Goal: Task Accomplishment & Management: Manage account settings

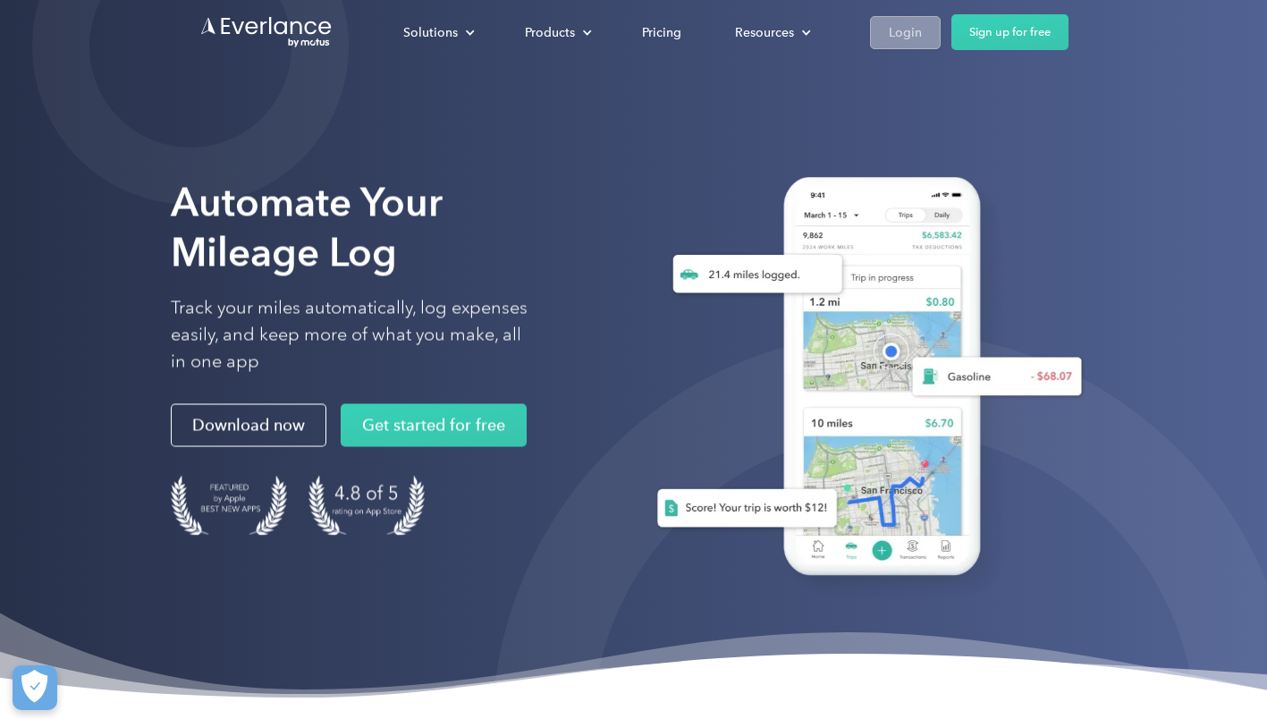
click at [899, 37] on div "Login" at bounding box center [905, 32] width 33 height 22
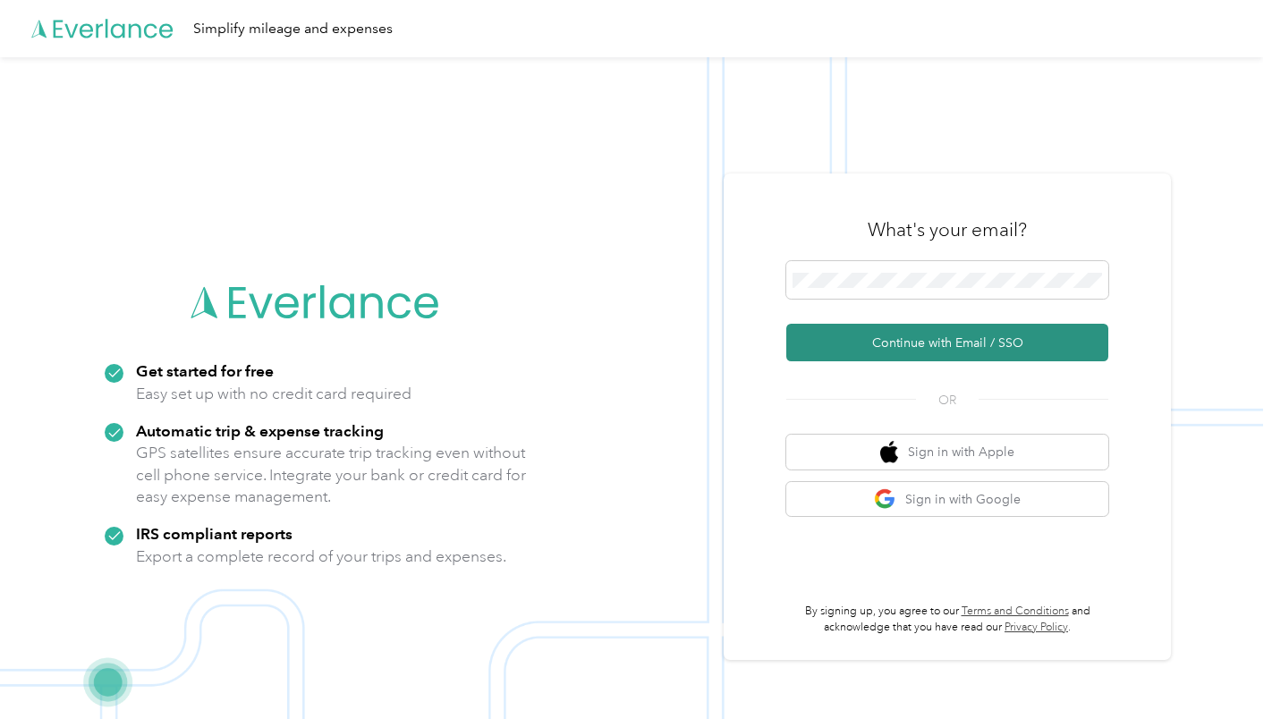
click at [922, 342] on button "Continue with Email / SSO" at bounding box center [947, 343] width 322 height 38
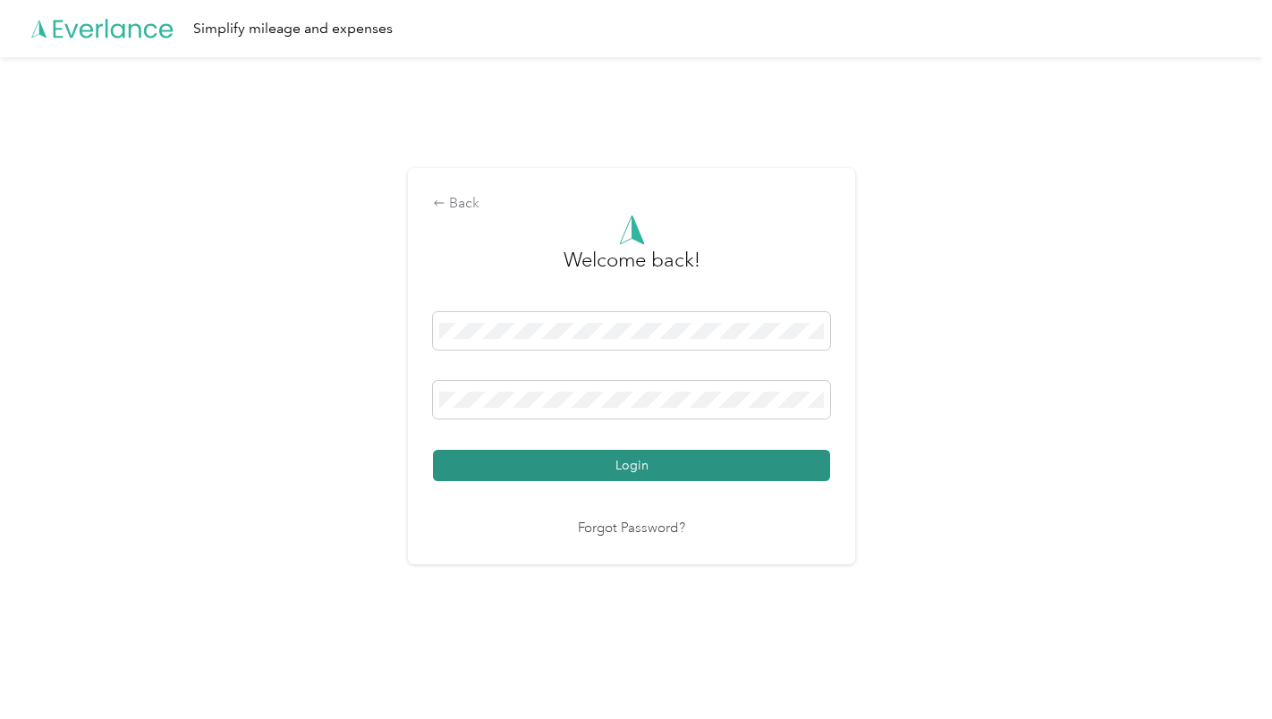
click at [649, 470] on button "Login" at bounding box center [631, 465] width 397 height 31
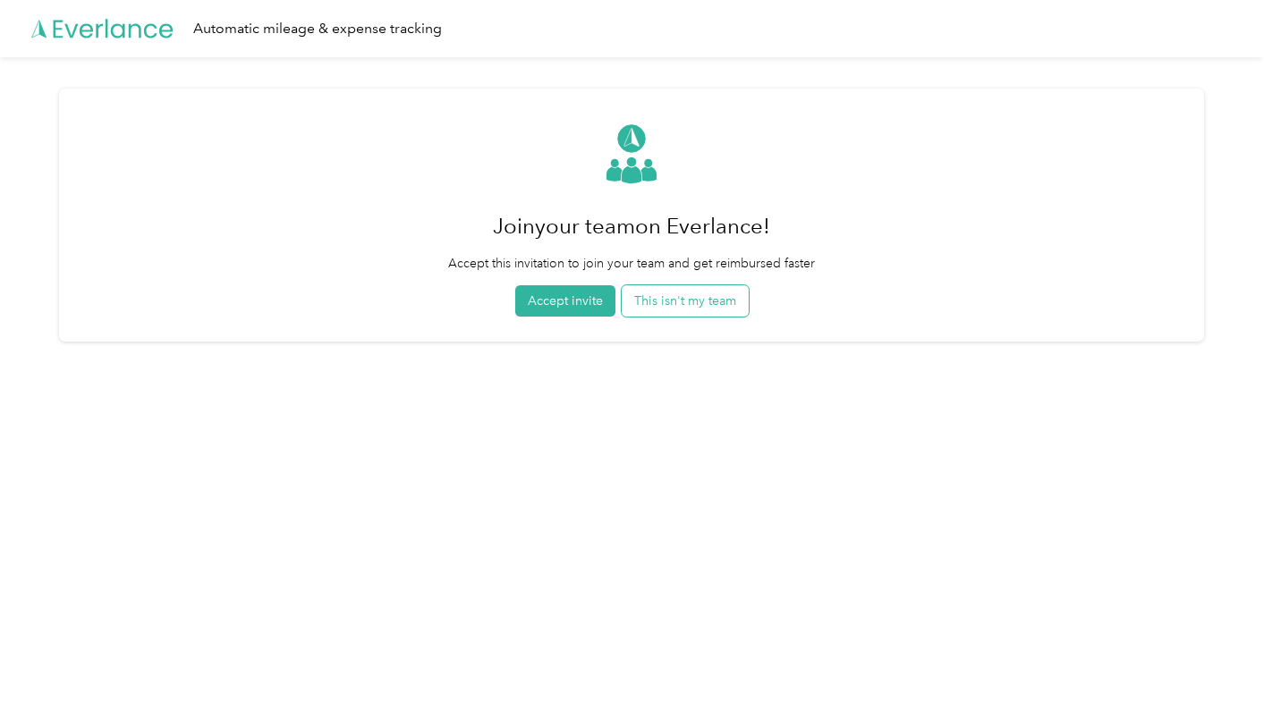
click at [690, 306] on button "This isn't my team" at bounding box center [685, 300] width 127 height 31
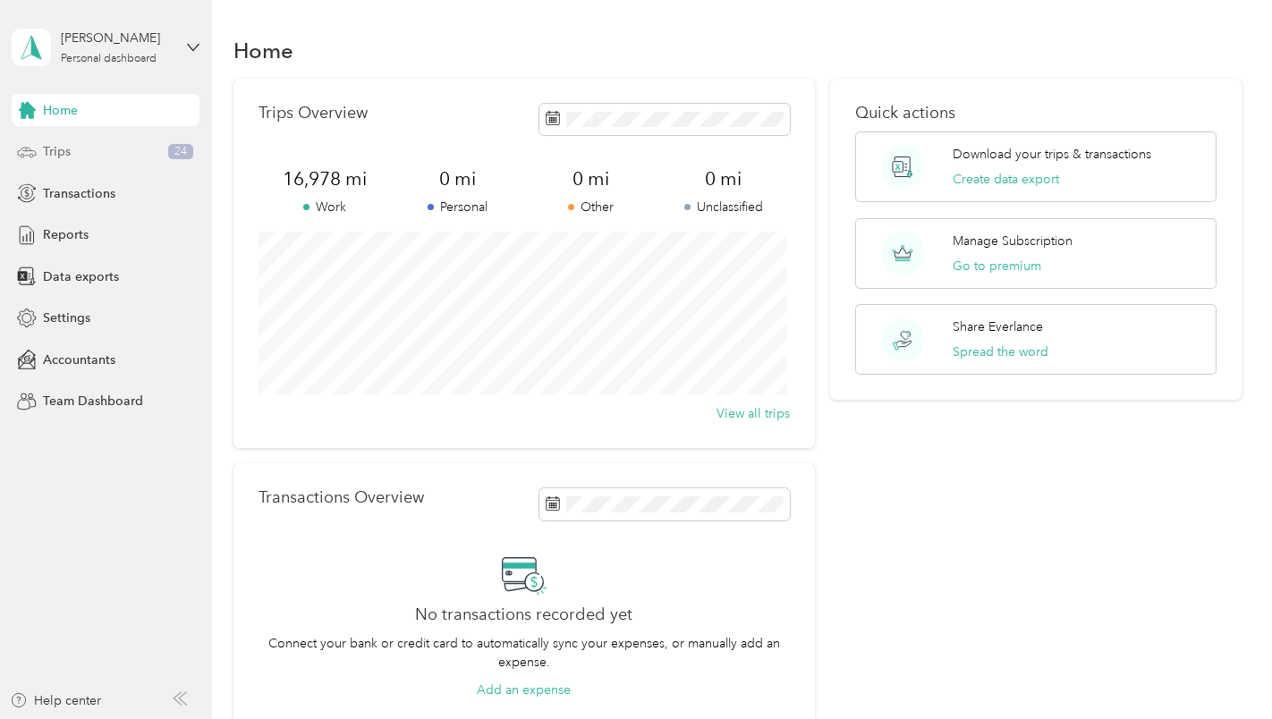
click at [77, 147] on div "Trips 24" at bounding box center [106, 152] width 188 height 32
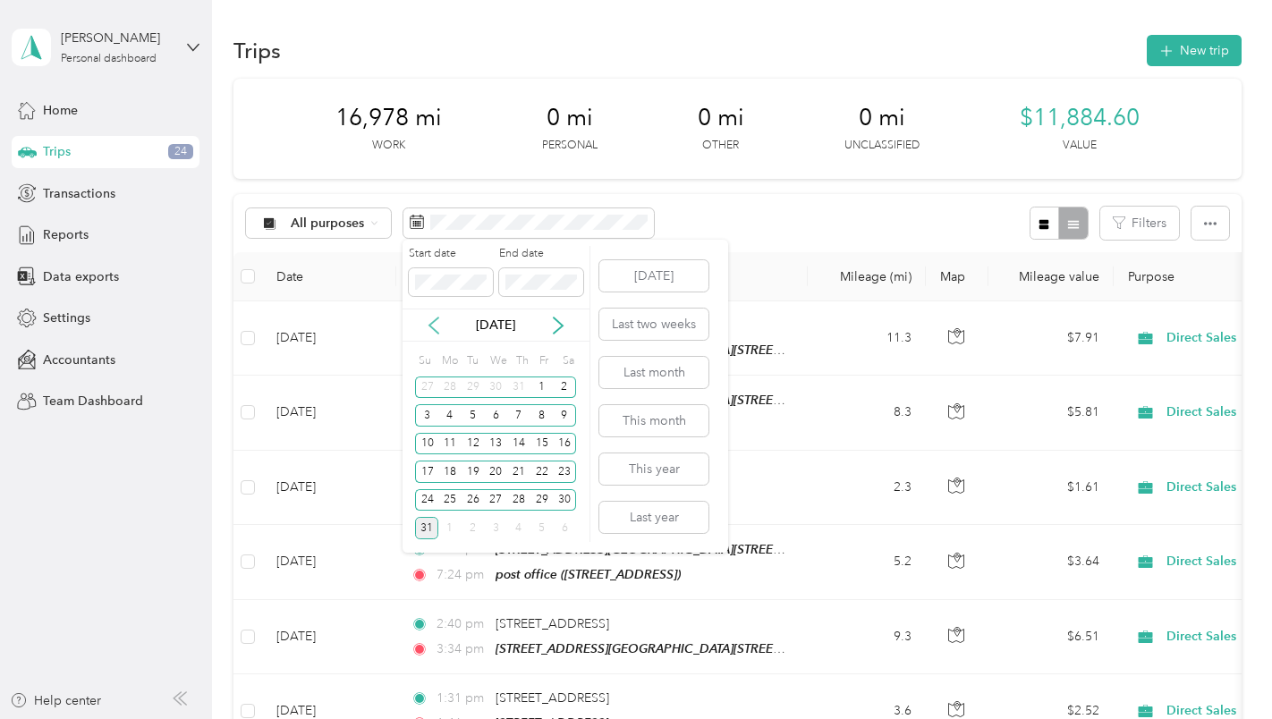
click at [438, 323] on icon at bounding box center [434, 326] width 18 height 18
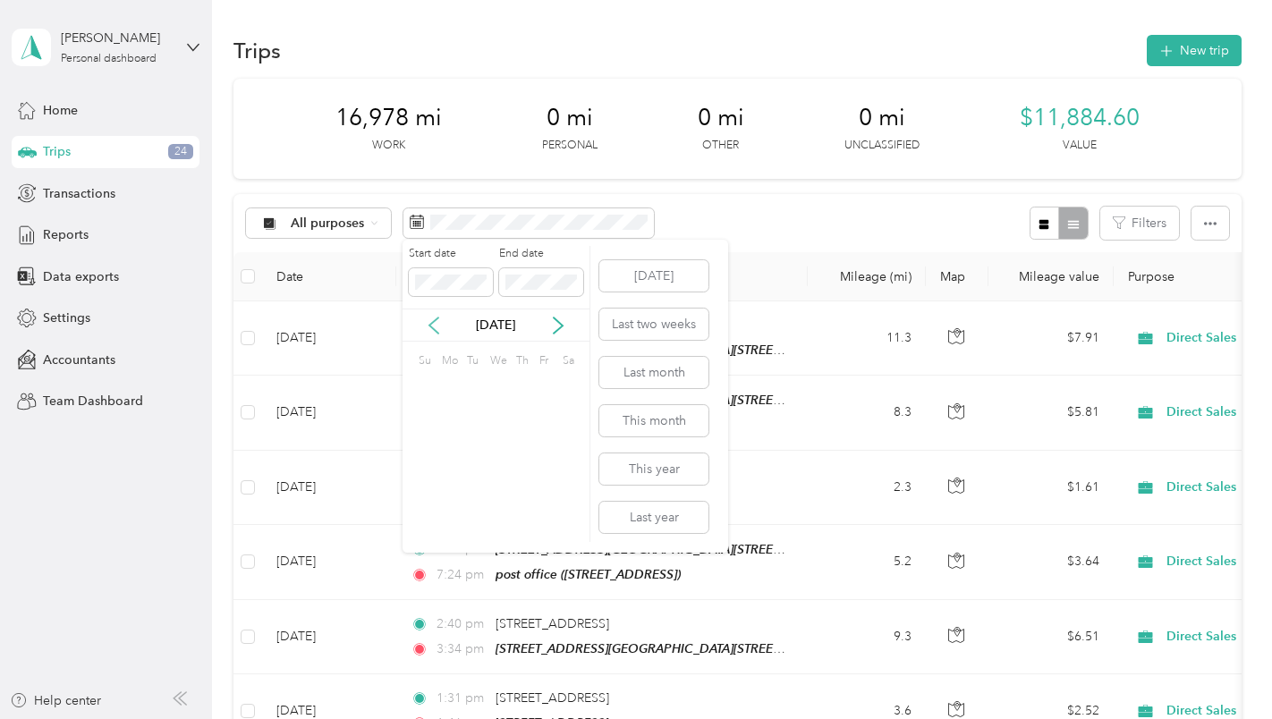
click at [438, 323] on icon at bounding box center [434, 326] width 18 height 18
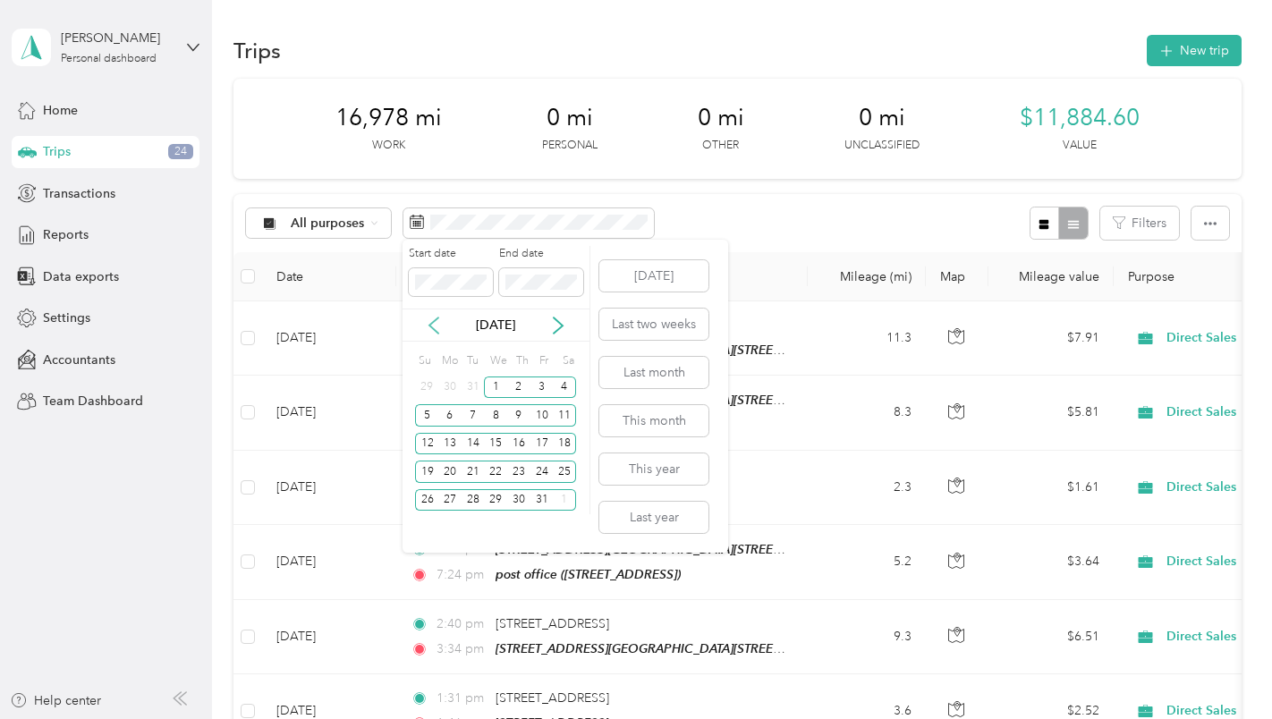
click at [438, 323] on icon at bounding box center [434, 326] width 18 height 18
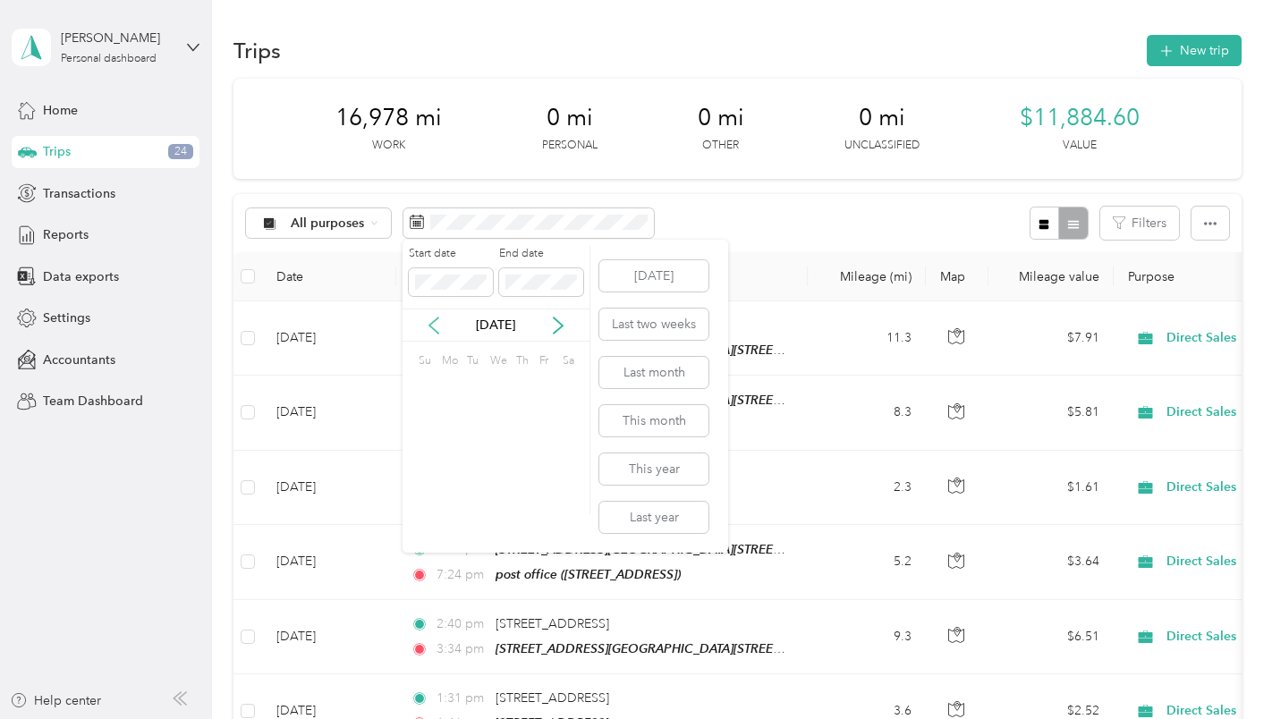
click at [438, 323] on icon at bounding box center [434, 326] width 18 height 18
click at [437, 323] on icon at bounding box center [434, 326] width 18 height 18
click at [437, 324] on icon at bounding box center [434, 326] width 18 height 18
click at [437, 325] on icon at bounding box center [434, 326] width 18 height 18
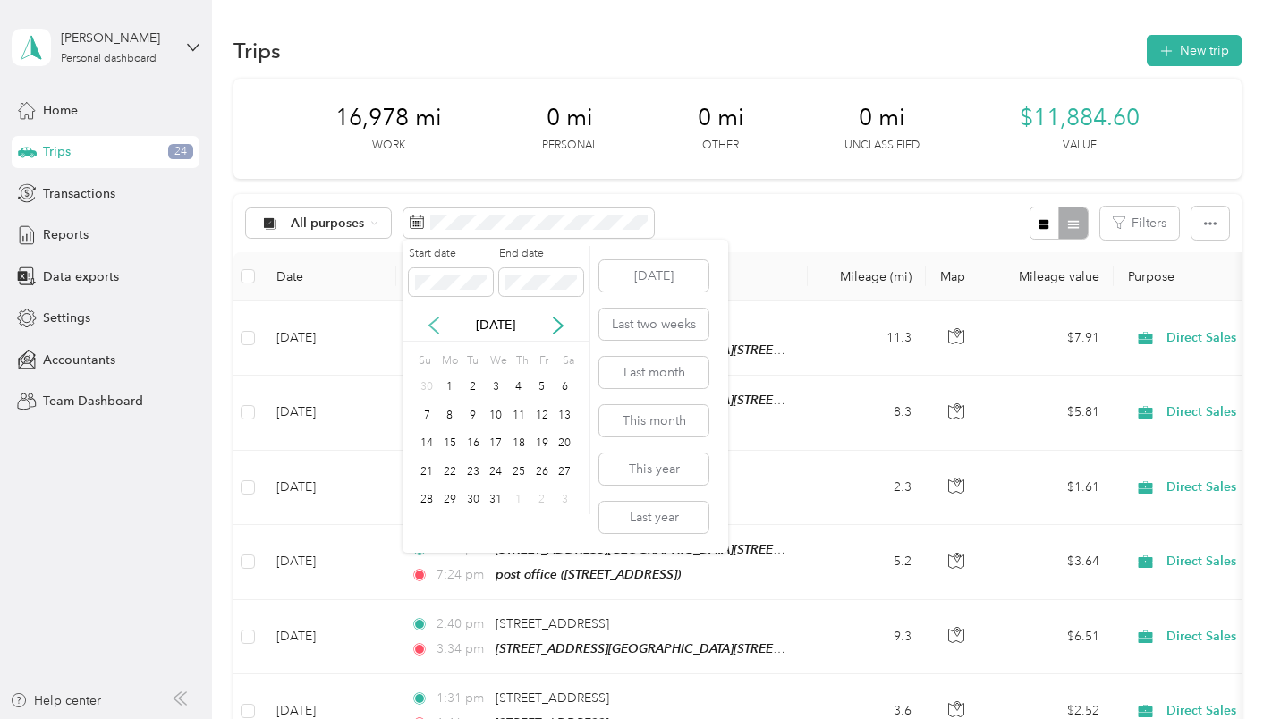
click at [437, 326] on icon at bounding box center [434, 326] width 18 height 18
click at [494, 385] on div "1" at bounding box center [495, 388] width 23 height 22
click at [539, 498] on div "31" at bounding box center [541, 500] width 23 height 22
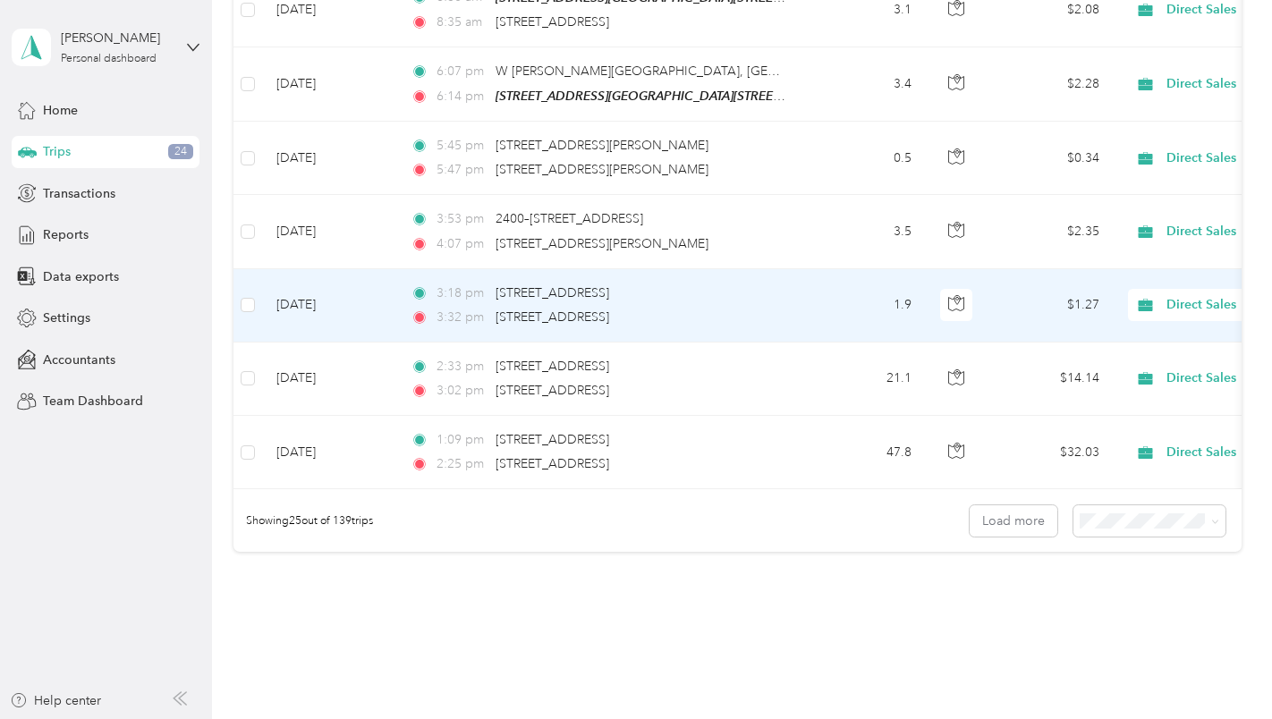
scroll to position [1751, 0]
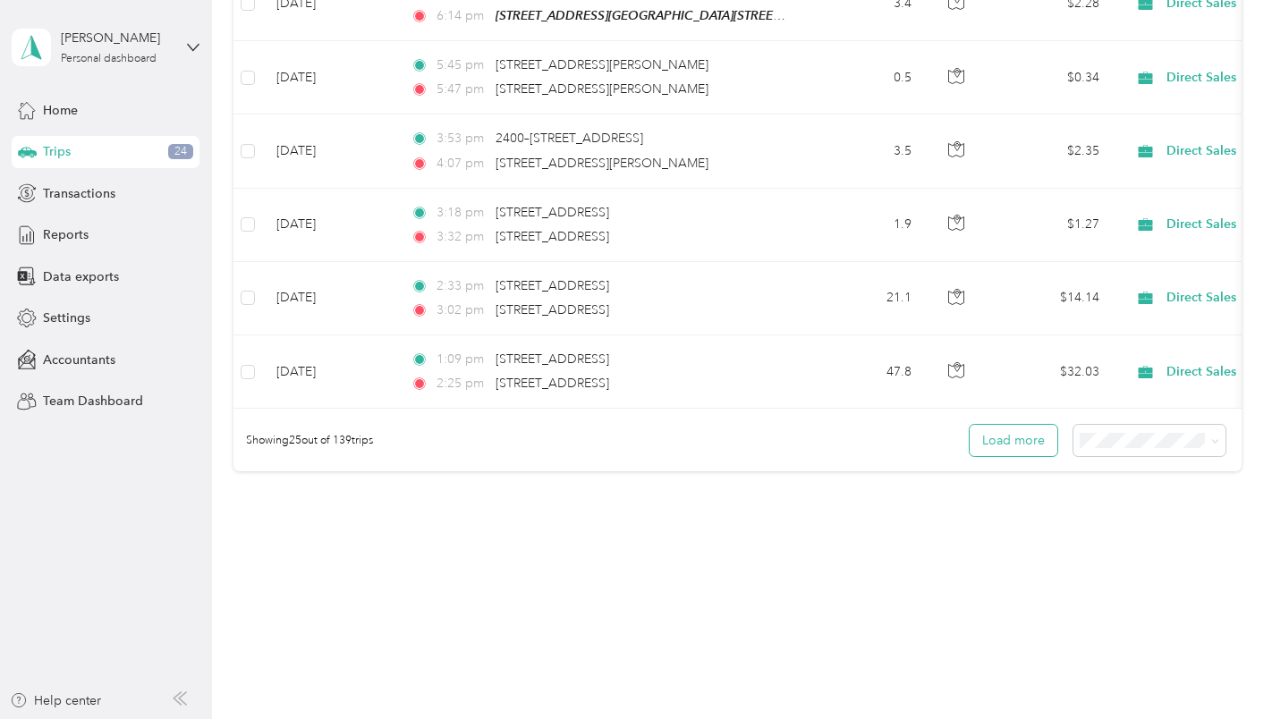
click at [1005, 445] on button "Load more" at bounding box center [1014, 440] width 88 height 31
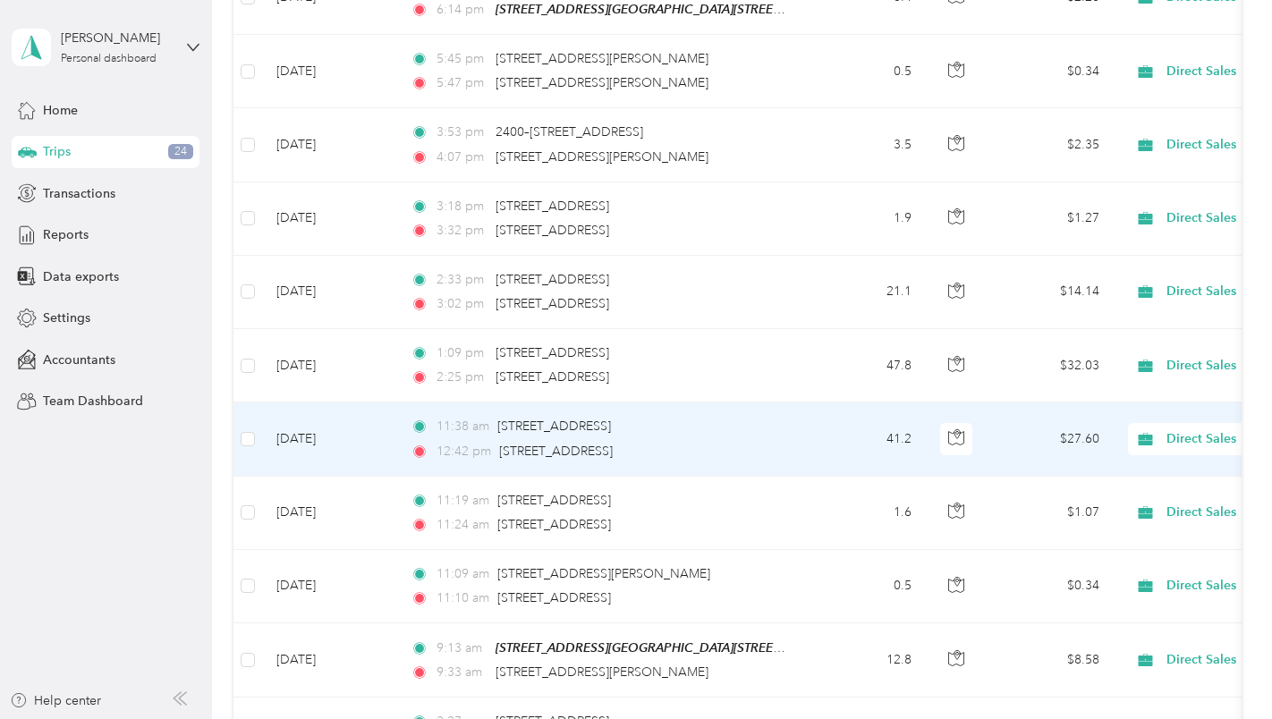
click at [1001, 445] on td "$27.60" at bounding box center [1050, 438] width 125 height 73
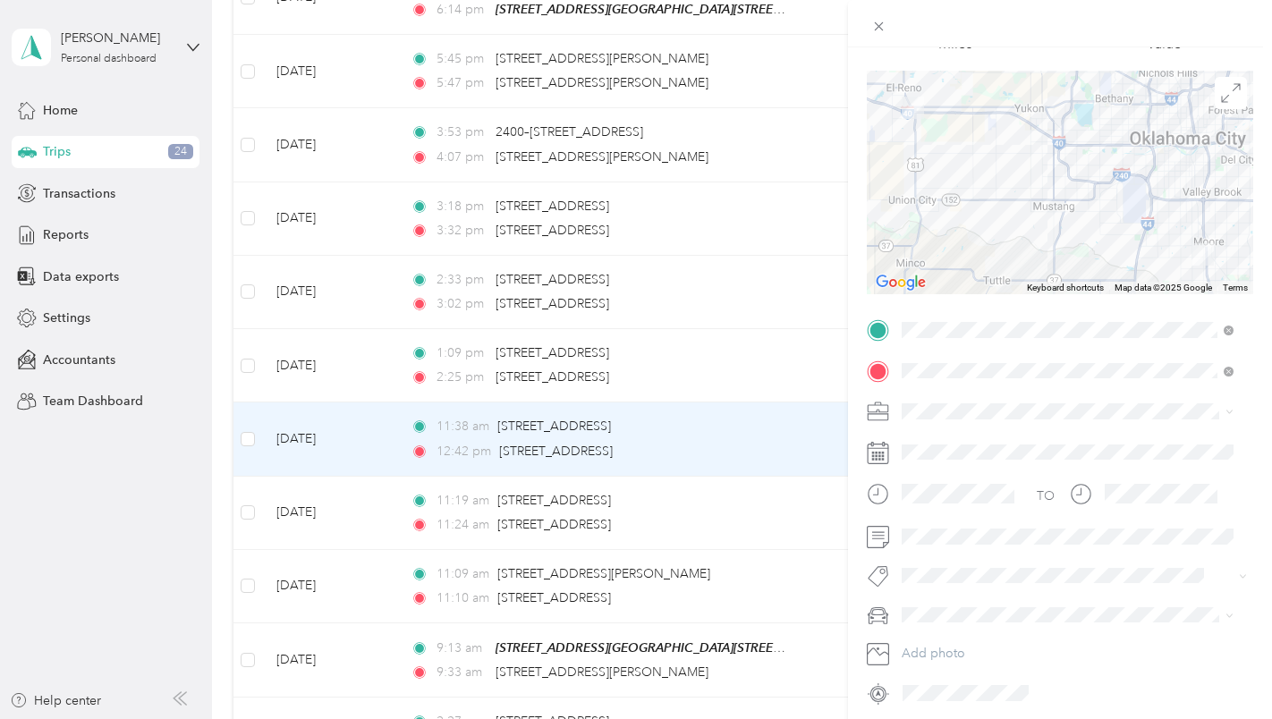
scroll to position [179, 0]
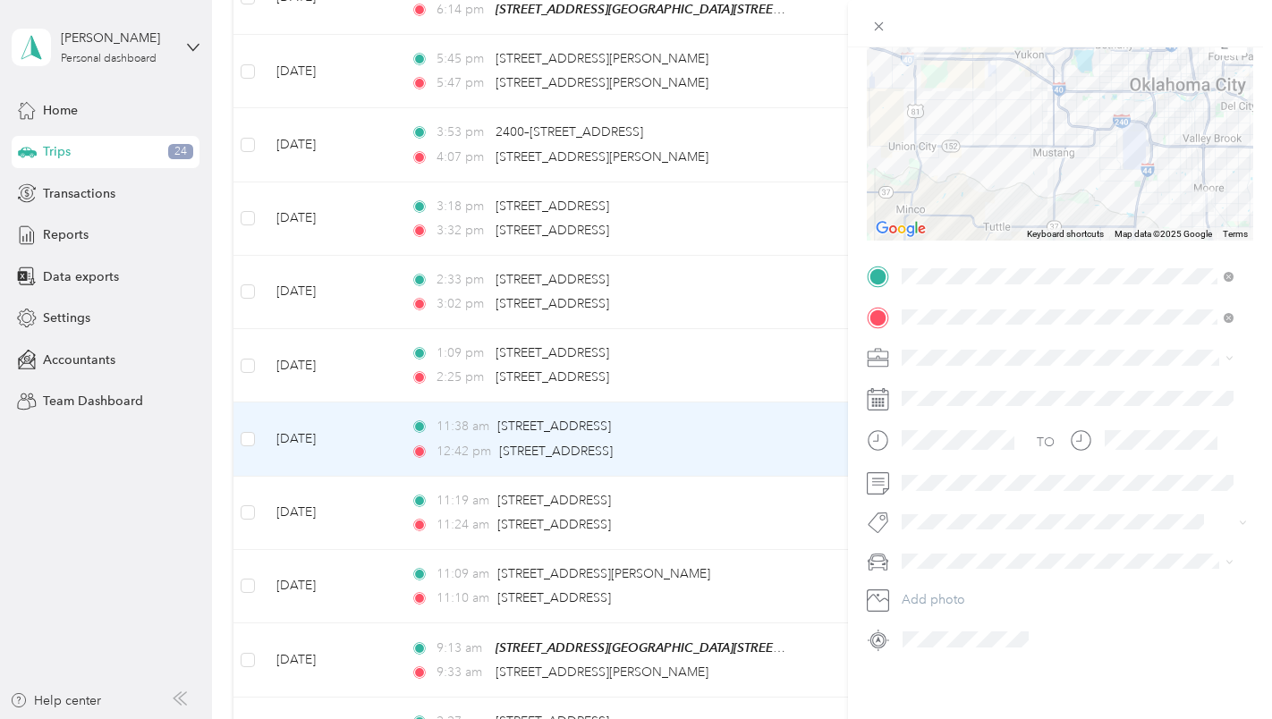
click at [123, 148] on div "Trip details Save This trip cannot be edited because it is either under review,…" at bounding box center [636, 359] width 1272 height 719
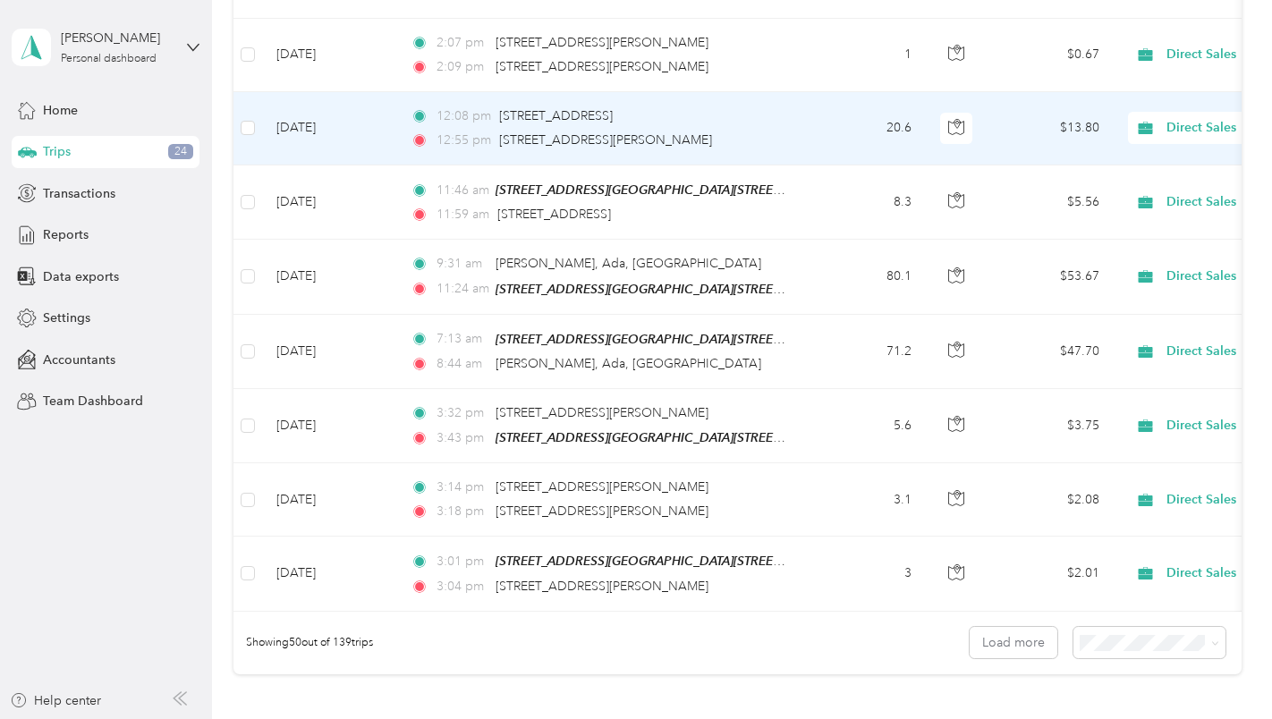
scroll to position [3595, 0]
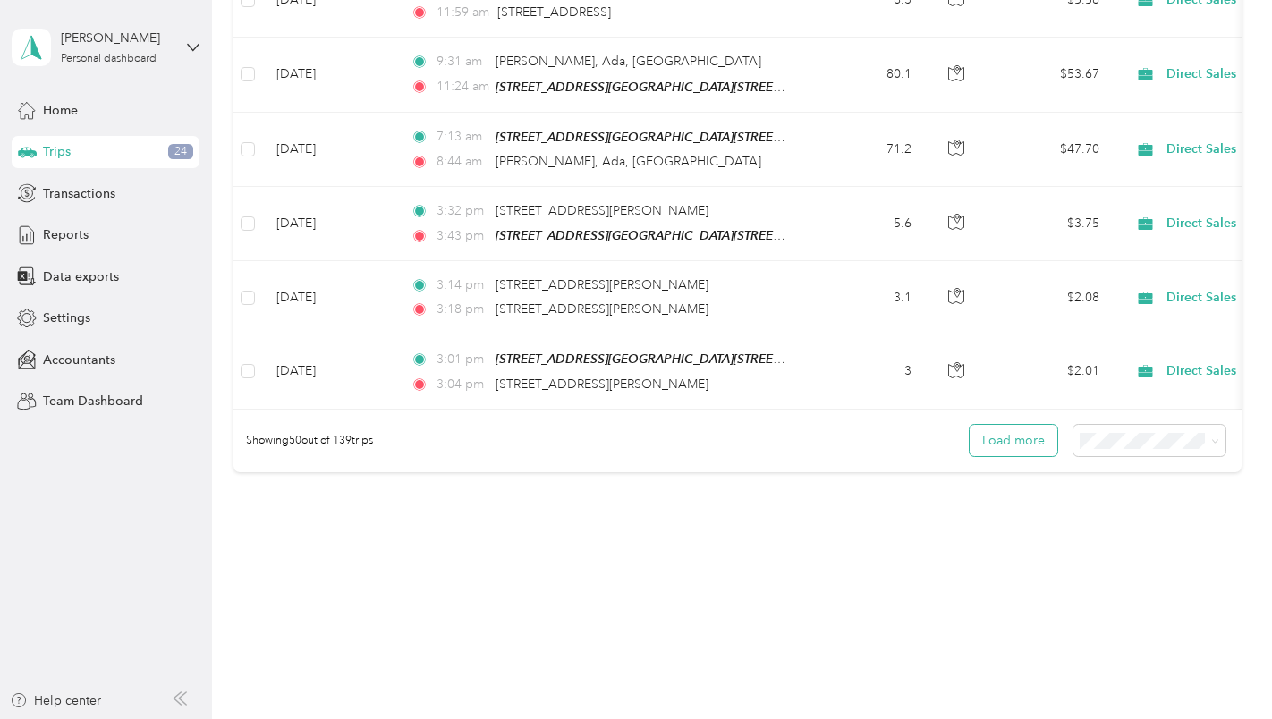
click at [997, 445] on button "Load more" at bounding box center [1014, 440] width 88 height 31
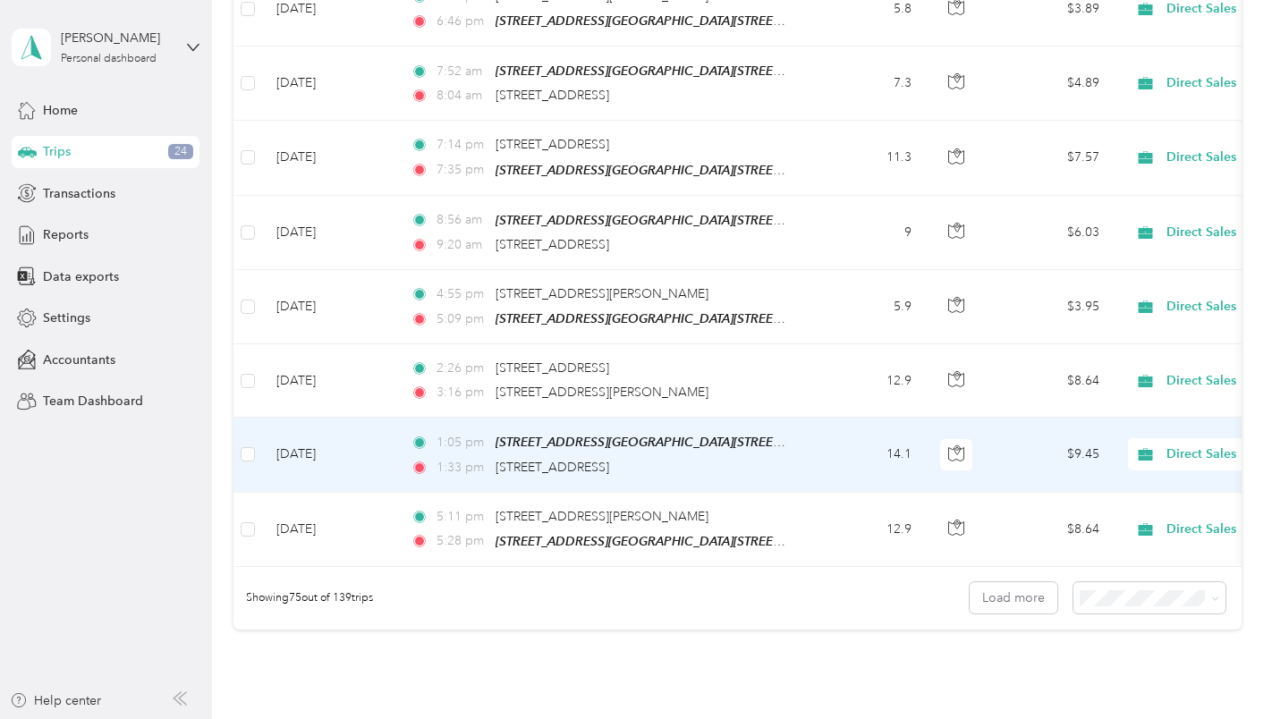
scroll to position [5441, 0]
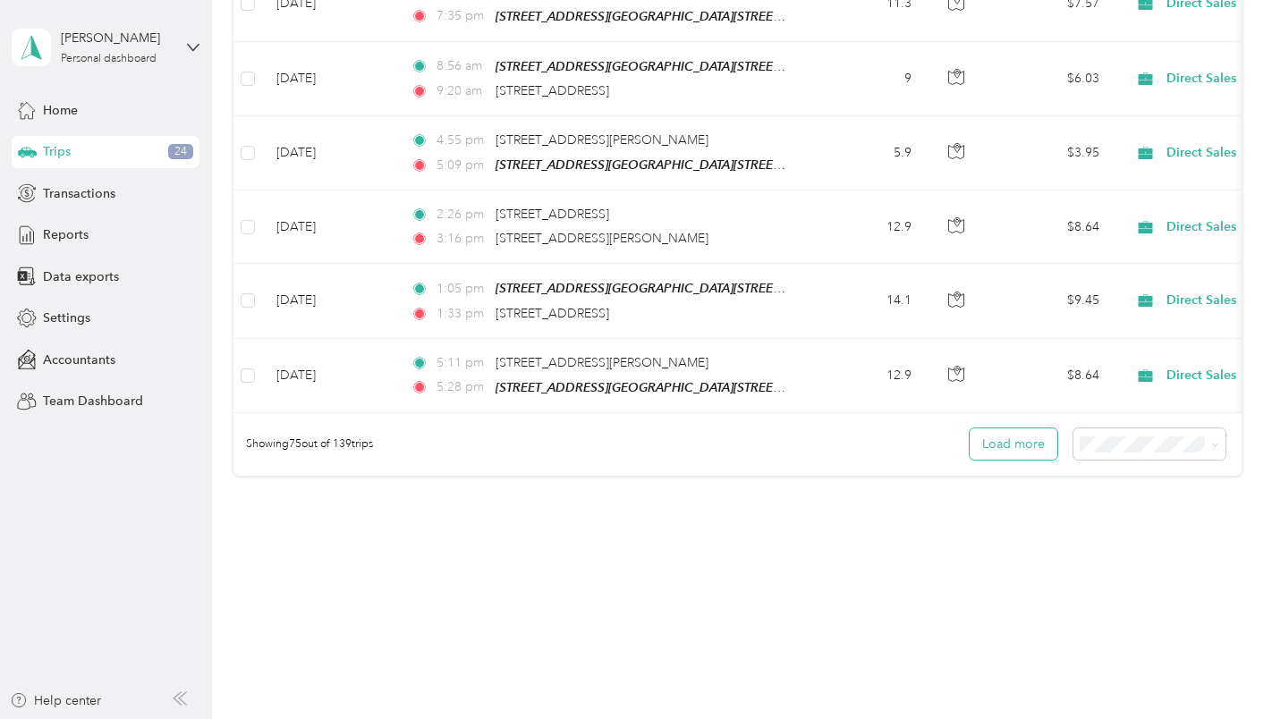
click at [1004, 442] on button "Load more" at bounding box center [1014, 443] width 88 height 31
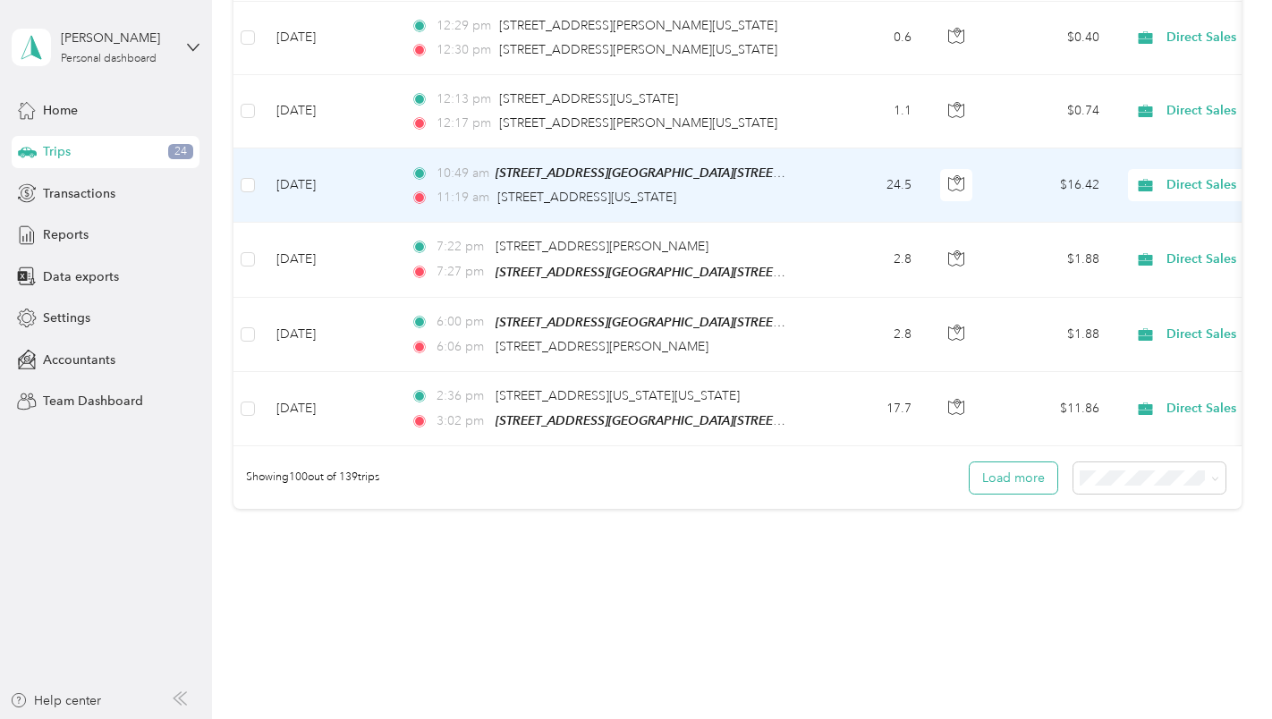
scroll to position [7285, 0]
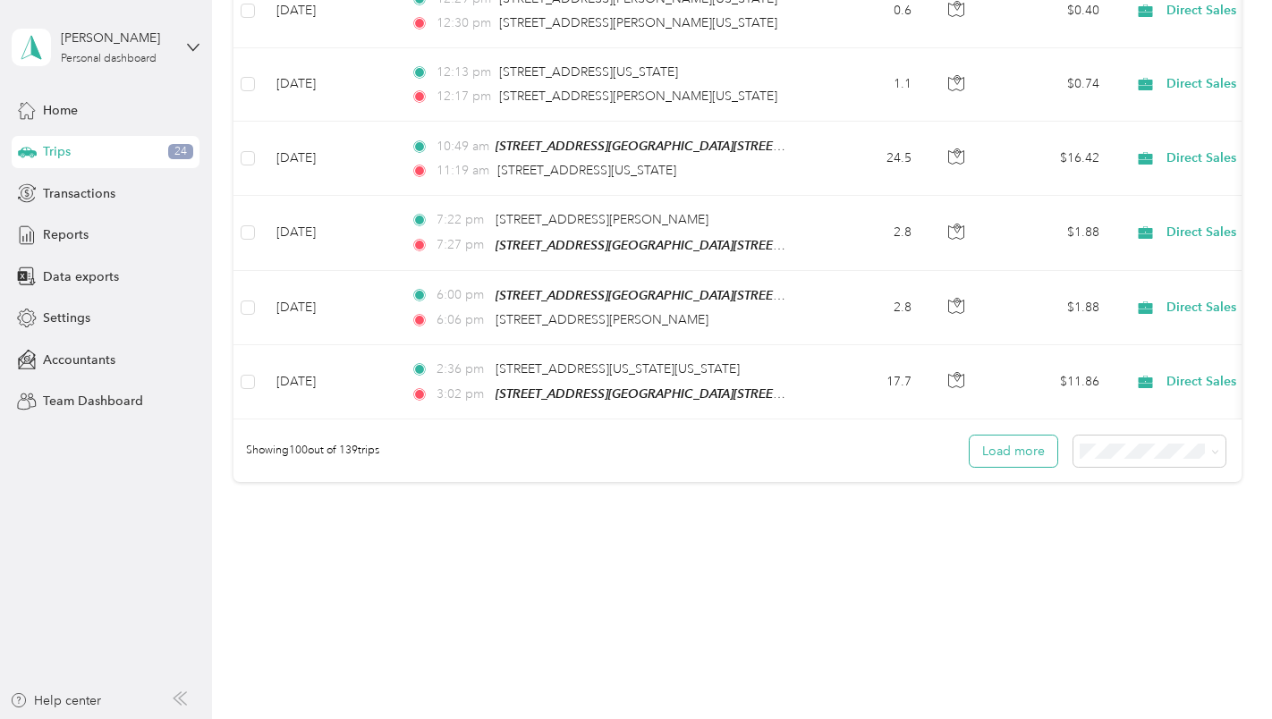
click at [997, 436] on button "Load more" at bounding box center [1014, 451] width 88 height 31
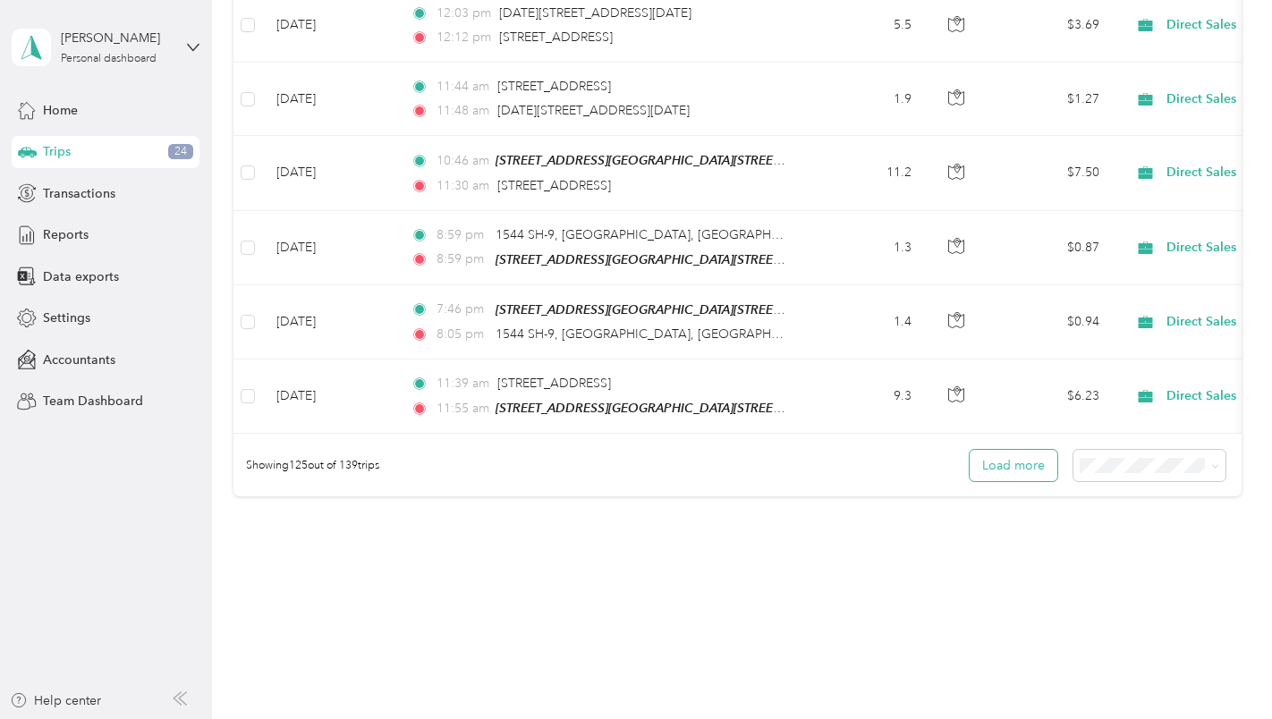
scroll to position [9129, 0]
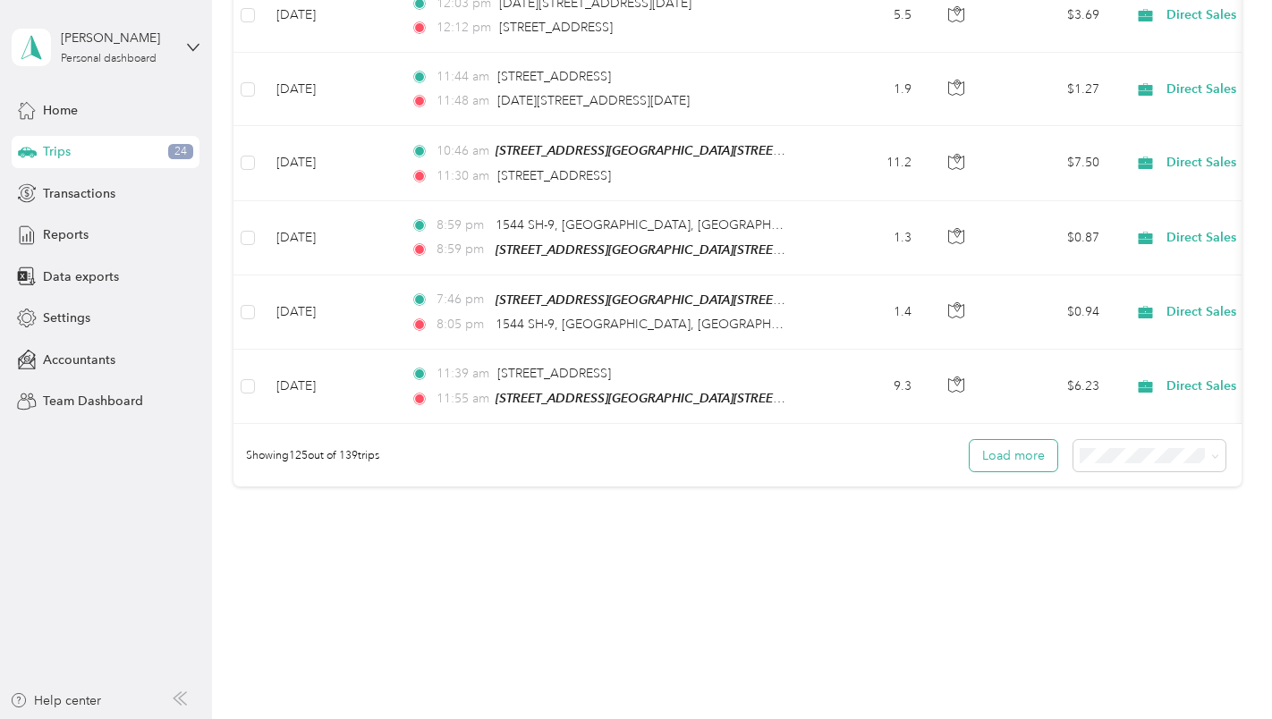
click at [1004, 442] on button "Load more" at bounding box center [1014, 455] width 88 height 31
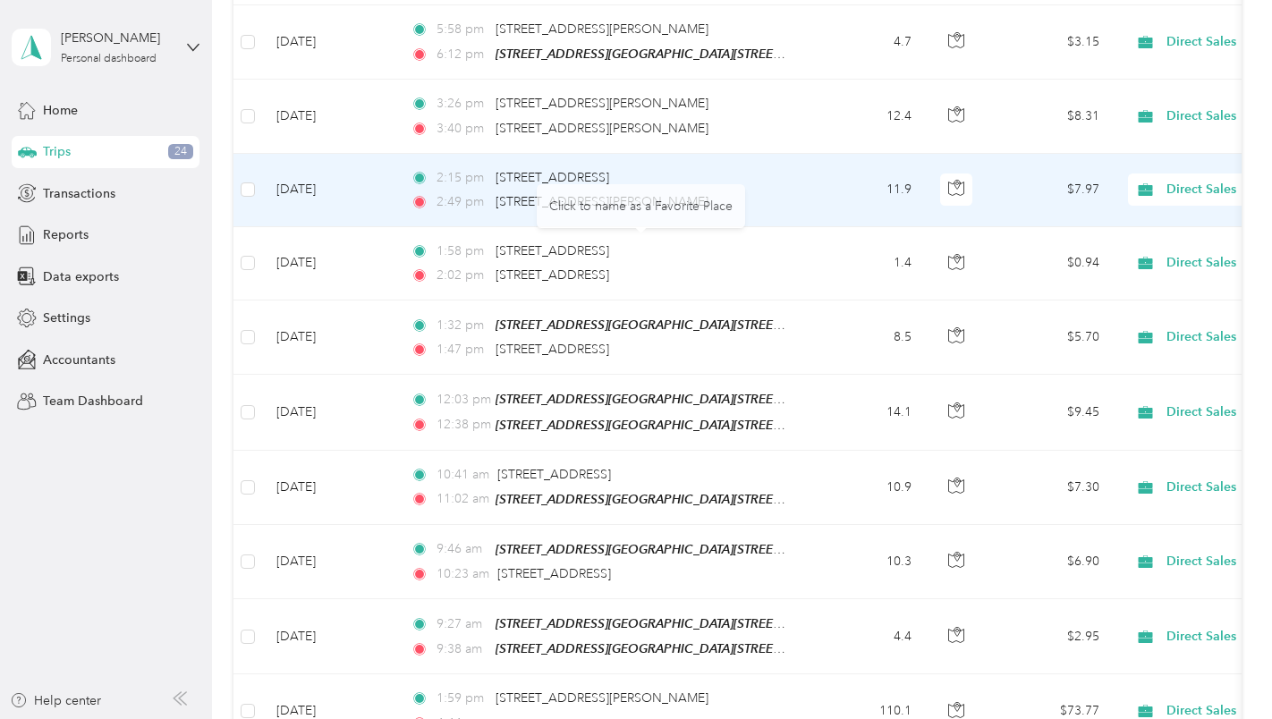
scroll to position [0, 0]
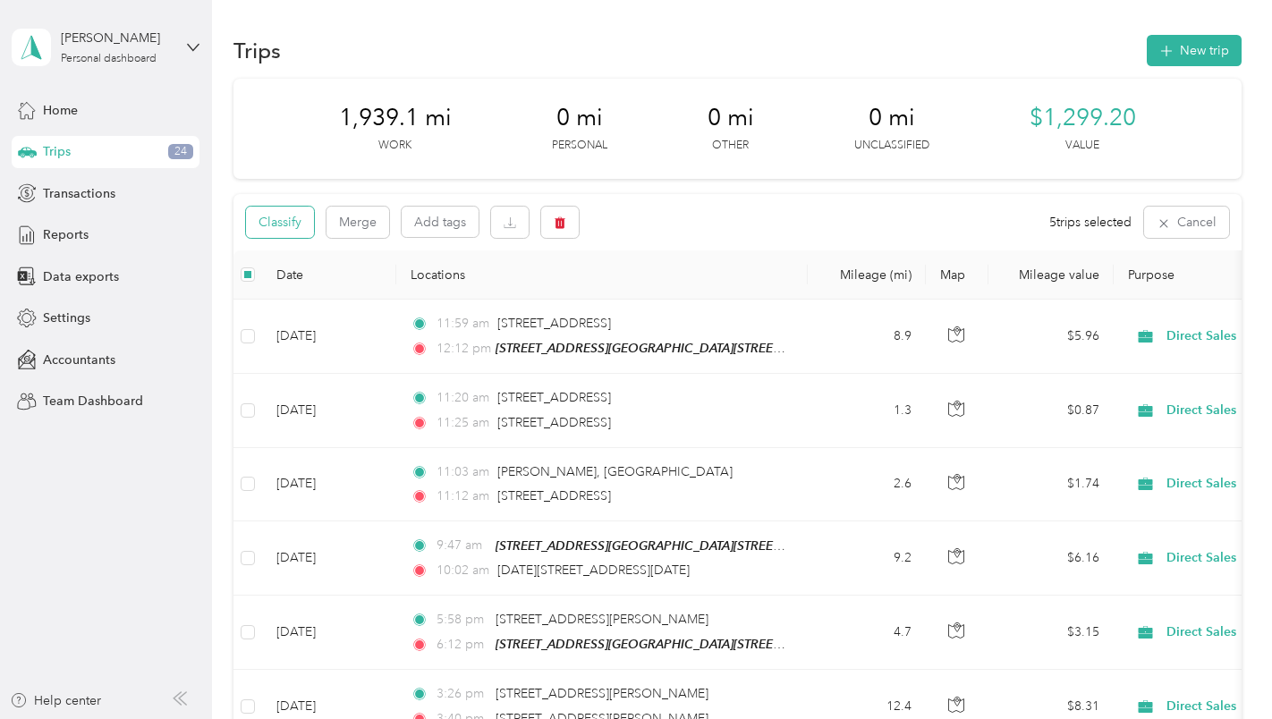
click at [285, 215] on button "Classify" at bounding box center [280, 222] width 68 height 31
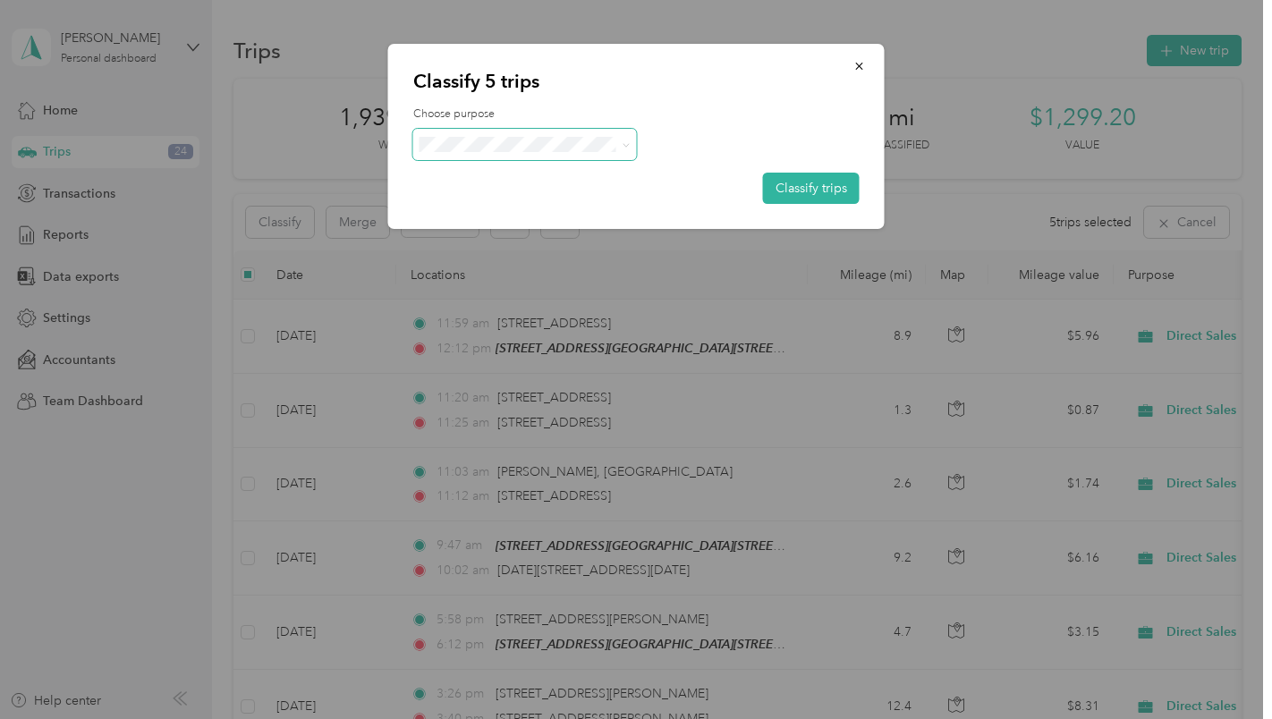
click at [629, 141] on icon at bounding box center [626, 145] width 8 height 8
click at [589, 213] on span "Personal" at bounding box center [540, 208] width 166 height 19
click at [804, 190] on button "Classify trips" at bounding box center [811, 188] width 97 height 31
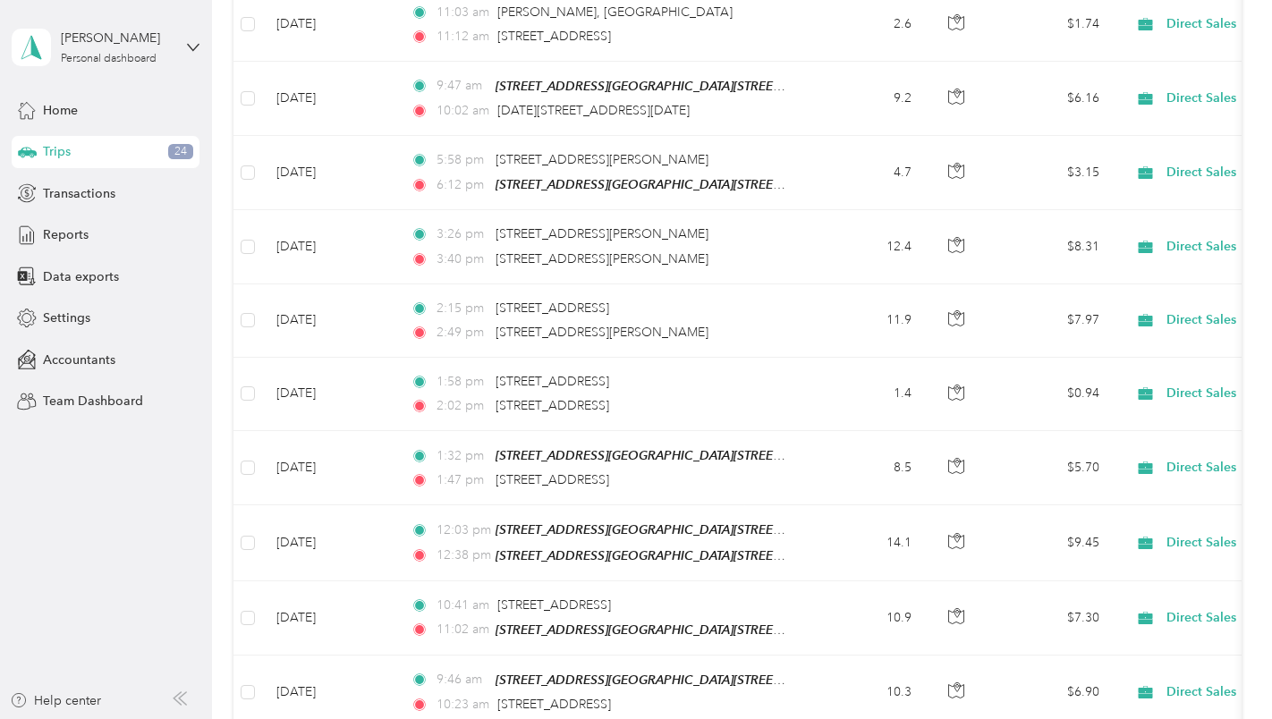
scroll to position [54, 0]
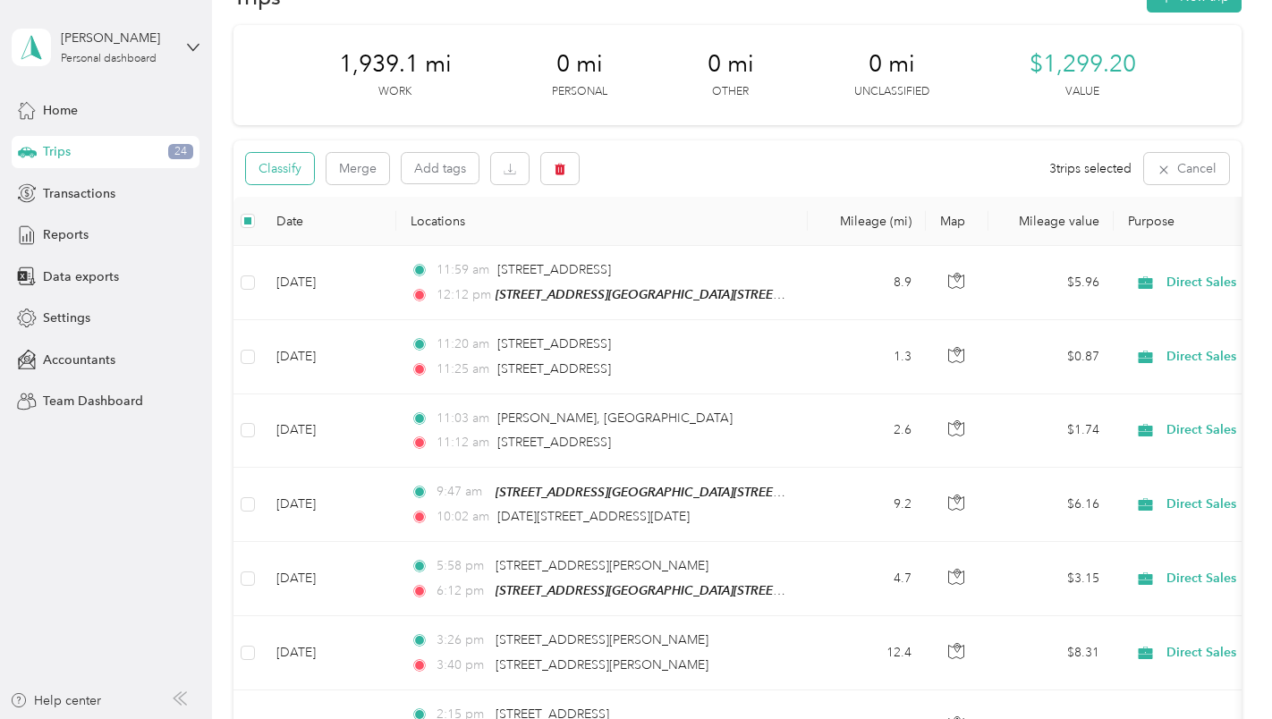
click at [283, 162] on button "Classify" at bounding box center [280, 168] width 68 height 31
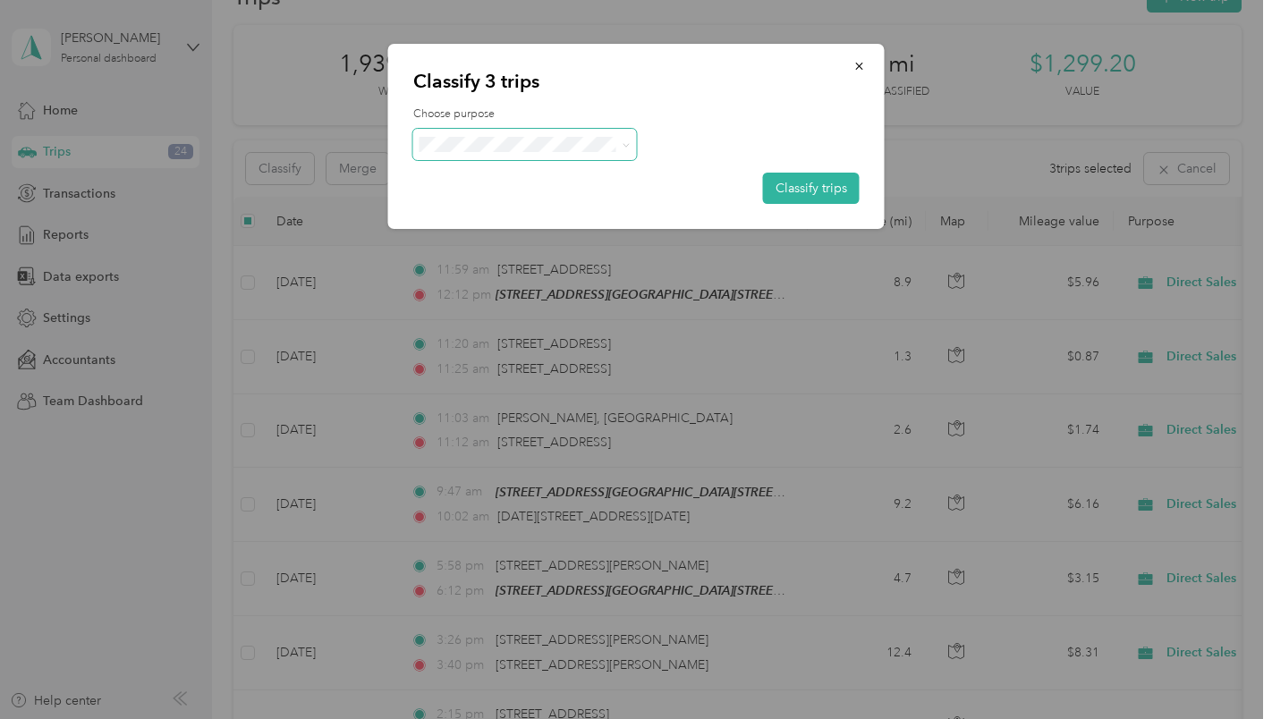
click at [626, 141] on icon at bounding box center [626, 145] width 8 height 8
click at [558, 307] on li "Charity" at bounding box center [525, 302] width 224 height 31
click at [809, 188] on button "Classify trips" at bounding box center [811, 188] width 97 height 31
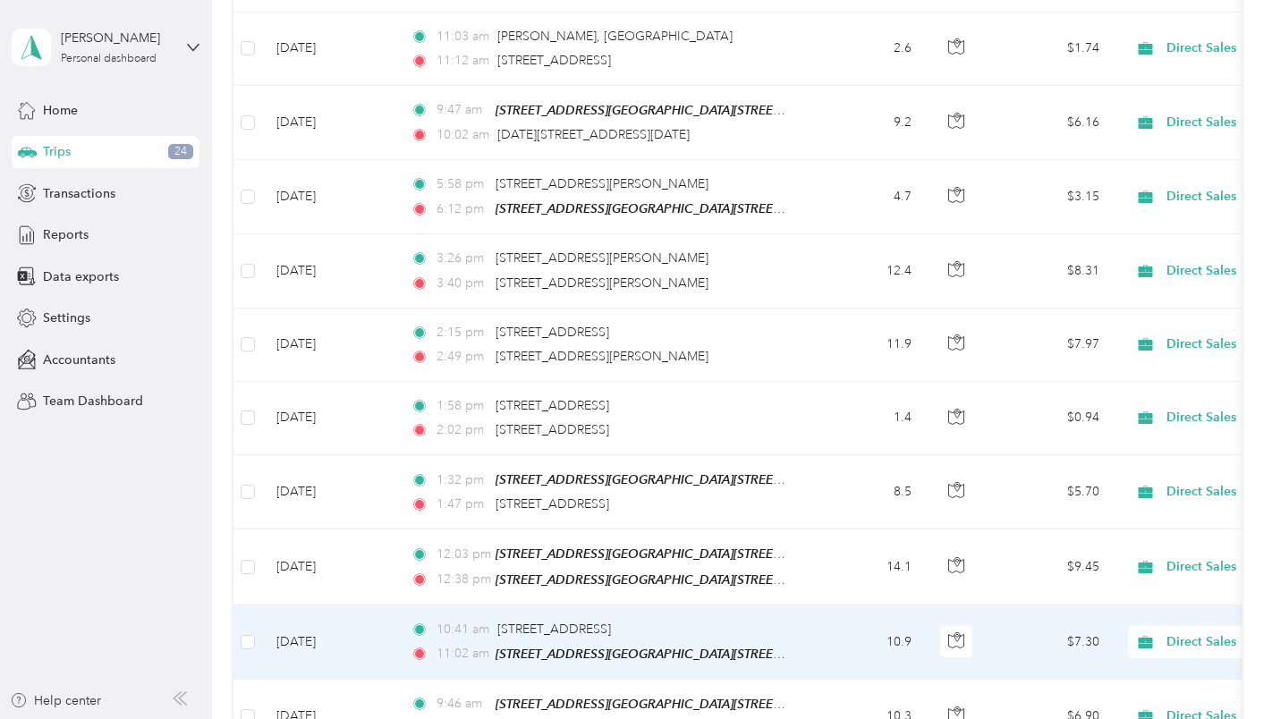
scroll to position [0, 0]
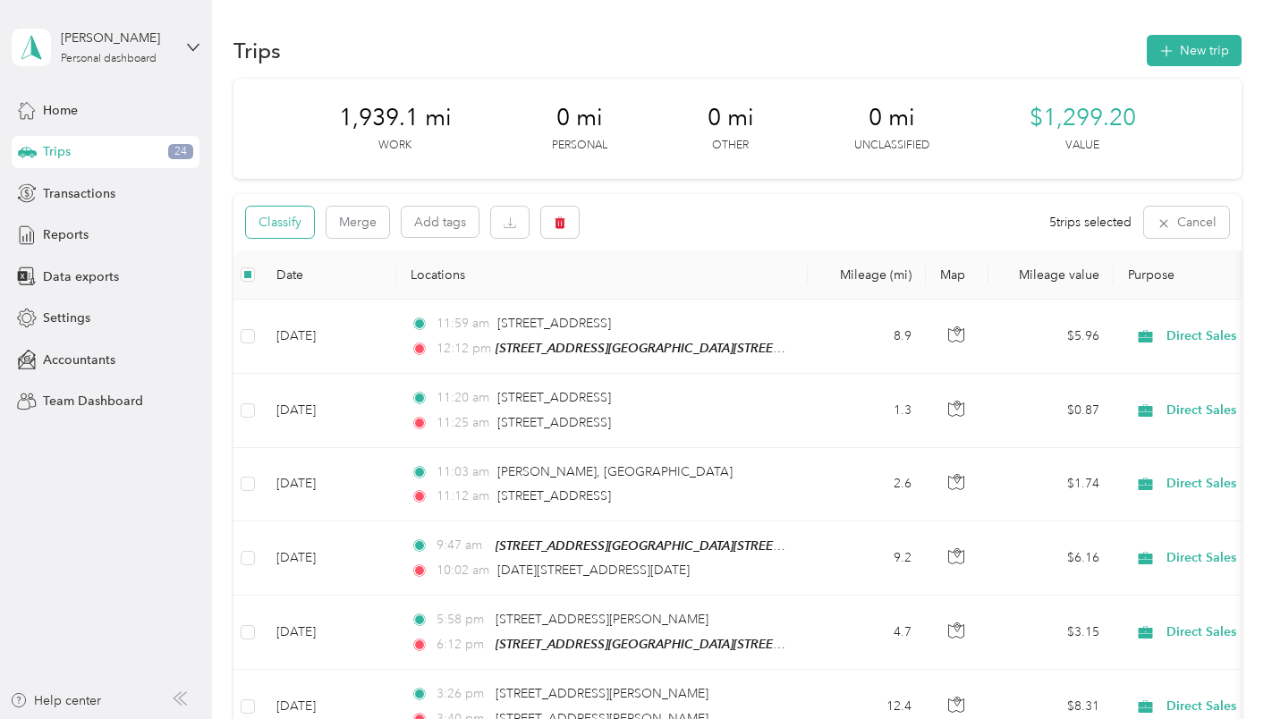
click at [283, 219] on button "Classify" at bounding box center [280, 222] width 68 height 31
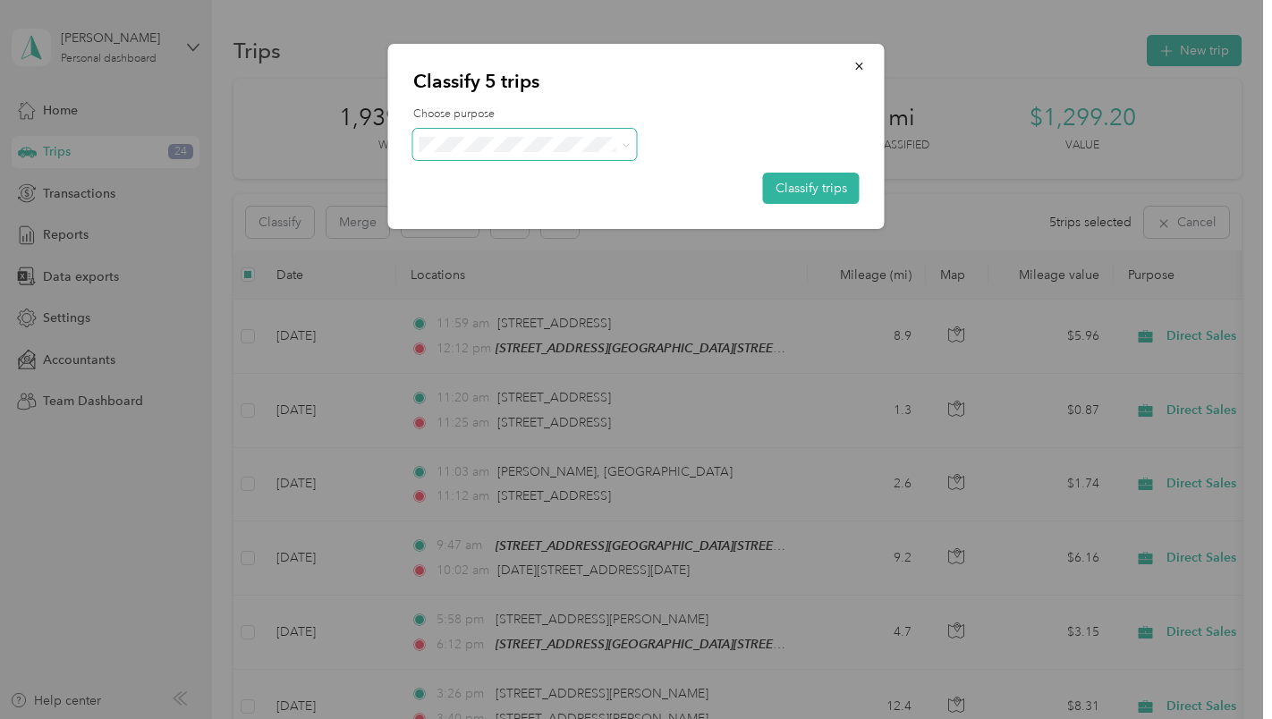
click at [622, 144] on icon at bounding box center [626, 145] width 8 height 8
click at [610, 211] on li "Personal" at bounding box center [525, 208] width 224 height 31
click at [795, 185] on button "Classify trips" at bounding box center [811, 188] width 97 height 31
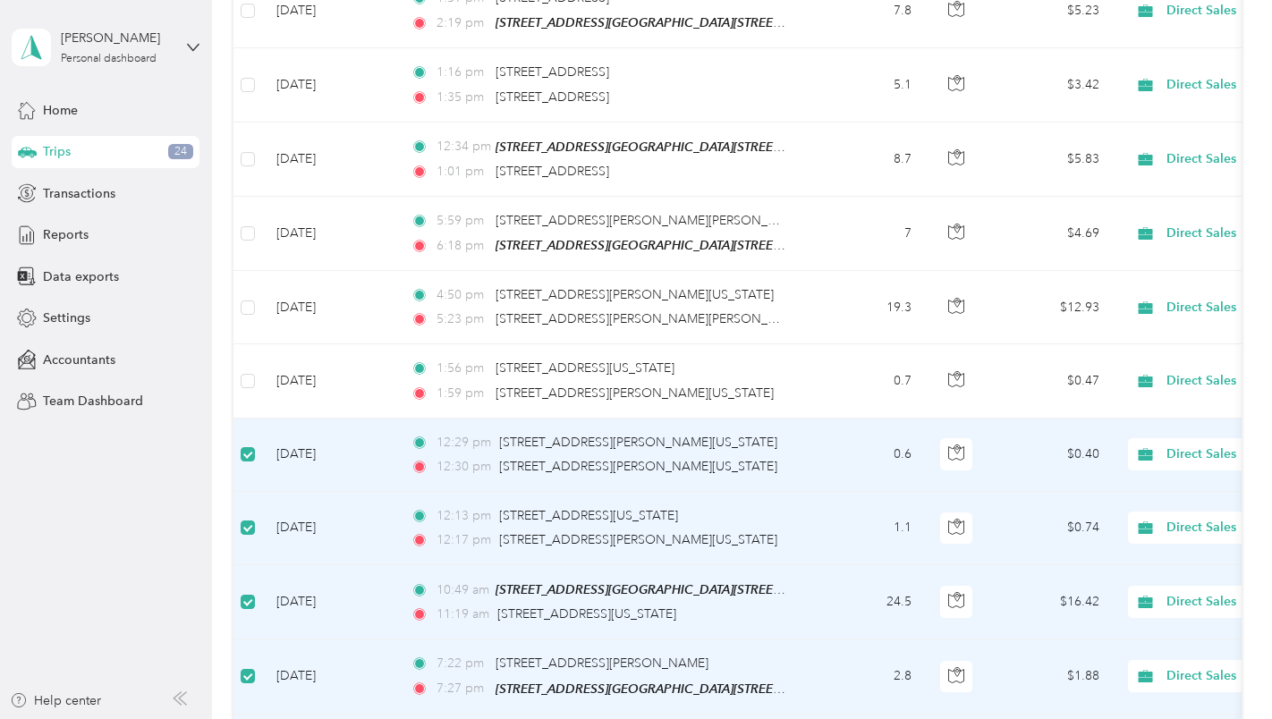
scroll to position [6706, 0]
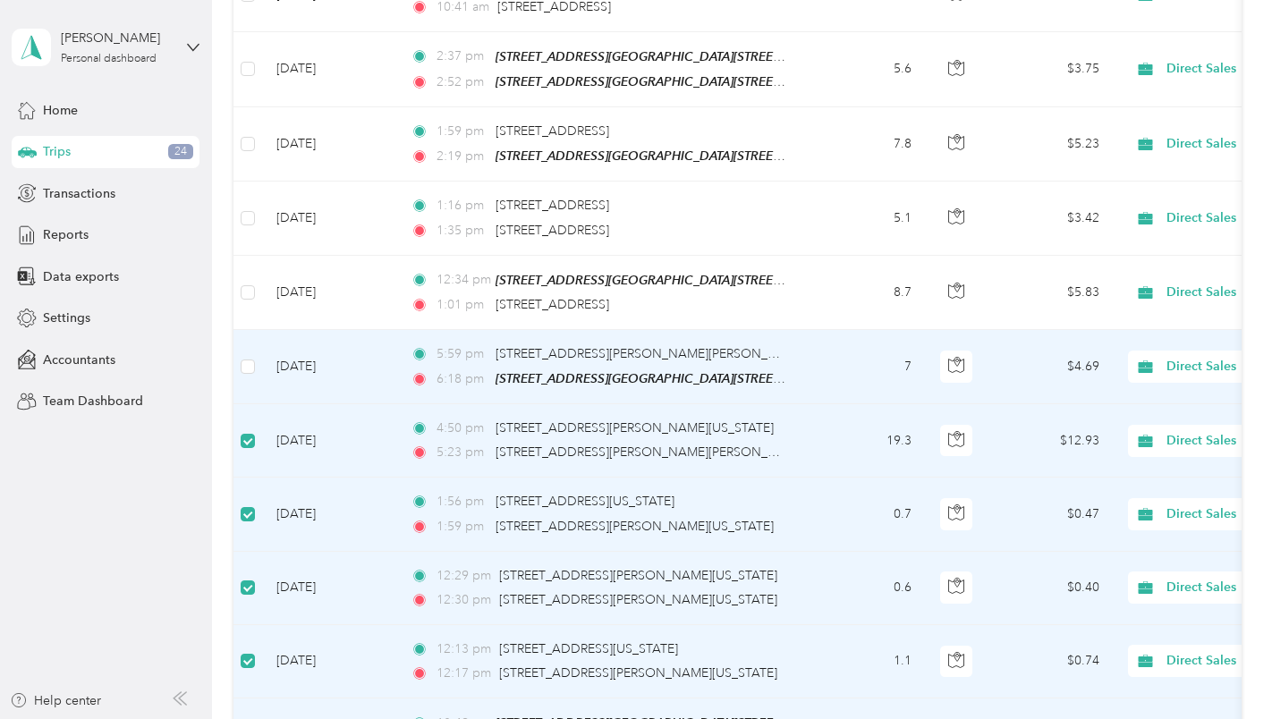
click at [255, 340] on td at bounding box center [247, 367] width 29 height 74
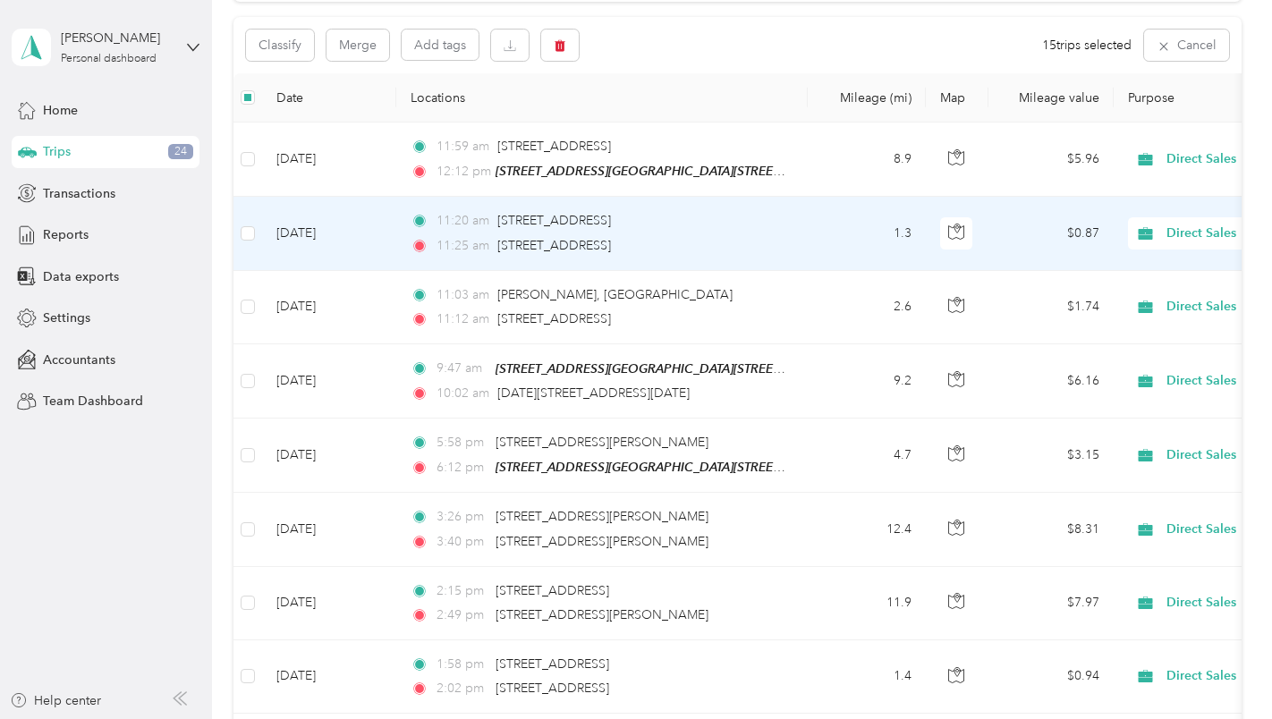
scroll to position [0, 0]
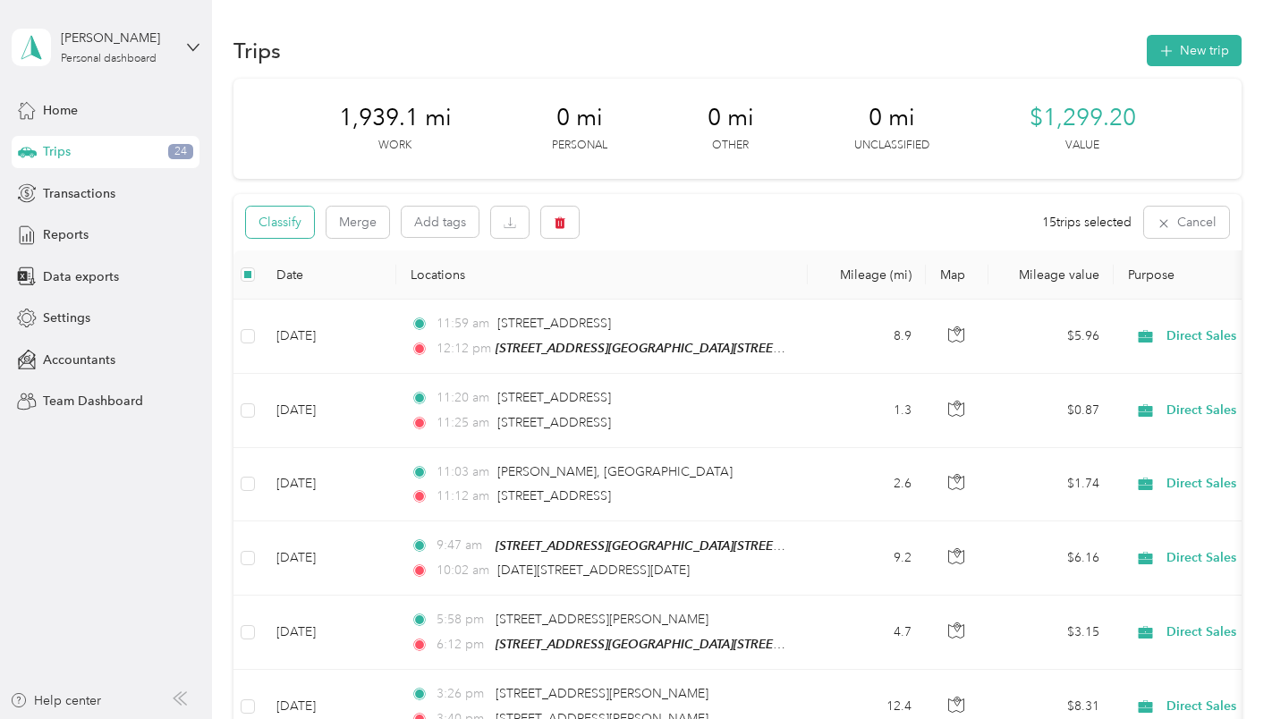
click at [294, 216] on button "Classify" at bounding box center [280, 222] width 68 height 31
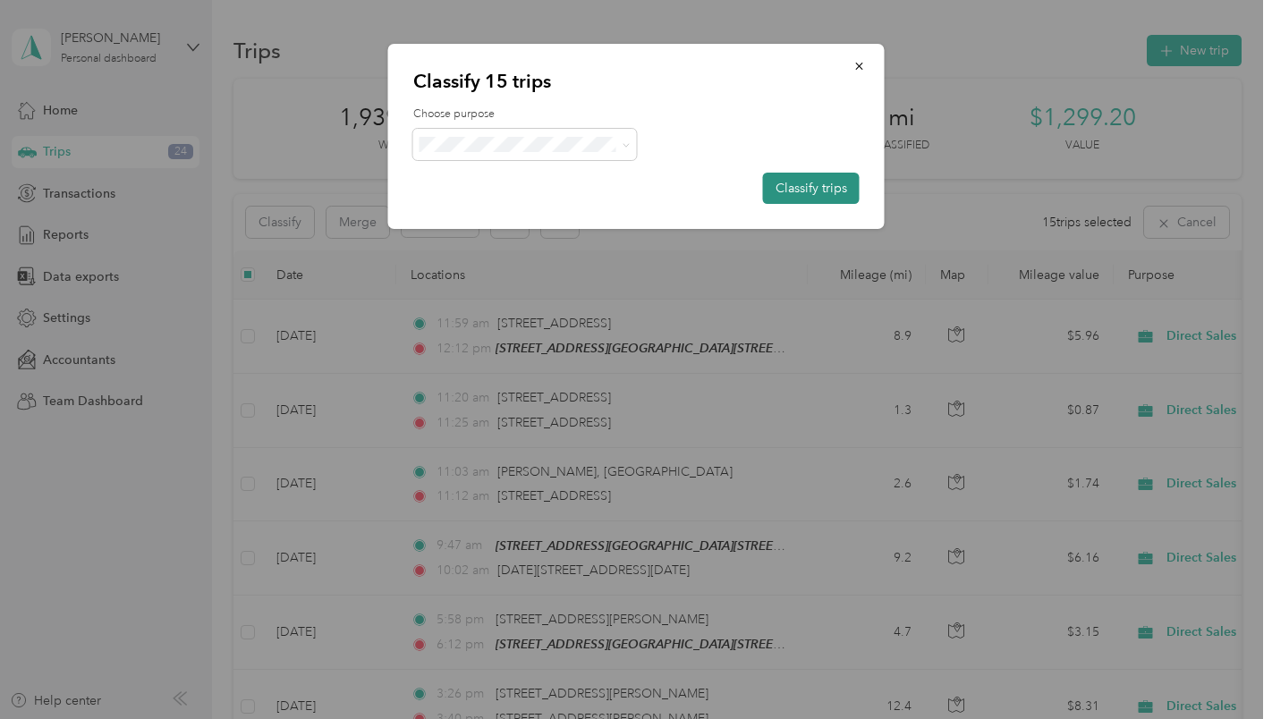
click at [800, 182] on button "Classify trips" at bounding box center [811, 188] width 97 height 31
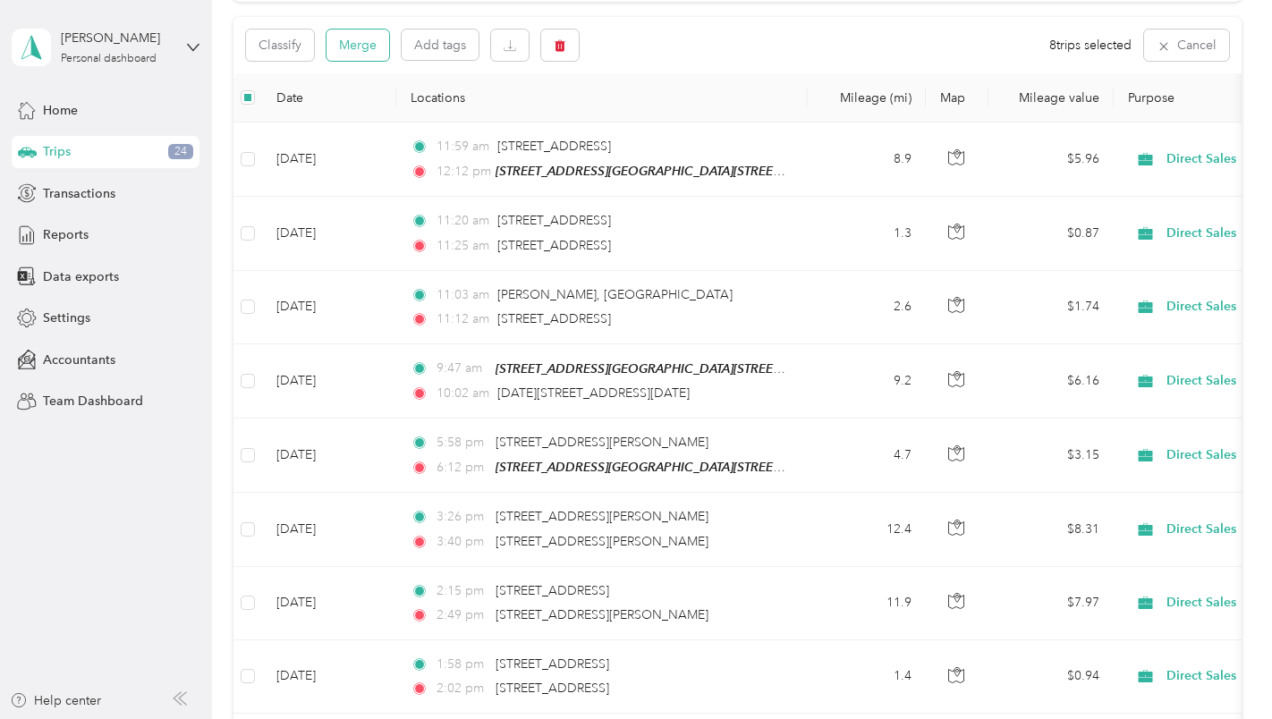
scroll to position [88, 0]
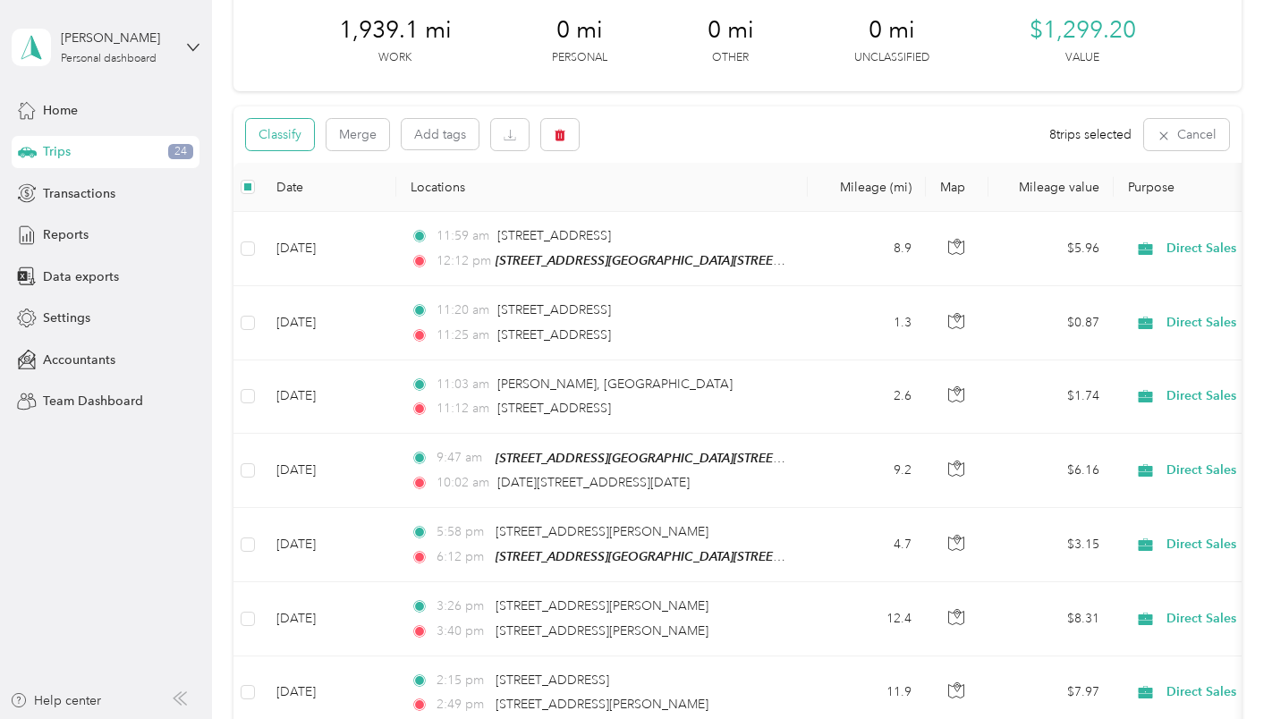
click at [284, 131] on button "Classify" at bounding box center [280, 134] width 68 height 31
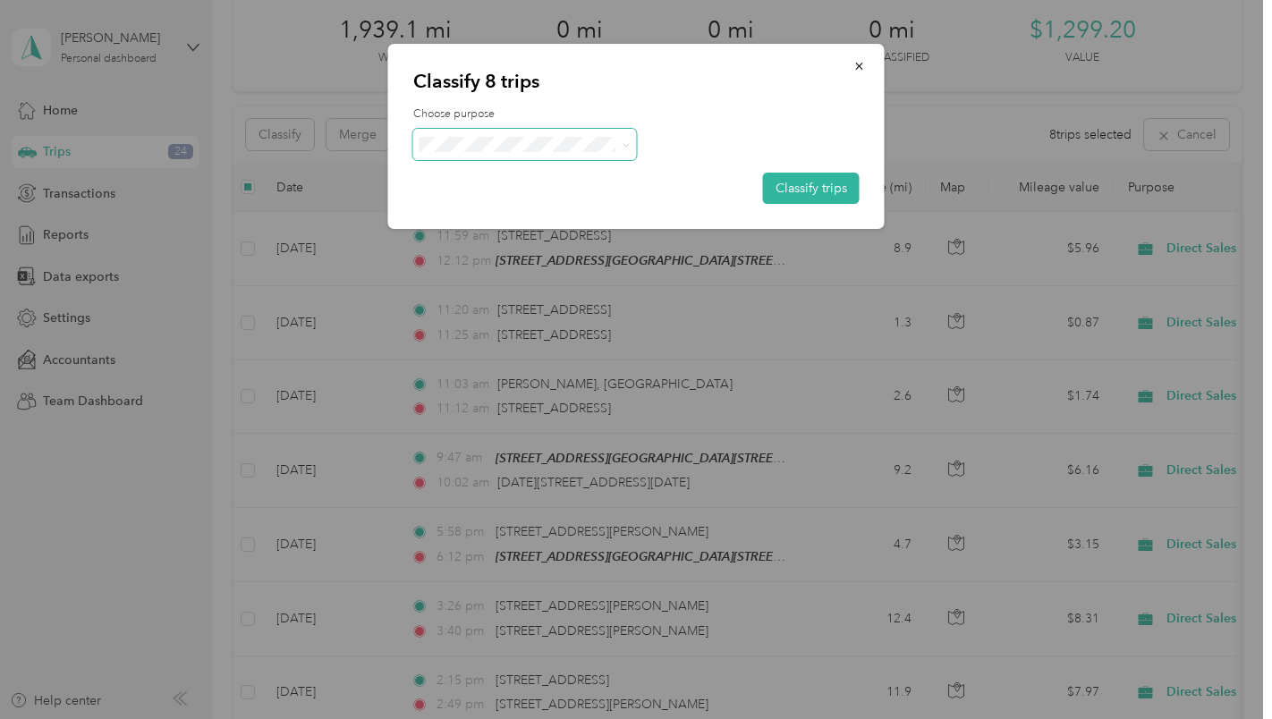
click at [628, 148] on icon at bounding box center [626, 145] width 8 height 8
click at [593, 301] on span "Charity" at bounding box center [540, 302] width 166 height 19
click at [807, 185] on button "Classify trips" at bounding box center [811, 188] width 97 height 31
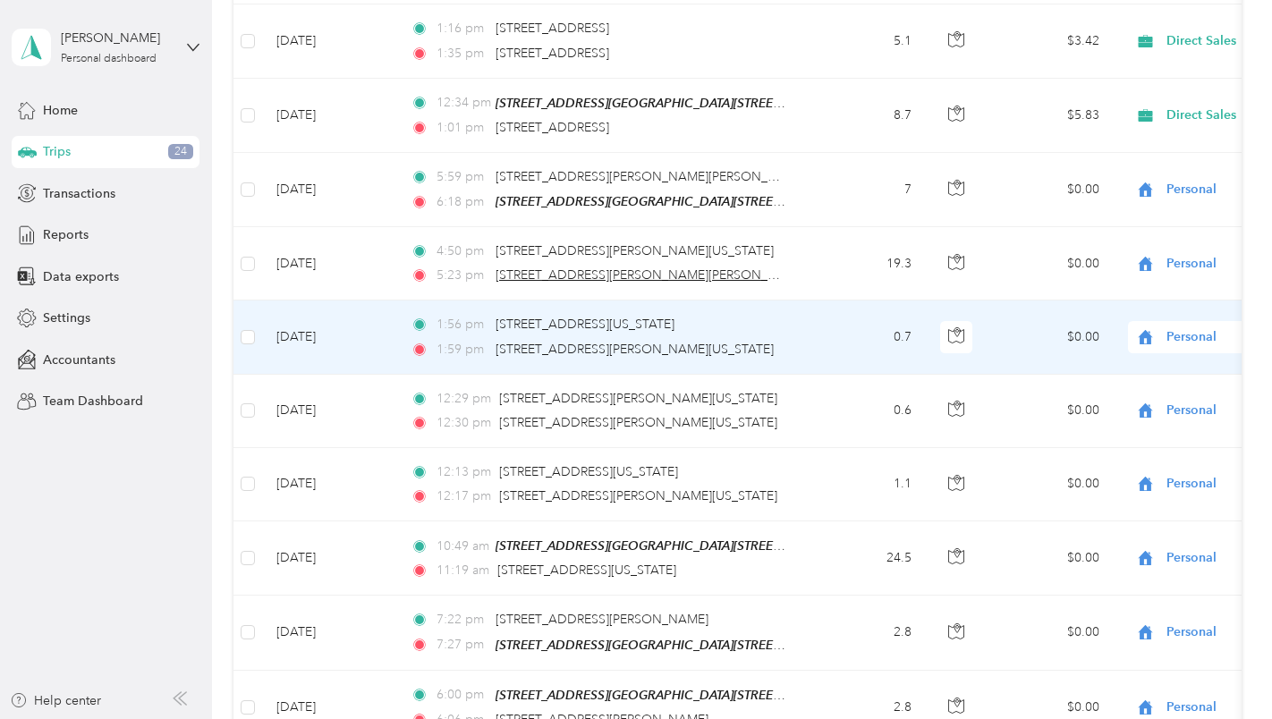
scroll to position [6973, 0]
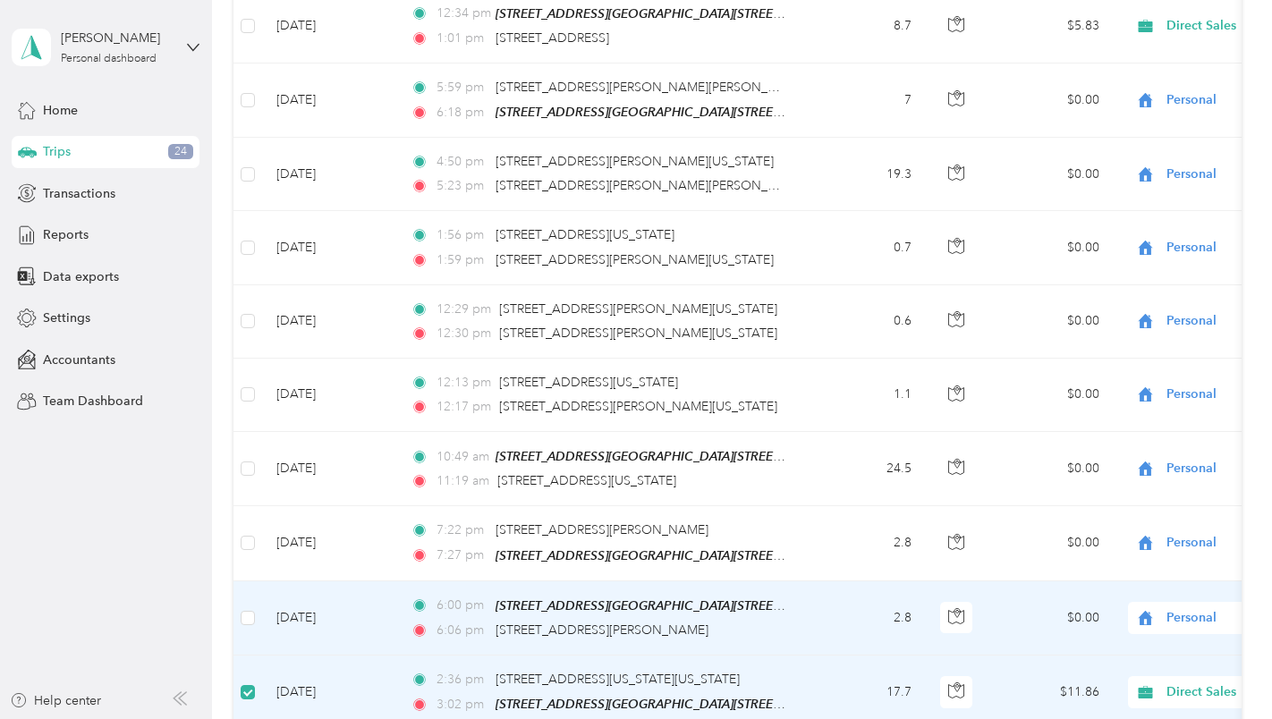
click at [248, 608] on label at bounding box center [248, 618] width 14 height 20
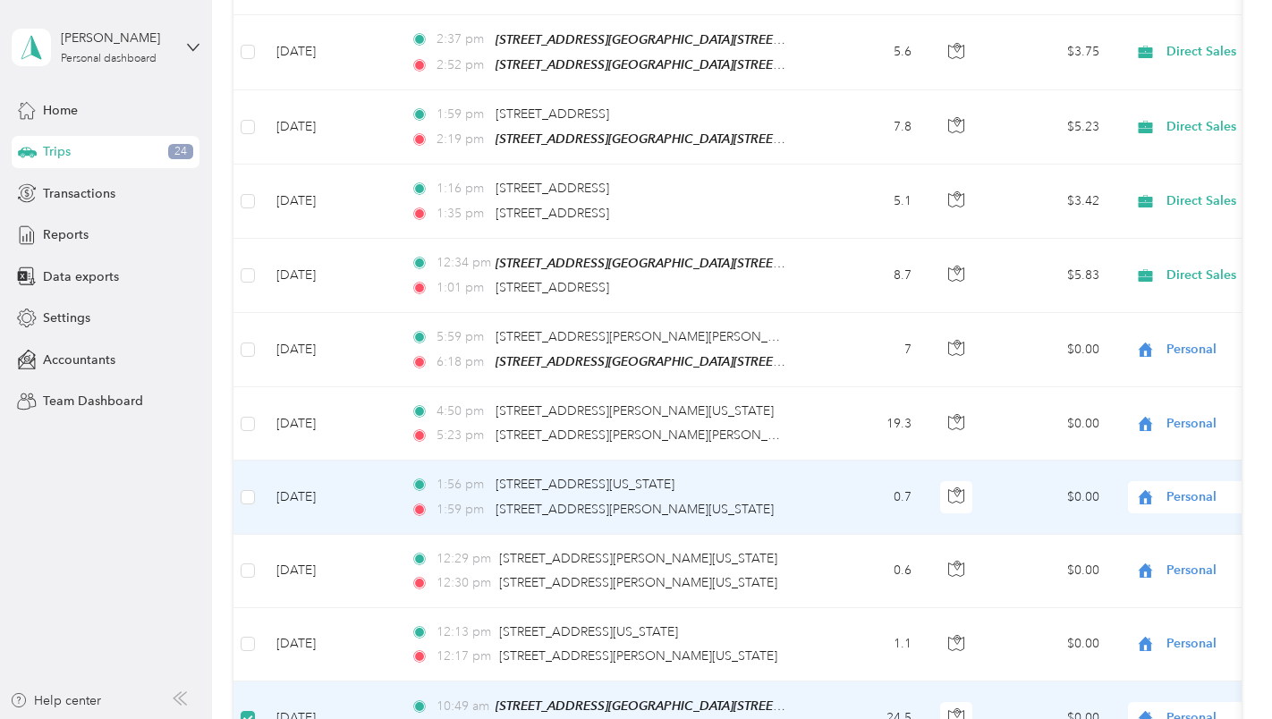
scroll to position [6704, 0]
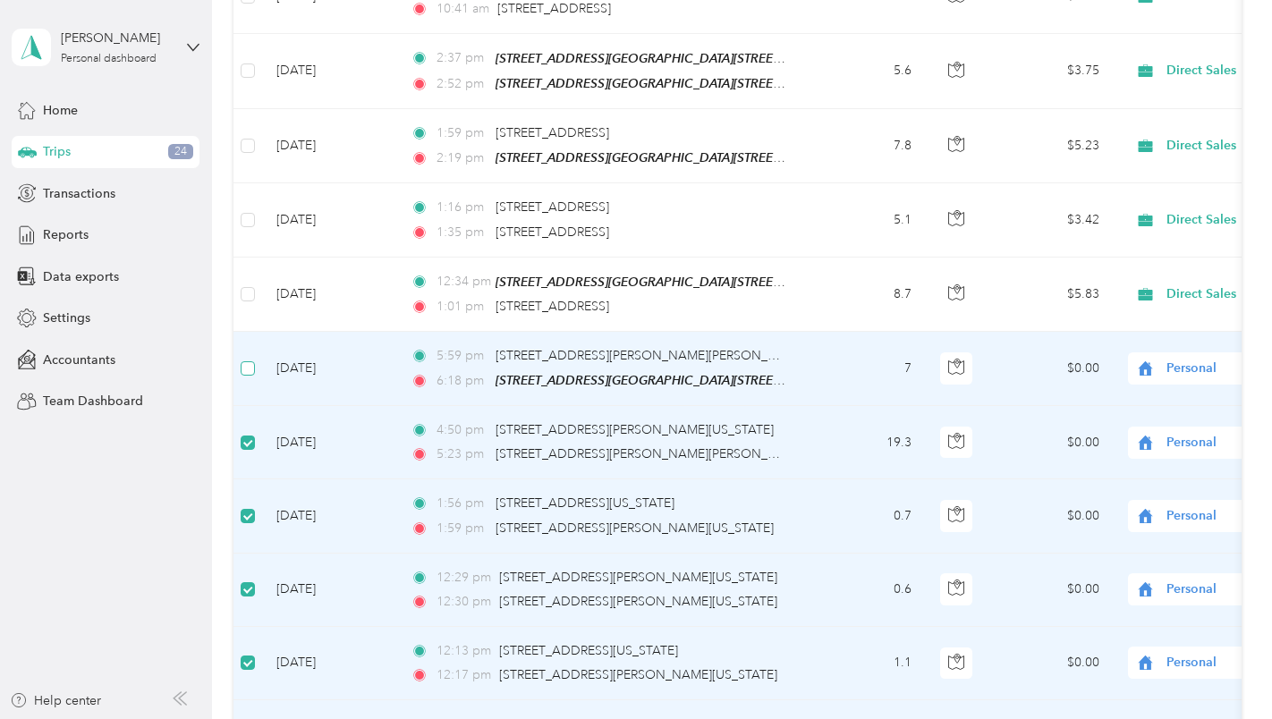
click at [247, 359] on label at bounding box center [248, 369] width 14 height 20
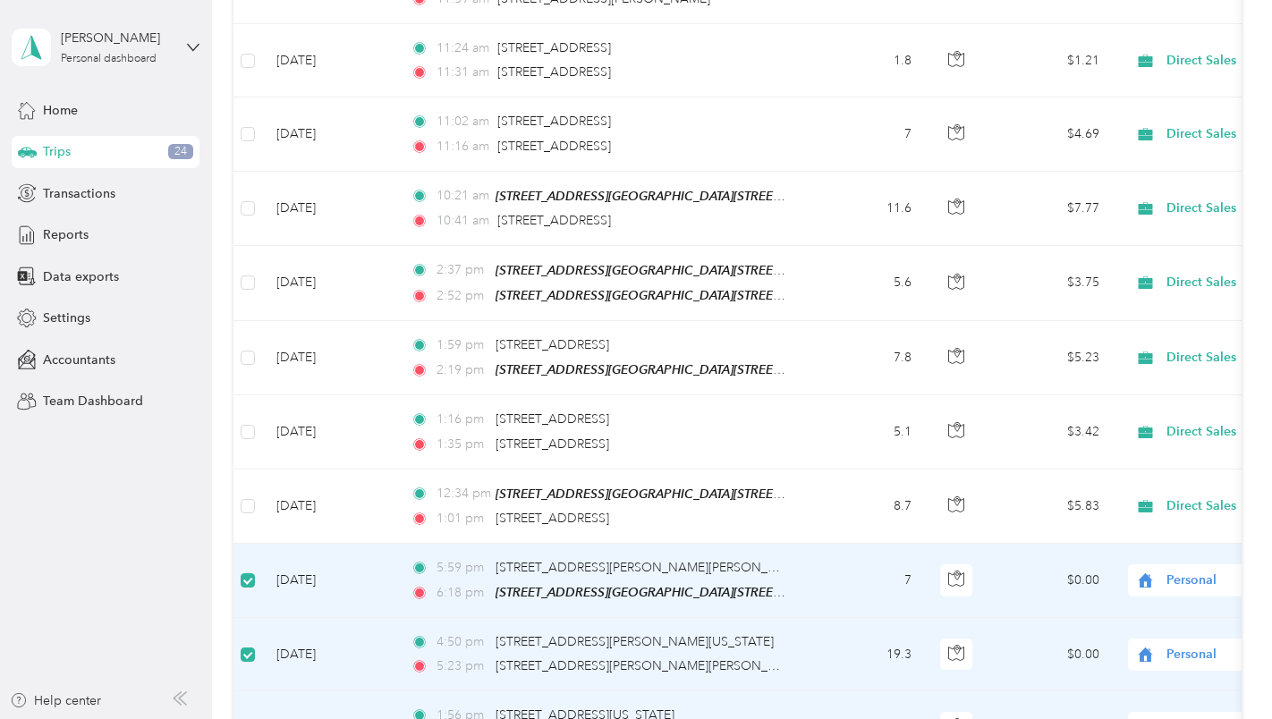
scroll to position [6436, 0]
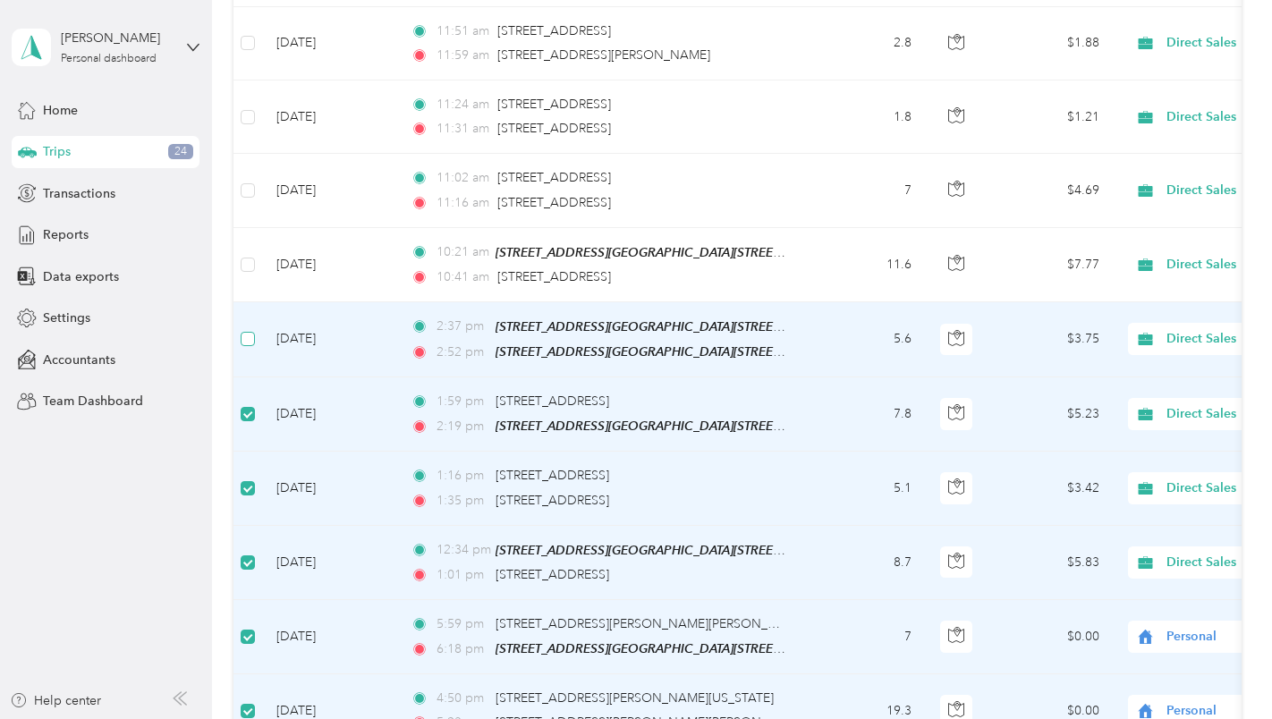
click at [250, 329] on label at bounding box center [248, 339] width 14 height 20
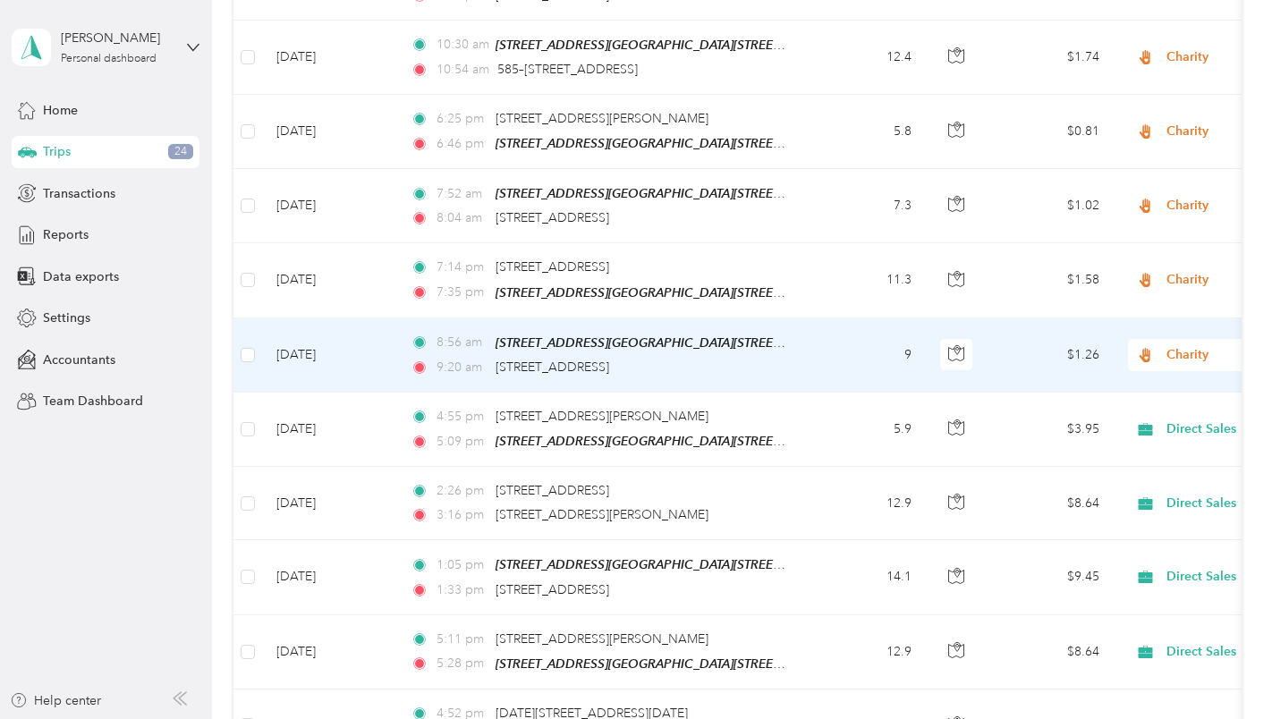
scroll to position [5184, 0]
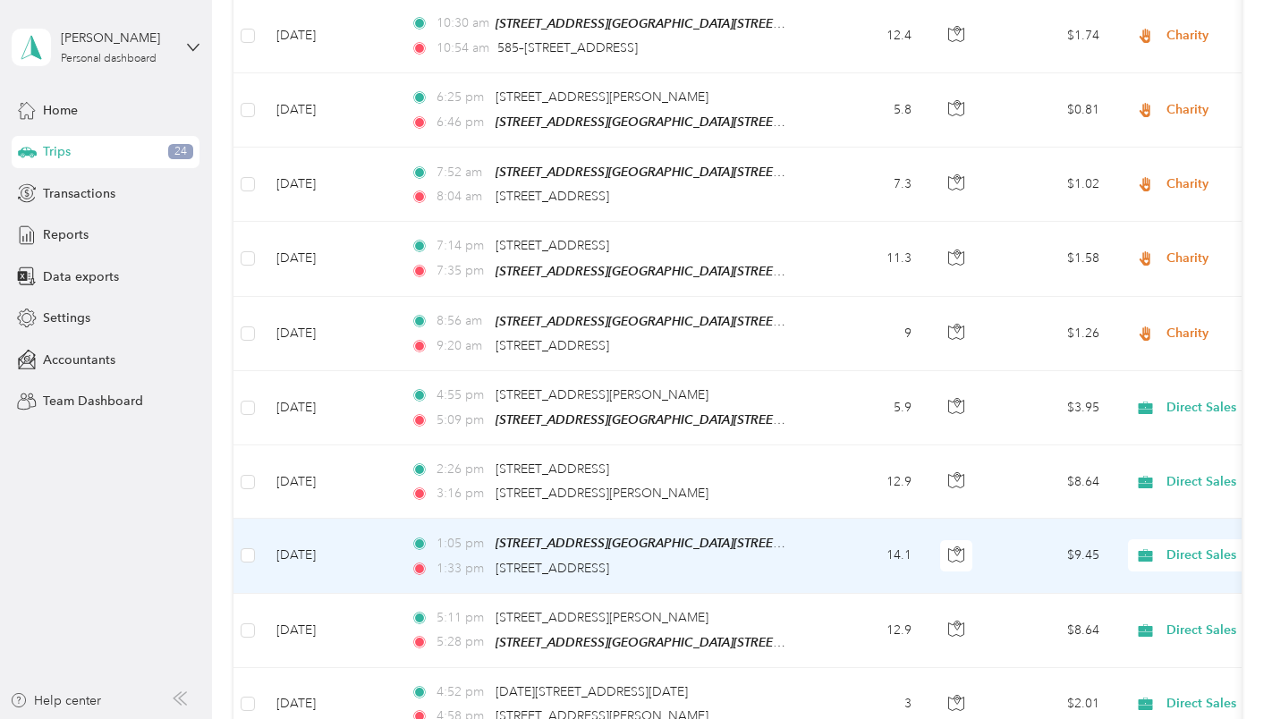
click at [258, 531] on td at bounding box center [247, 556] width 29 height 74
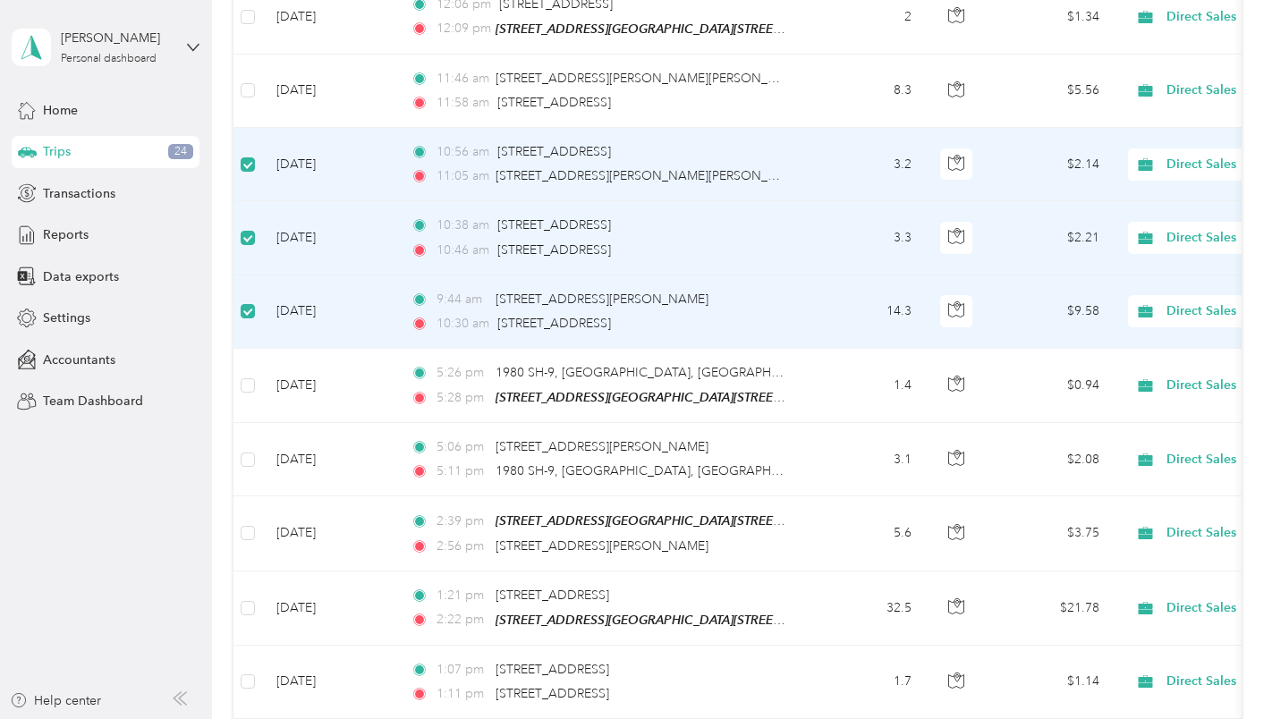
scroll to position [3842, 0]
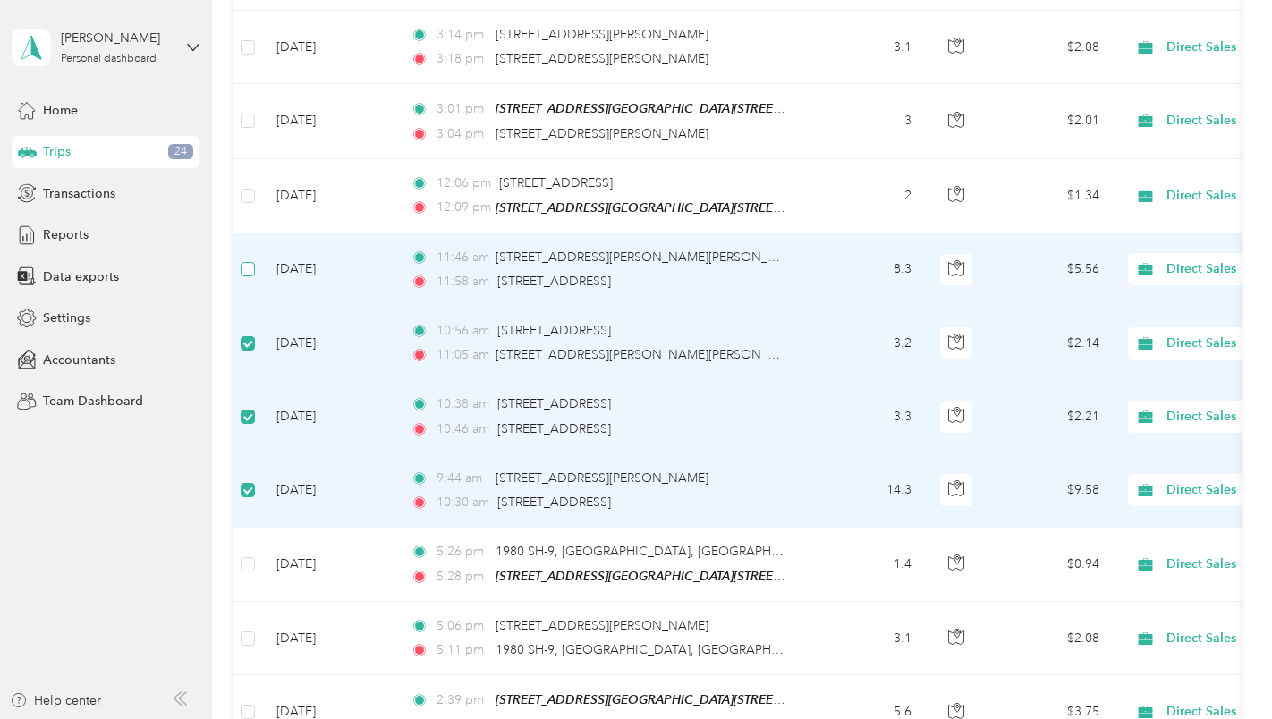
click at [249, 259] on label at bounding box center [248, 269] width 14 height 20
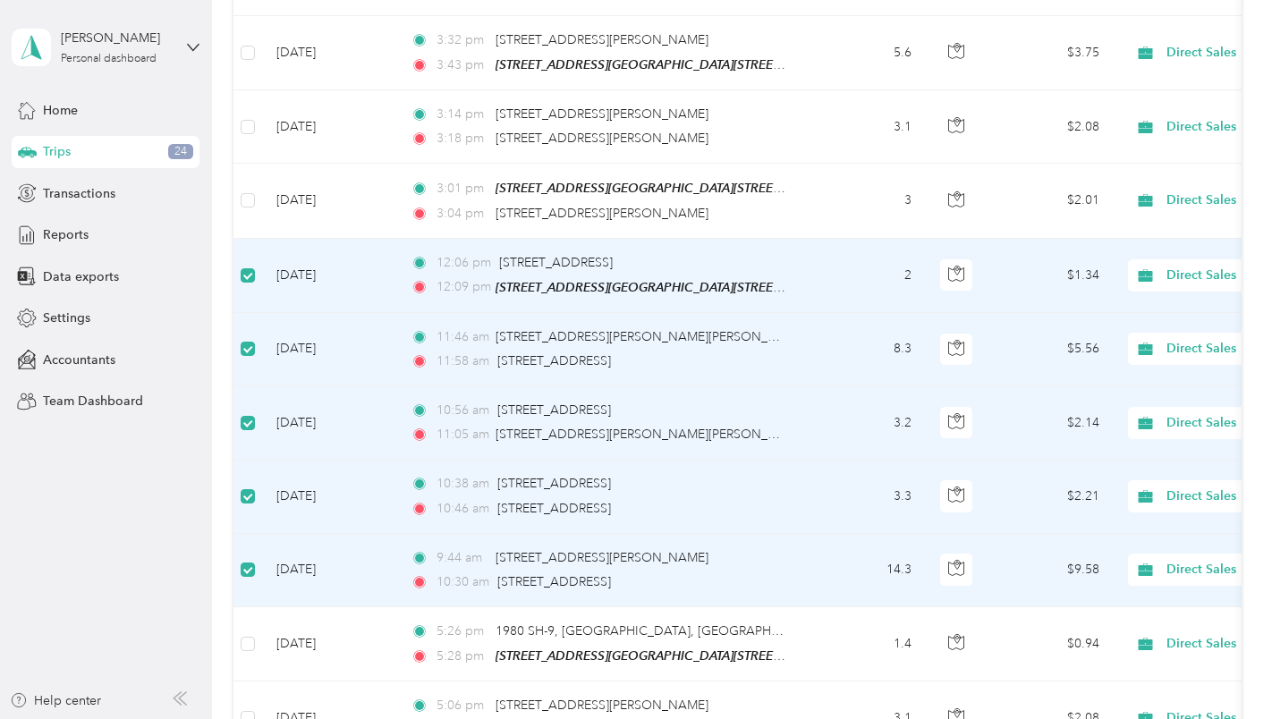
scroll to position [3663, 0]
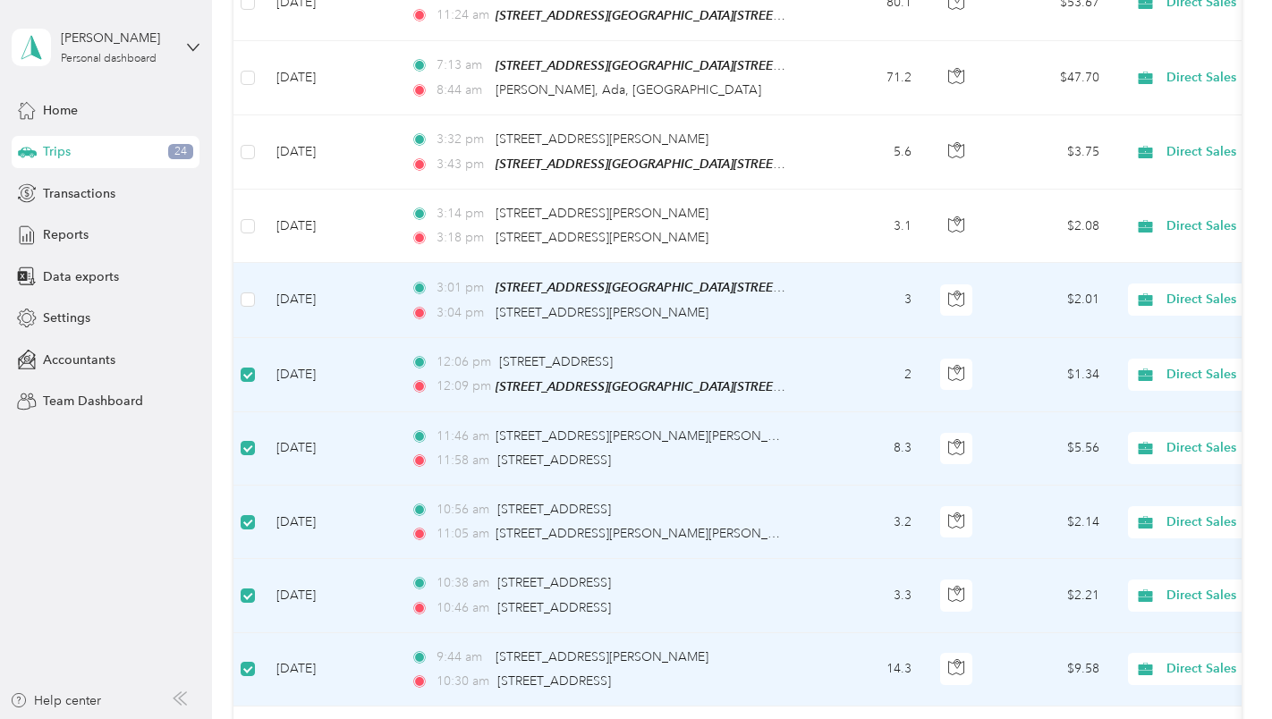
click at [253, 273] on td at bounding box center [247, 300] width 29 height 74
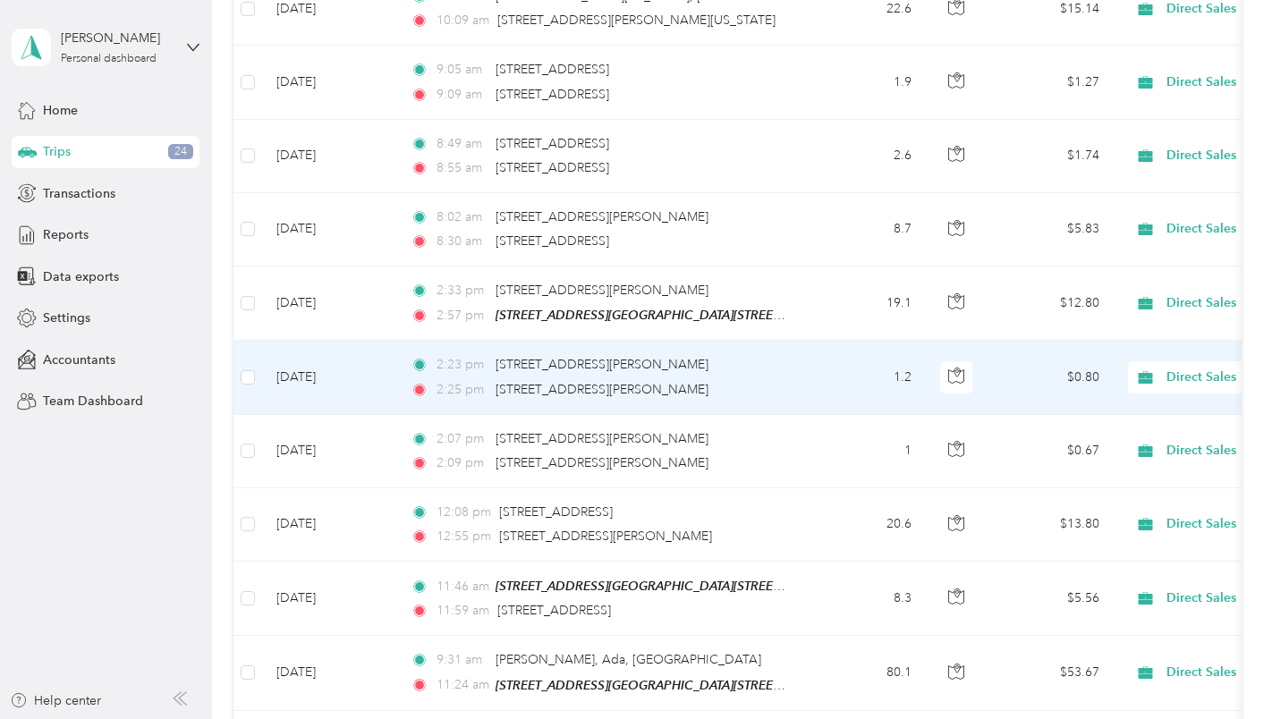
scroll to position [2859, 0]
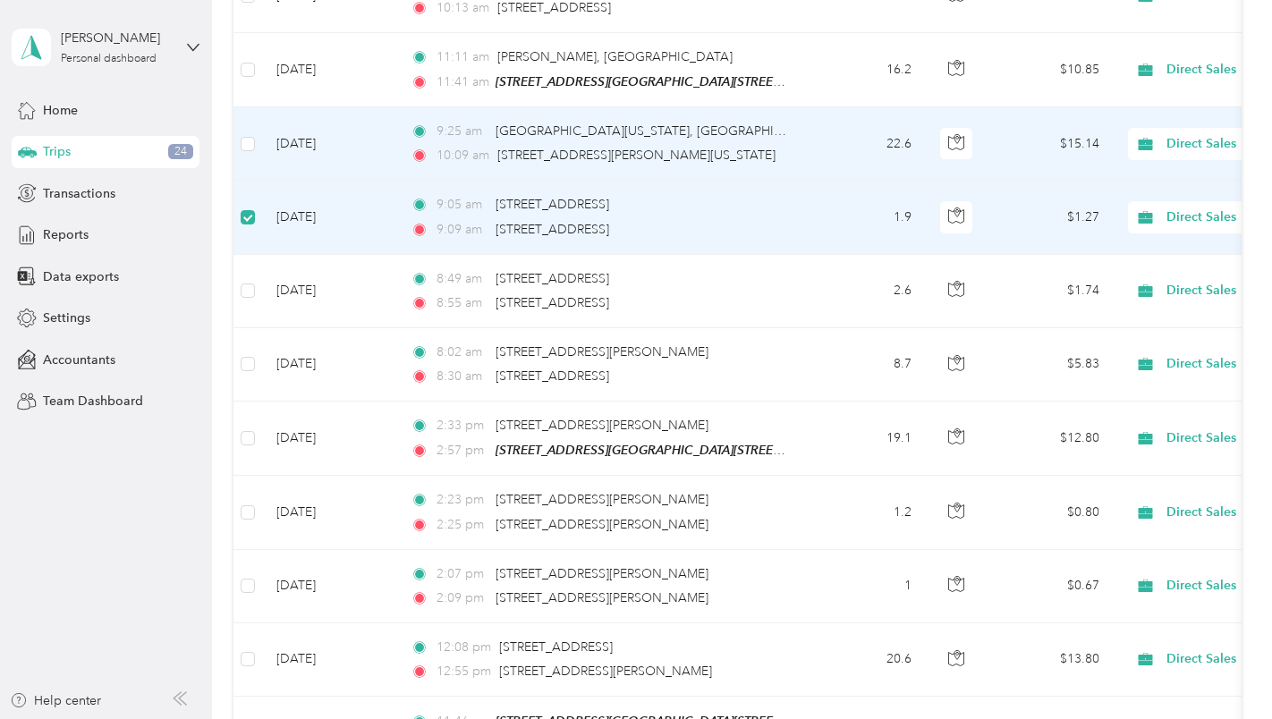
click at [256, 129] on td at bounding box center [247, 143] width 29 height 73
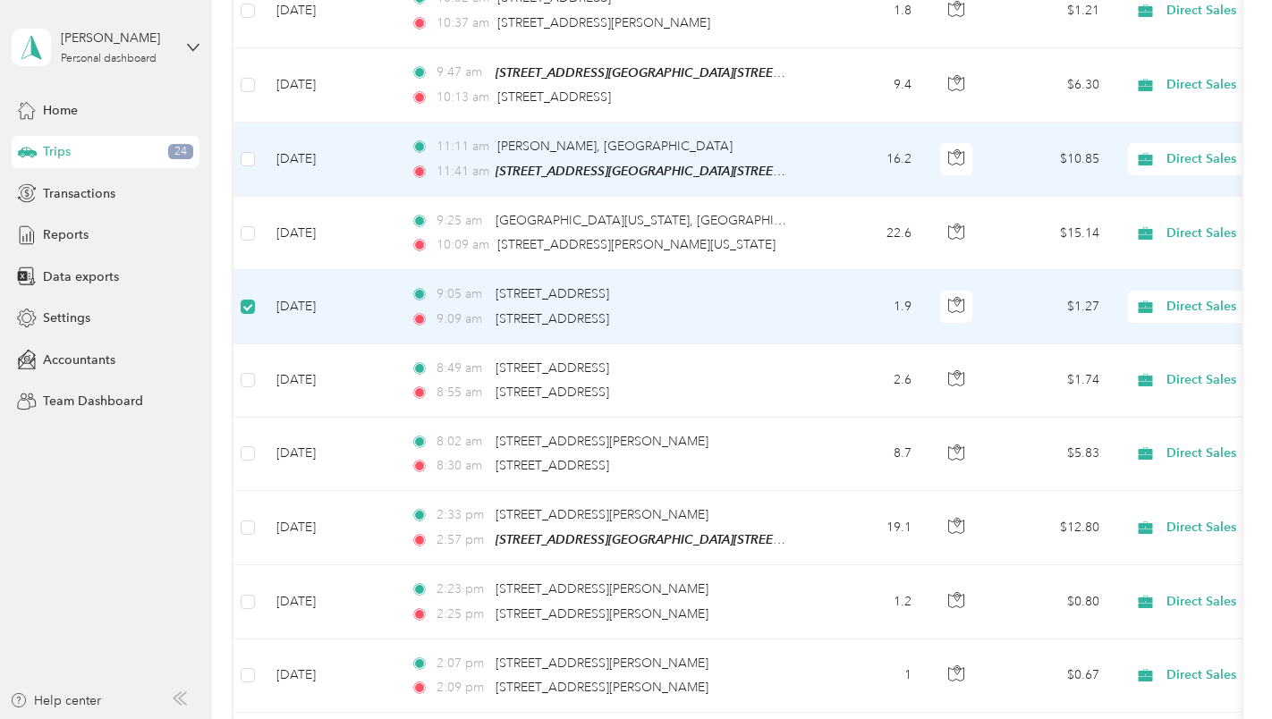
scroll to position [2680, 0]
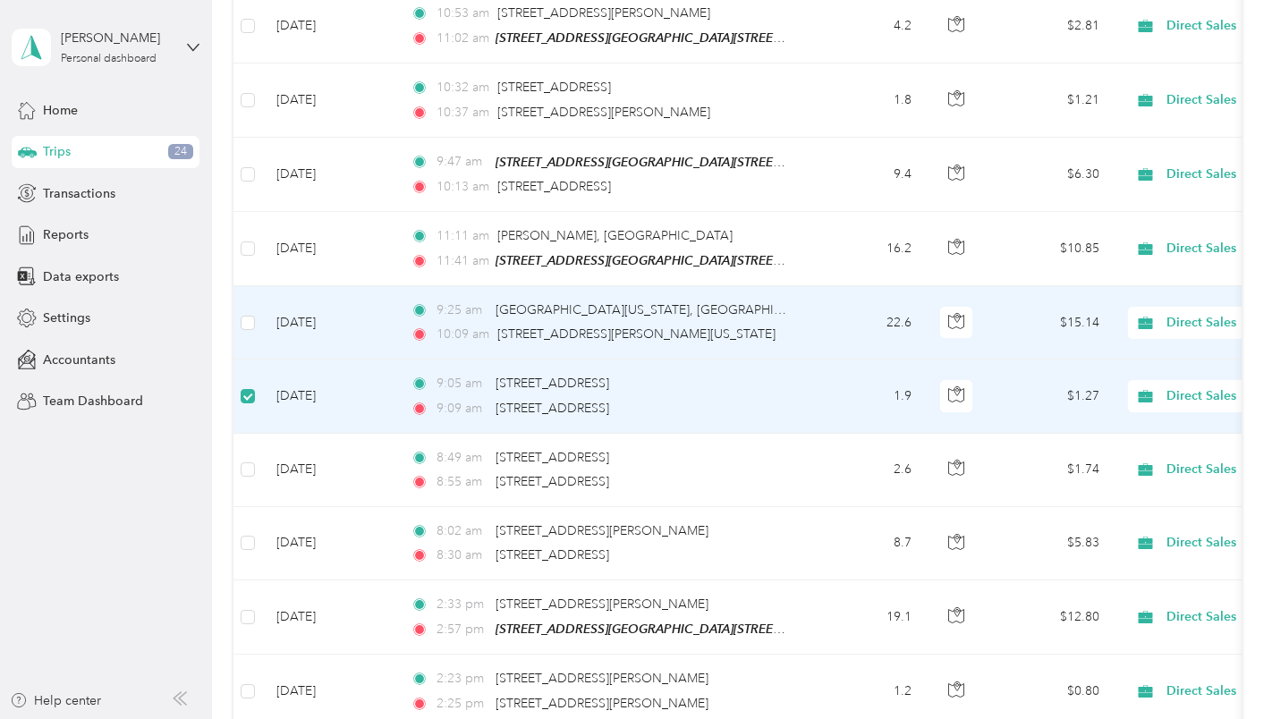
click at [252, 301] on td at bounding box center [247, 322] width 29 height 73
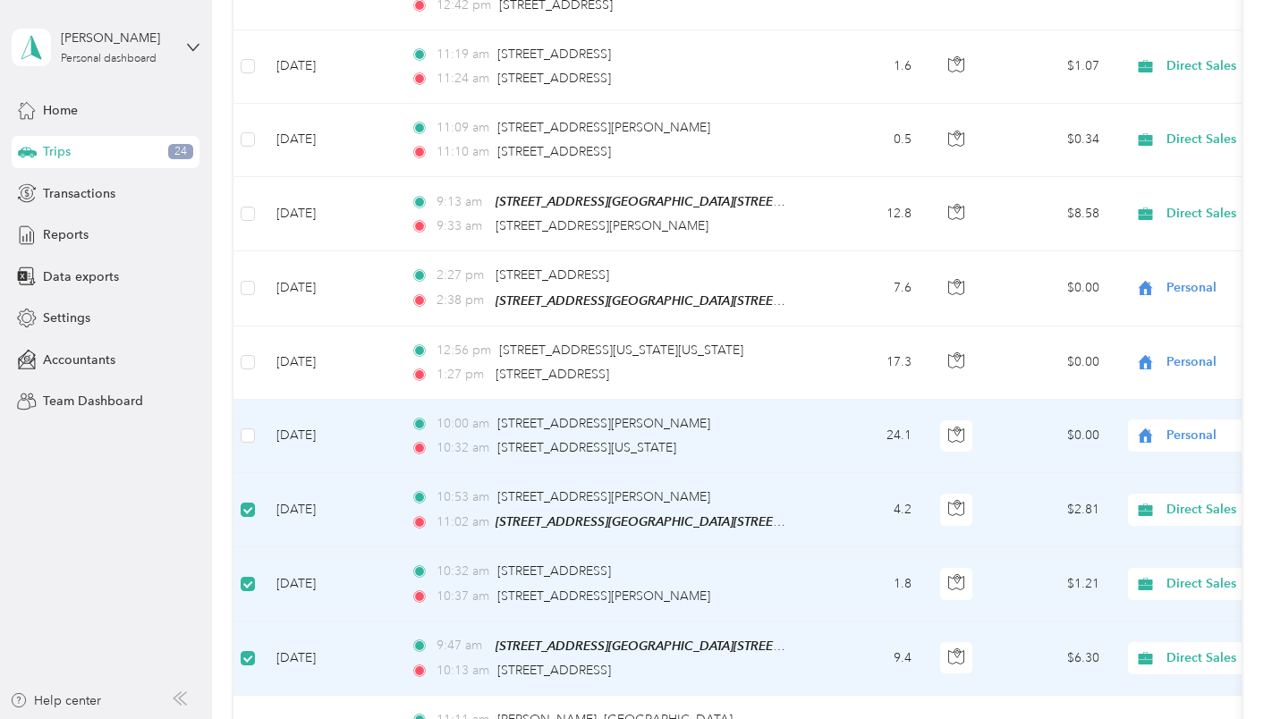
scroll to position [2143, 0]
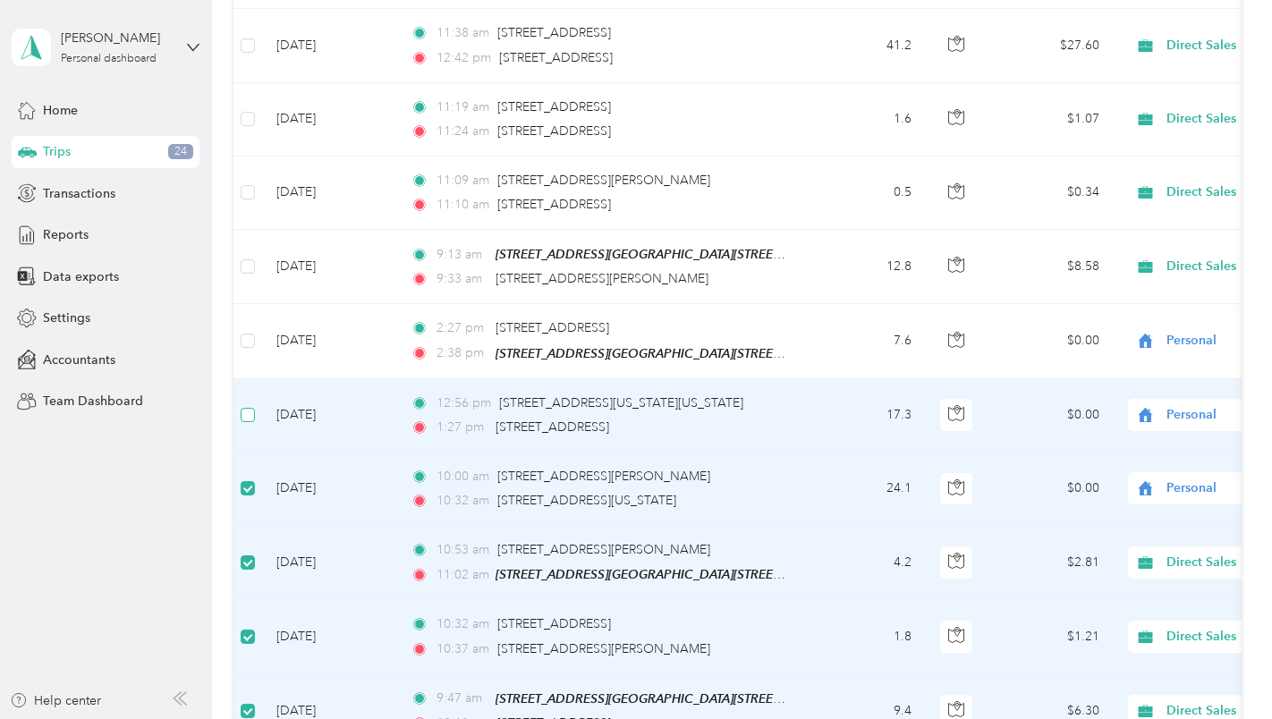
click at [248, 405] on label at bounding box center [248, 415] width 14 height 20
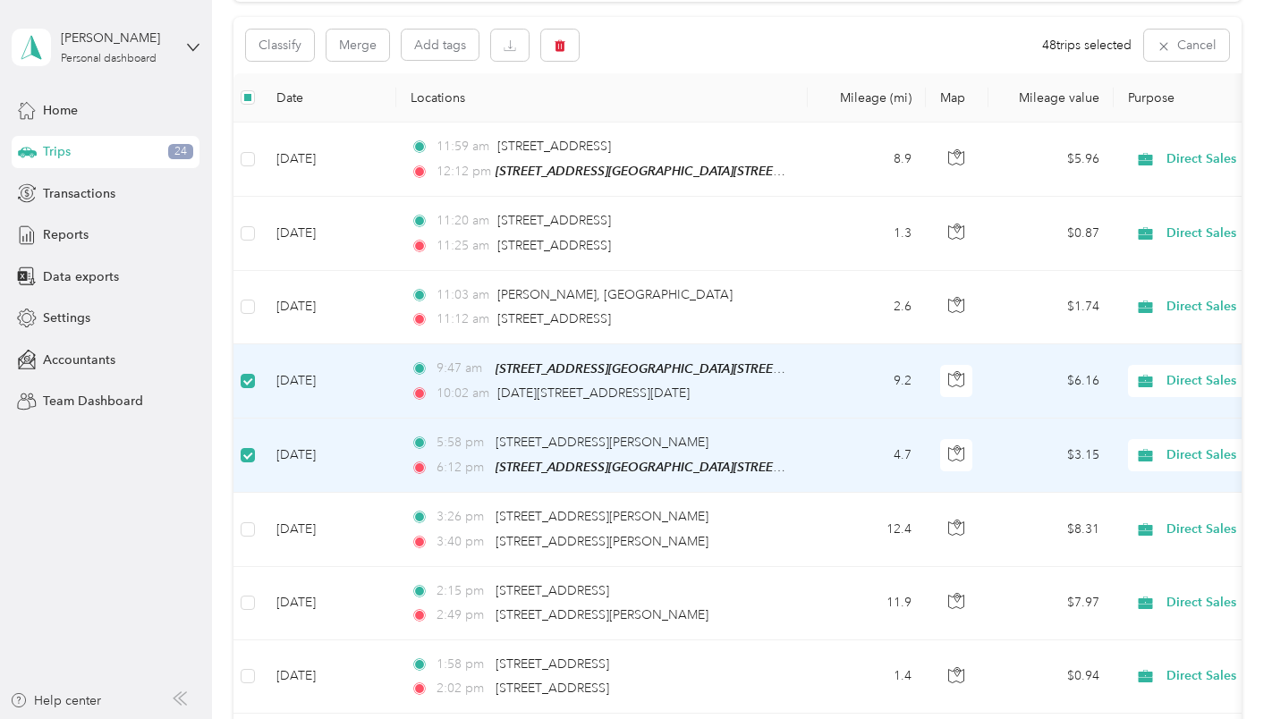
scroll to position [175, 0]
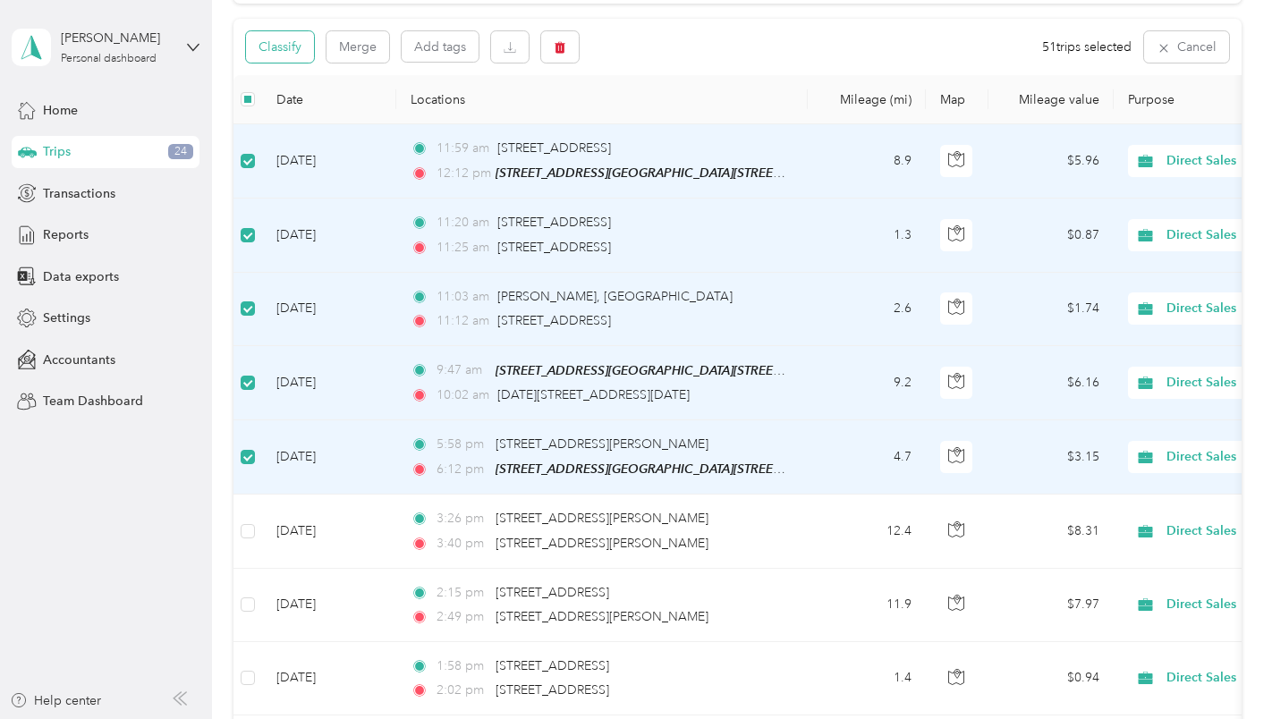
click at [290, 43] on button "Classify" at bounding box center [280, 46] width 68 height 31
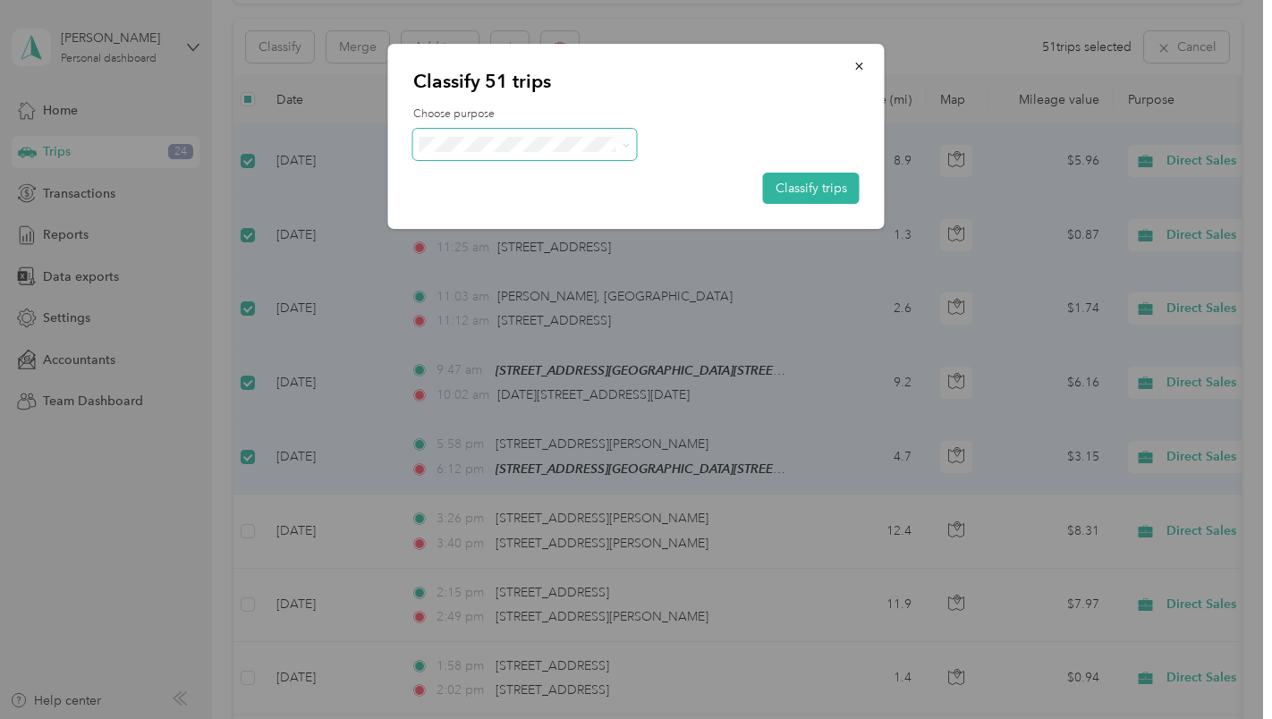
click at [626, 145] on icon at bounding box center [626, 145] width 8 height 8
click at [597, 216] on li "Personal" at bounding box center [525, 207] width 224 height 31
click at [807, 182] on button "Classify trips" at bounding box center [811, 188] width 97 height 31
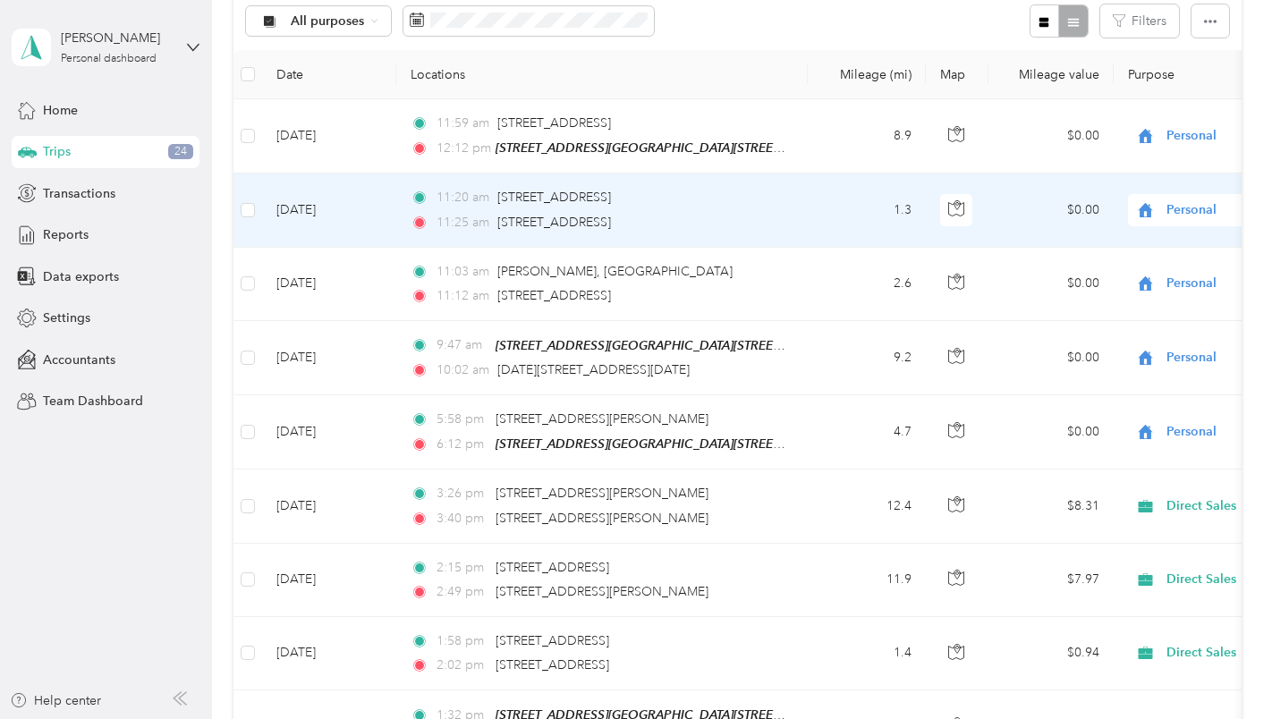
scroll to position [0, 0]
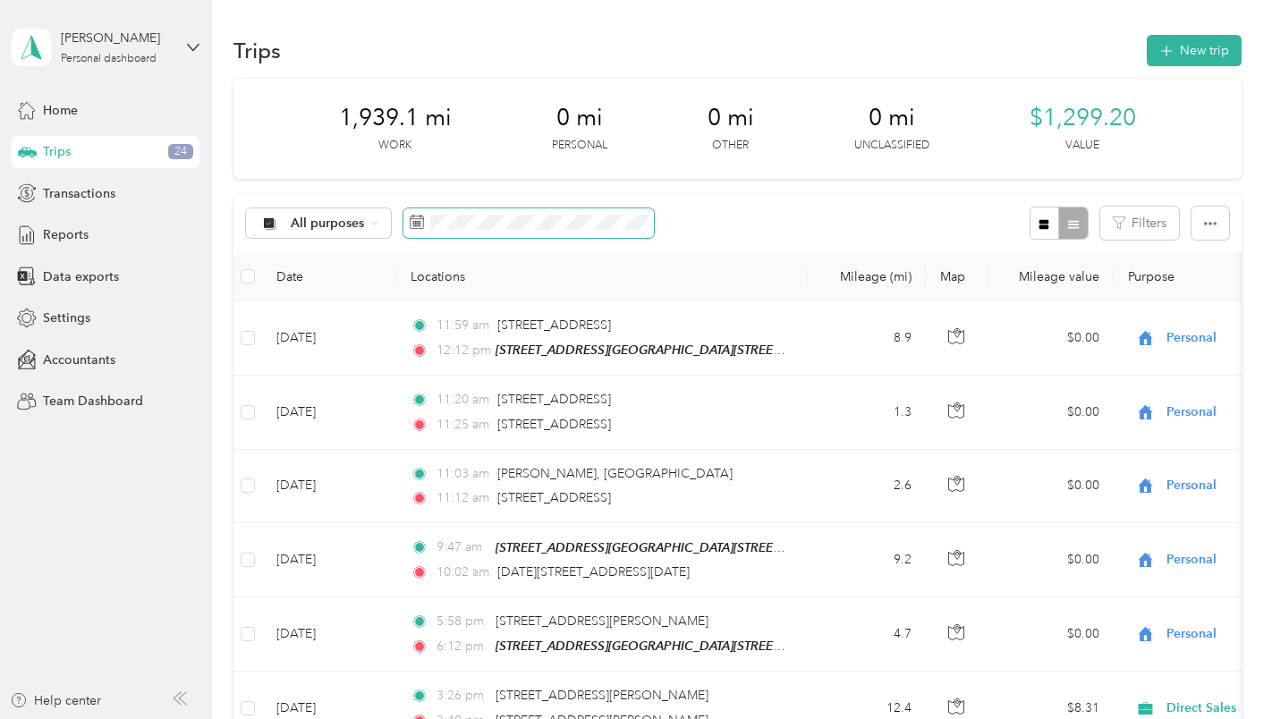
click at [439, 213] on span at bounding box center [528, 223] width 250 height 30
click at [428, 221] on span at bounding box center [528, 223] width 250 height 30
click at [418, 222] on icon at bounding box center [417, 222] width 14 height 14
click at [370, 224] on icon at bounding box center [373, 222] width 7 height 7
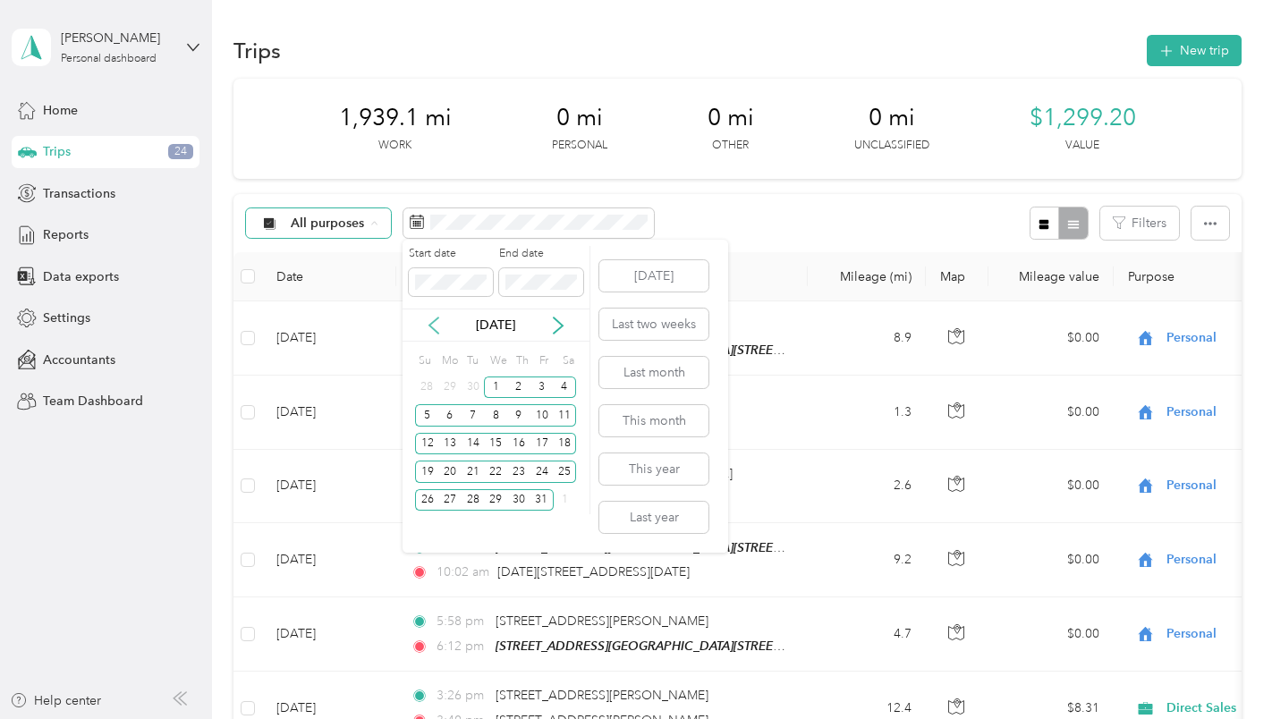
click at [435, 324] on icon at bounding box center [434, 326] width 18 height 18
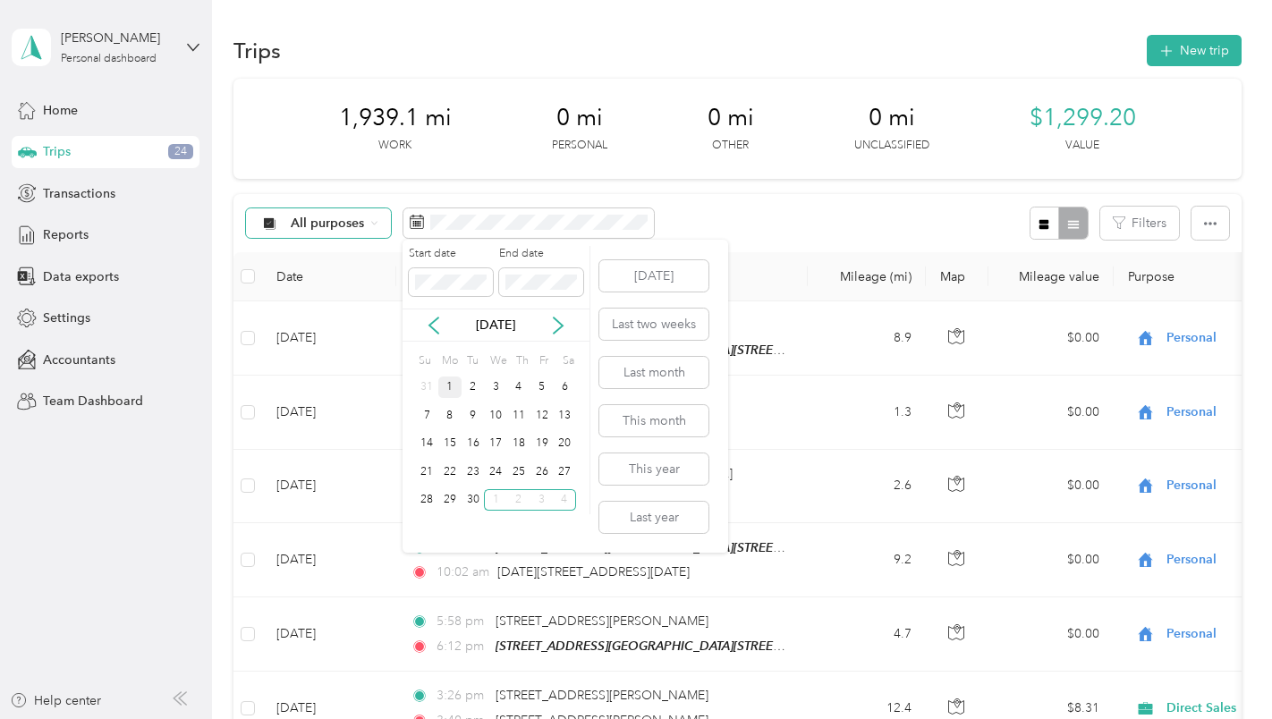
click at [448, 381] on div "1" at bounding box center [449, 388] width 23 height 22
click at [470, 496] on div "30" at bounding box center [473, 500] width 23 height 22
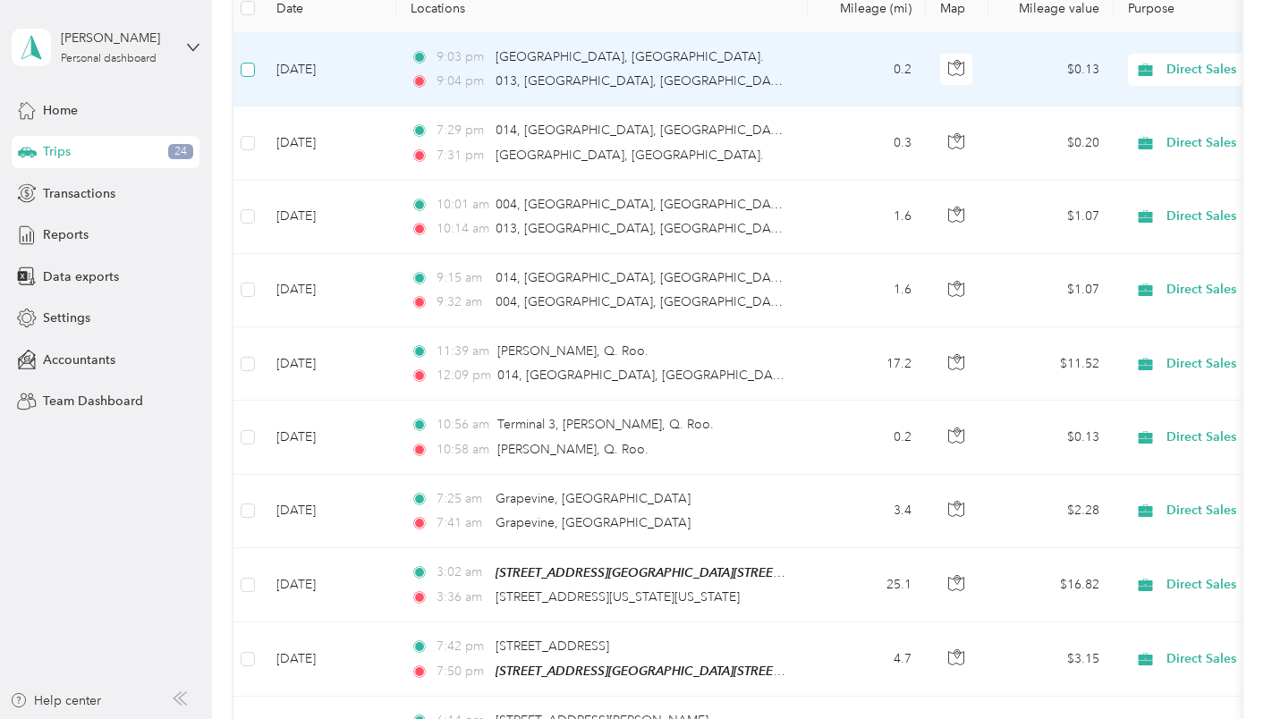
scroll to position [267, 0]
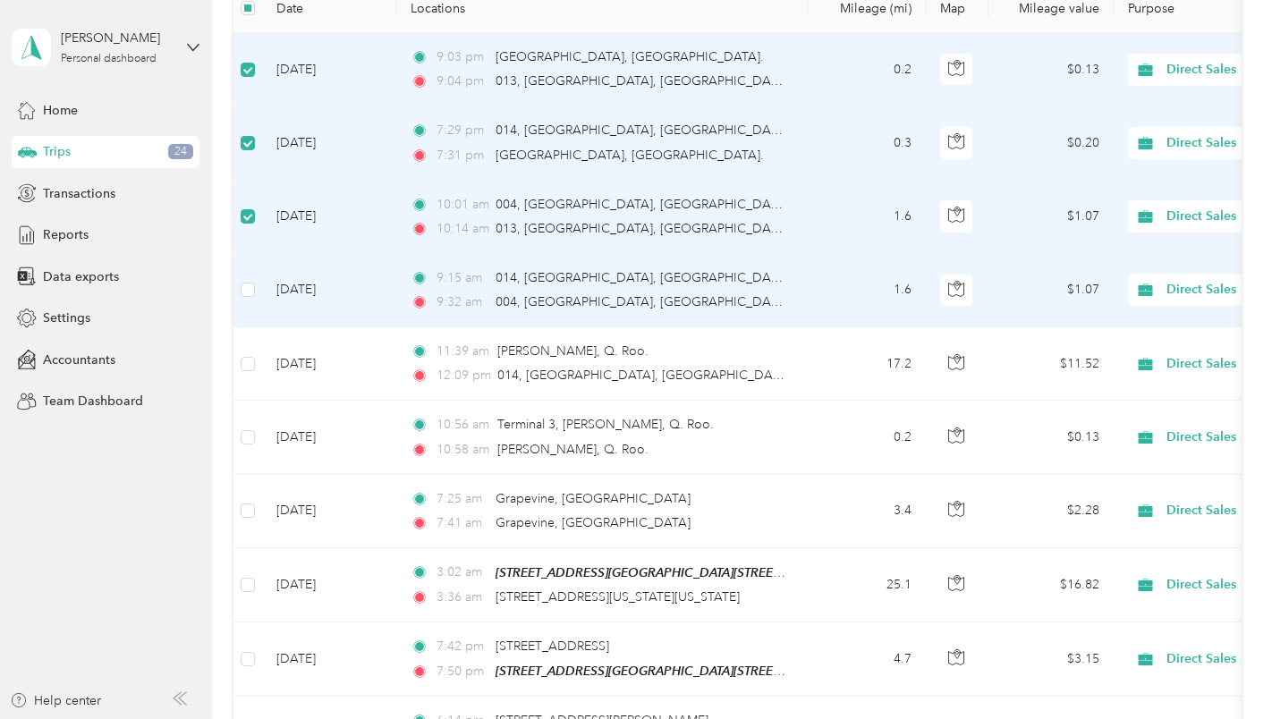
click at [256, 287] on td at bounding box center [247, 290] width 29 height 73
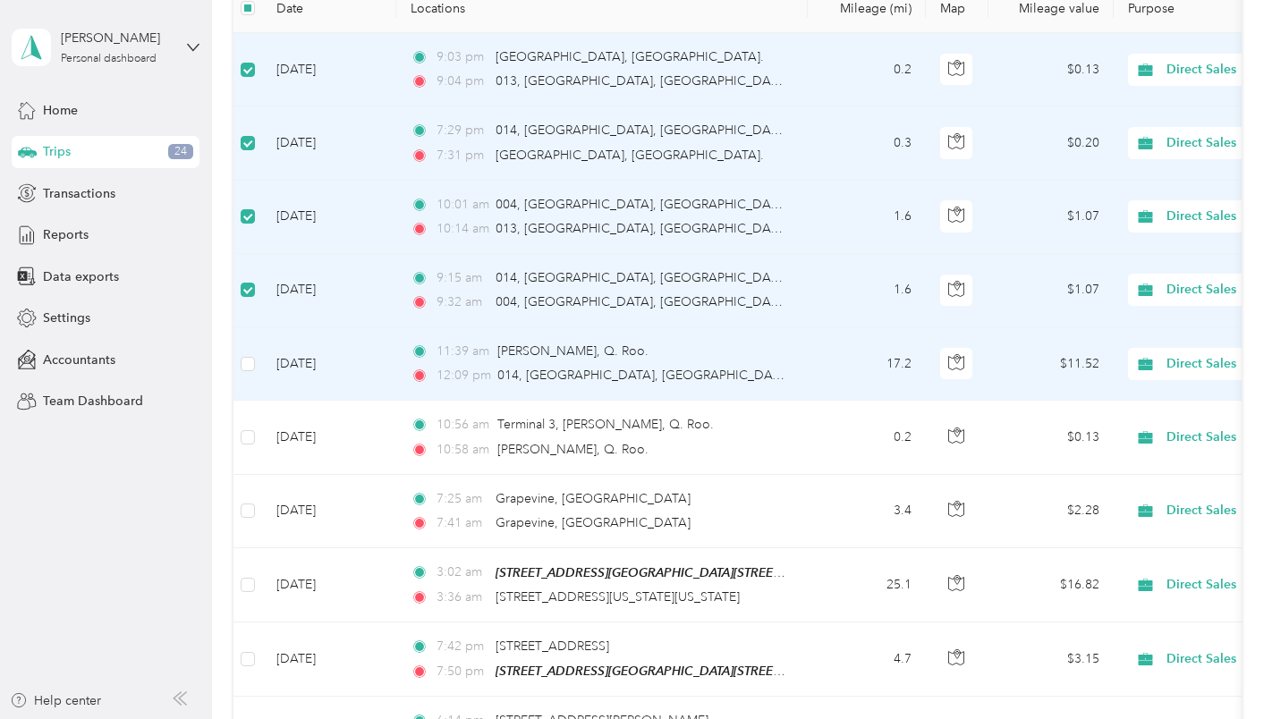
click at [255, 360] on td at bounding box center [247, 363] width 29 height 73
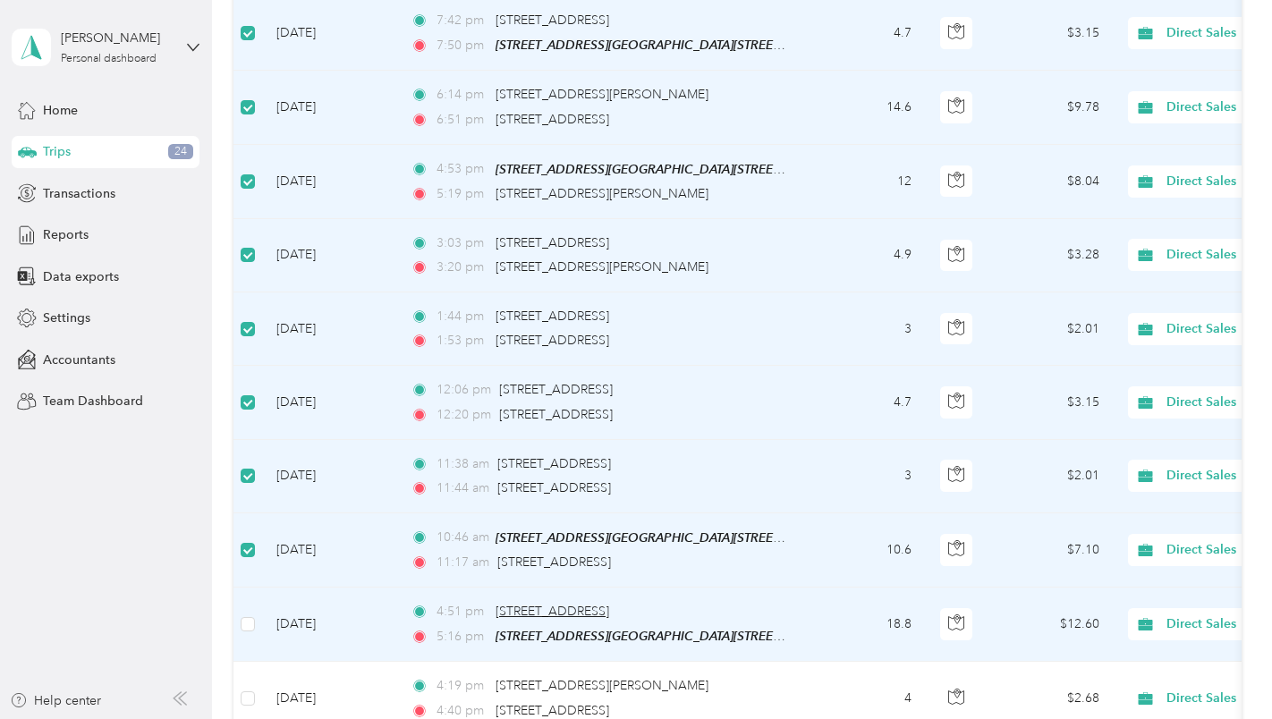
scroll to position [1071, 0]
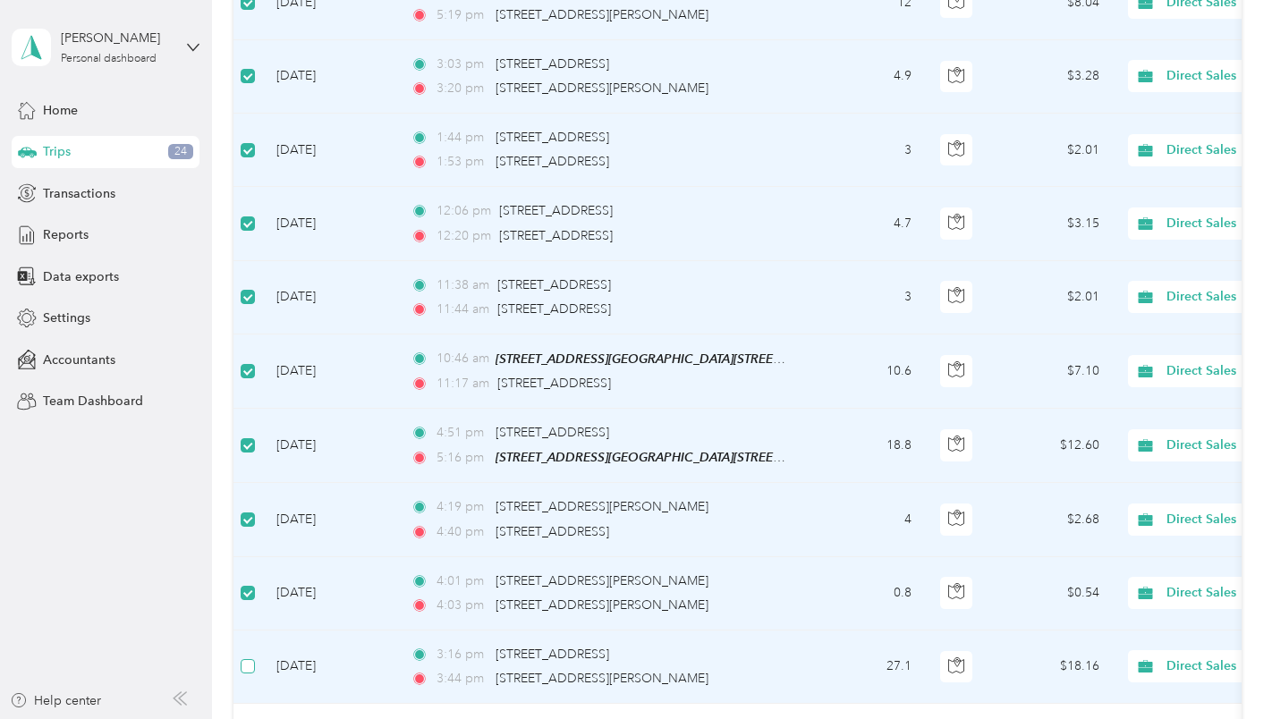
click at [250, 656] on label at bounding box center [248, 666] width 14 height 20
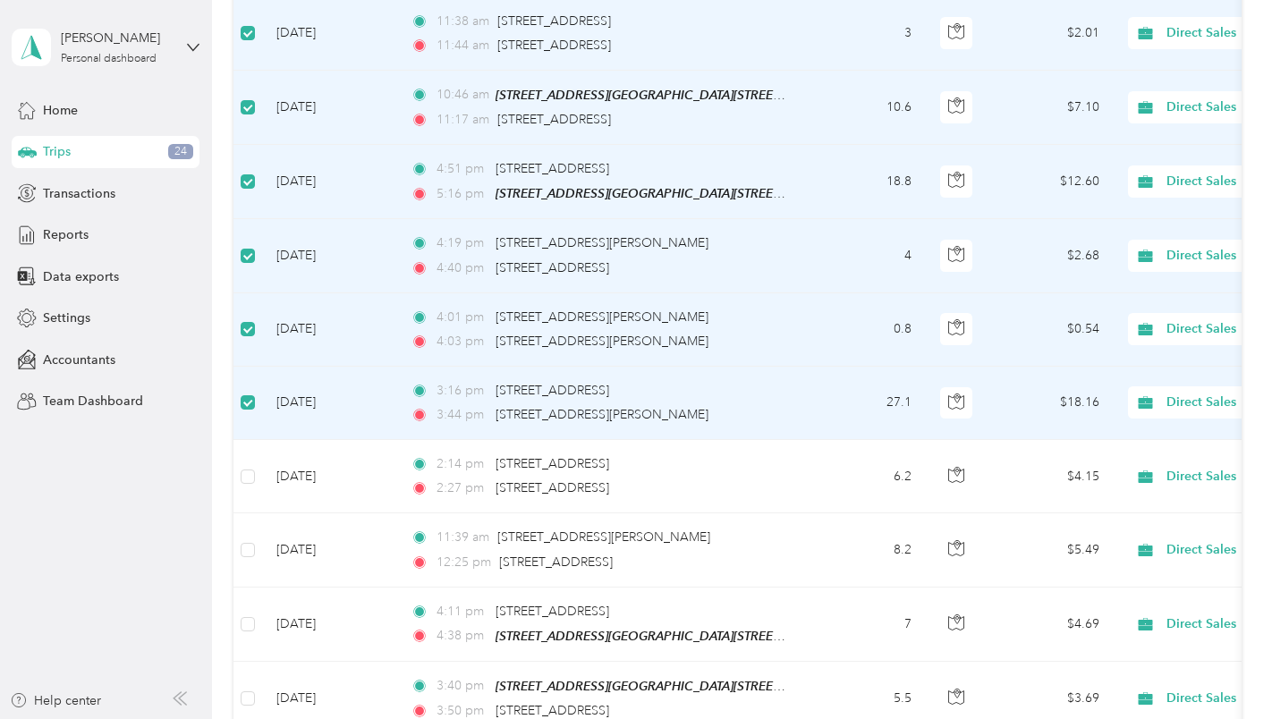
scroll to position [1340, 0]
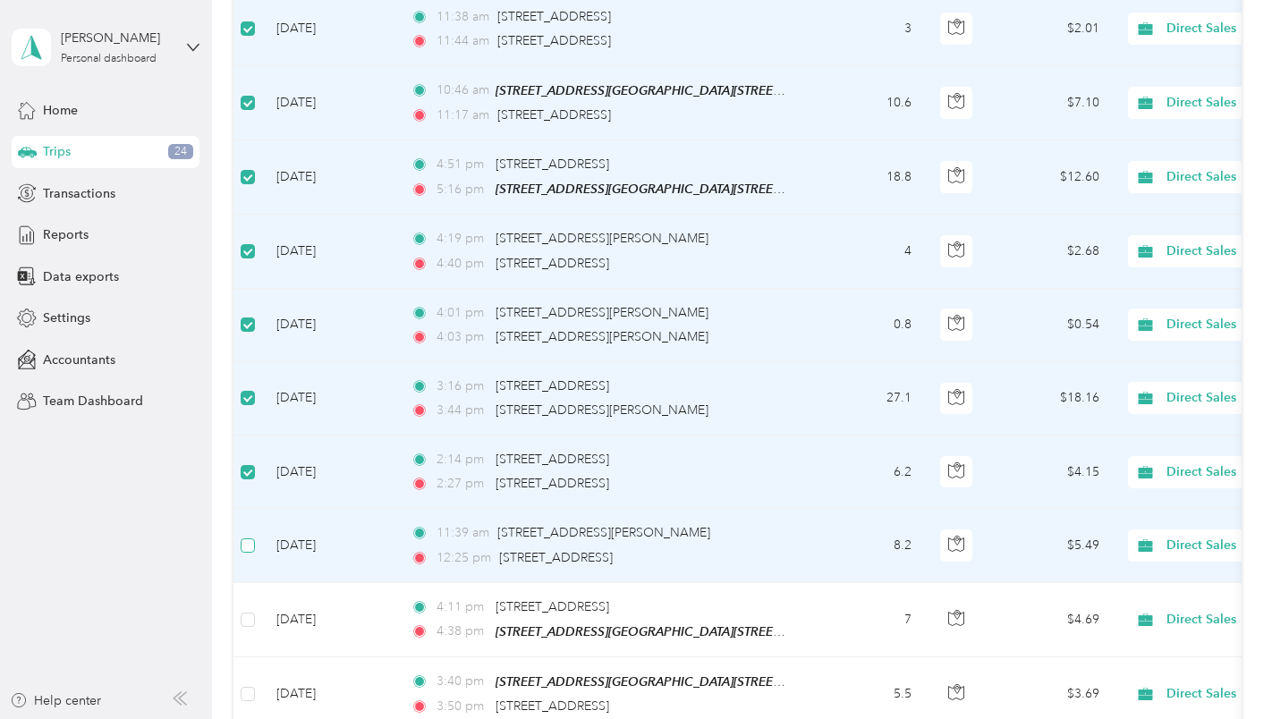
click at [253, 538] on label at bounding box center [248, 546] width 14 height 20
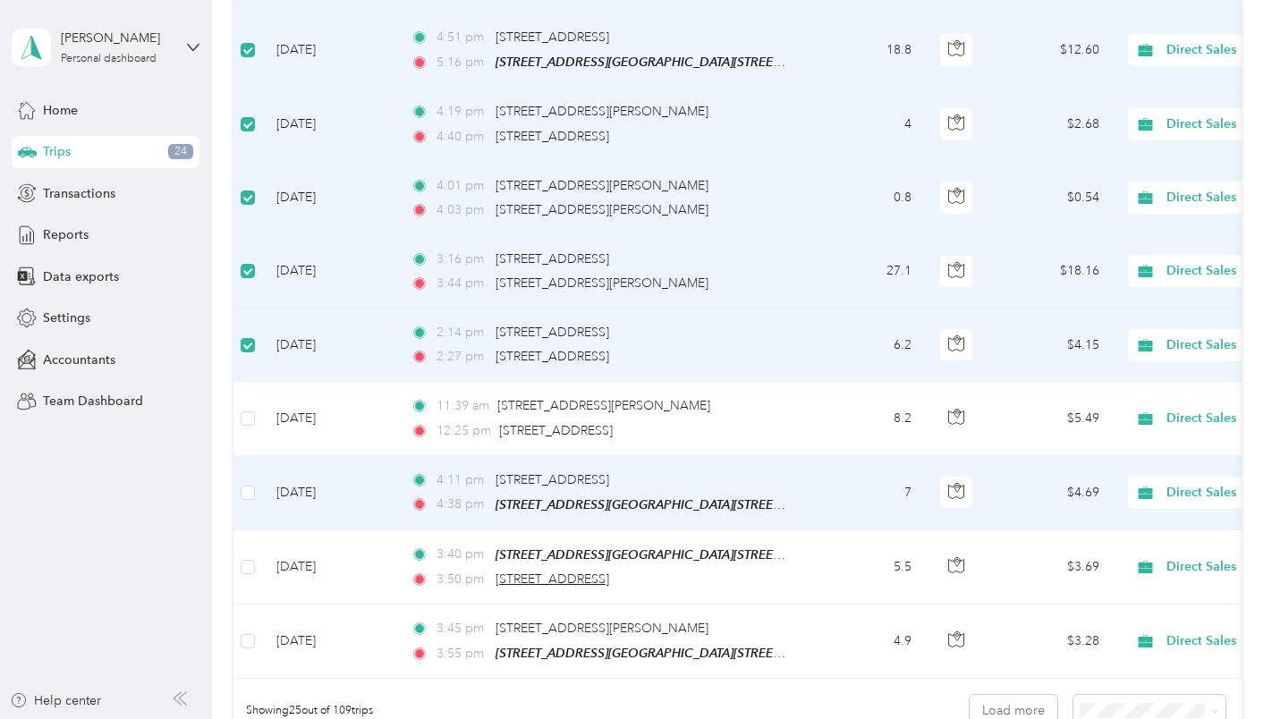
scroll to position [1519, 0]
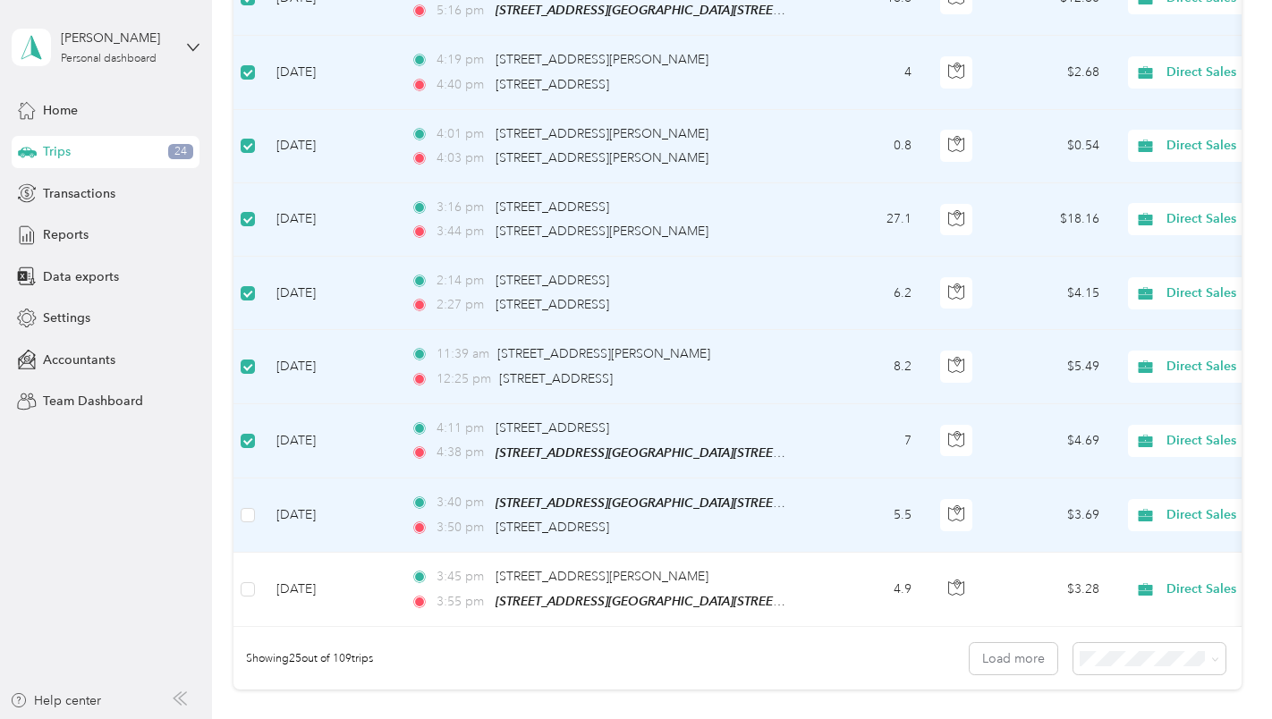
click at [255, 512] on td at bounding box center [247, 516] width 29 height 74
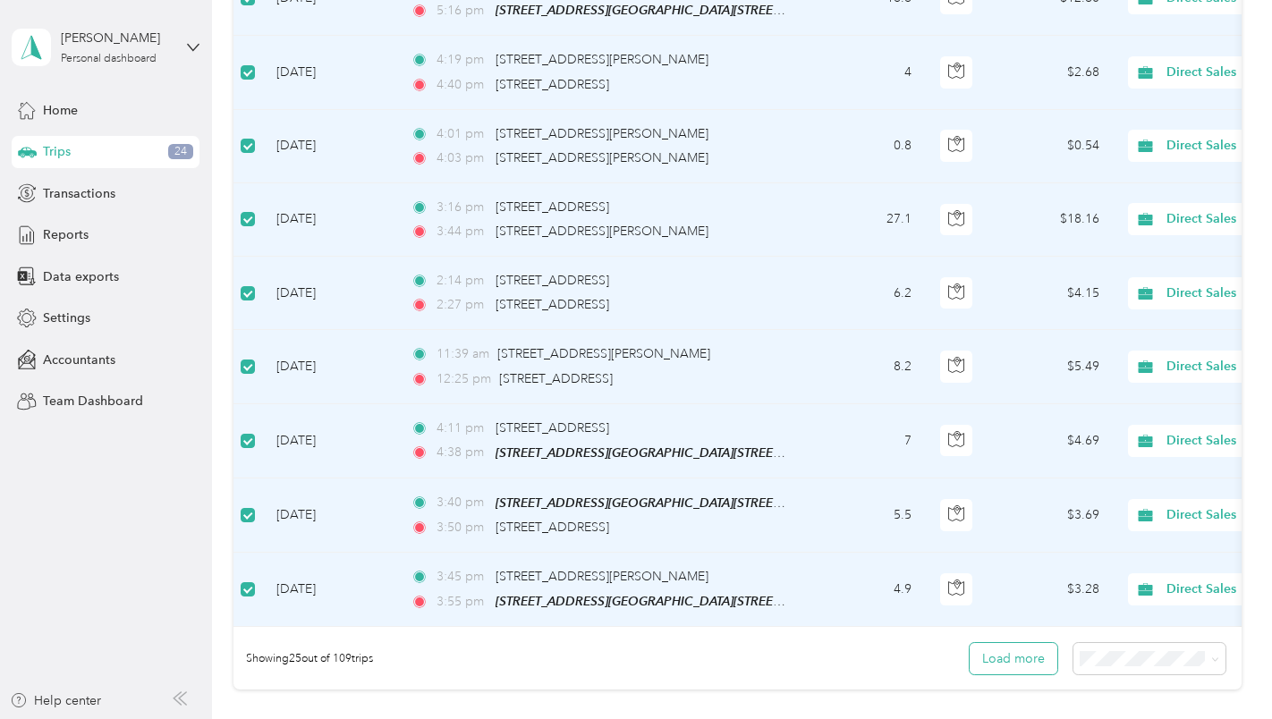
click at [987, 666] on button "Load more" at bounding box center [1014, 658] width 88 height 31
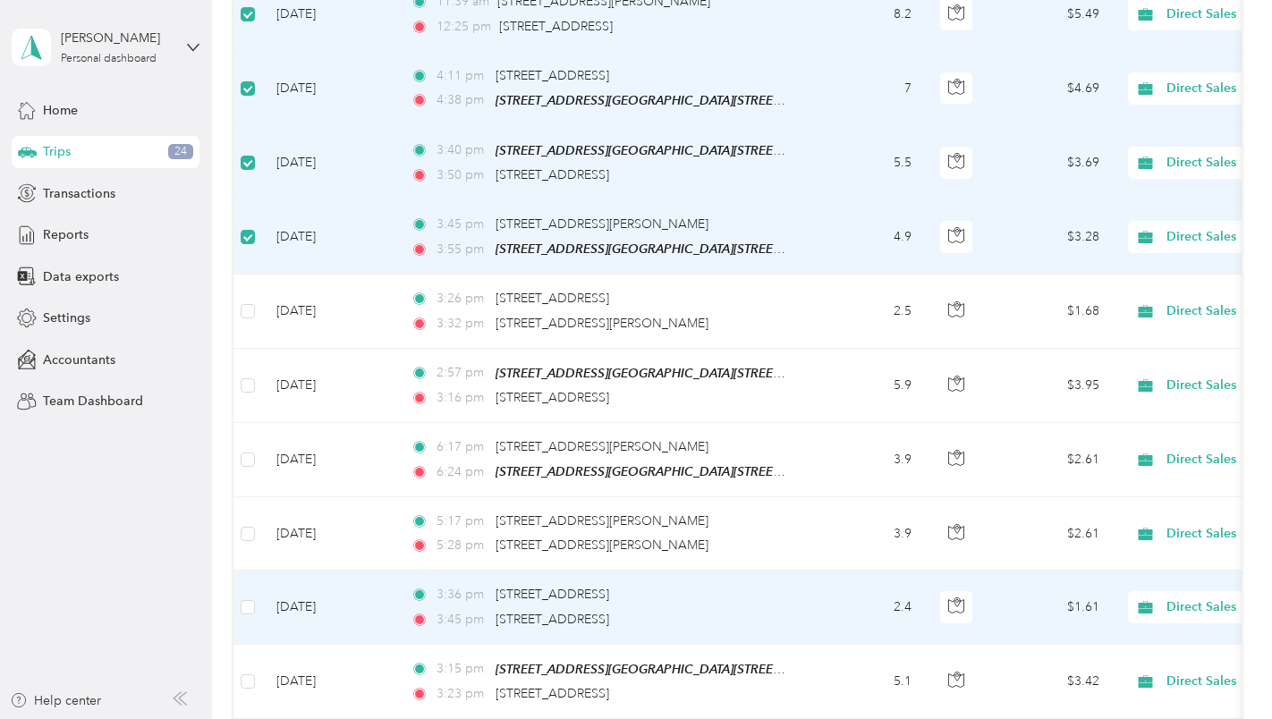
scroll to position [1966, 0]
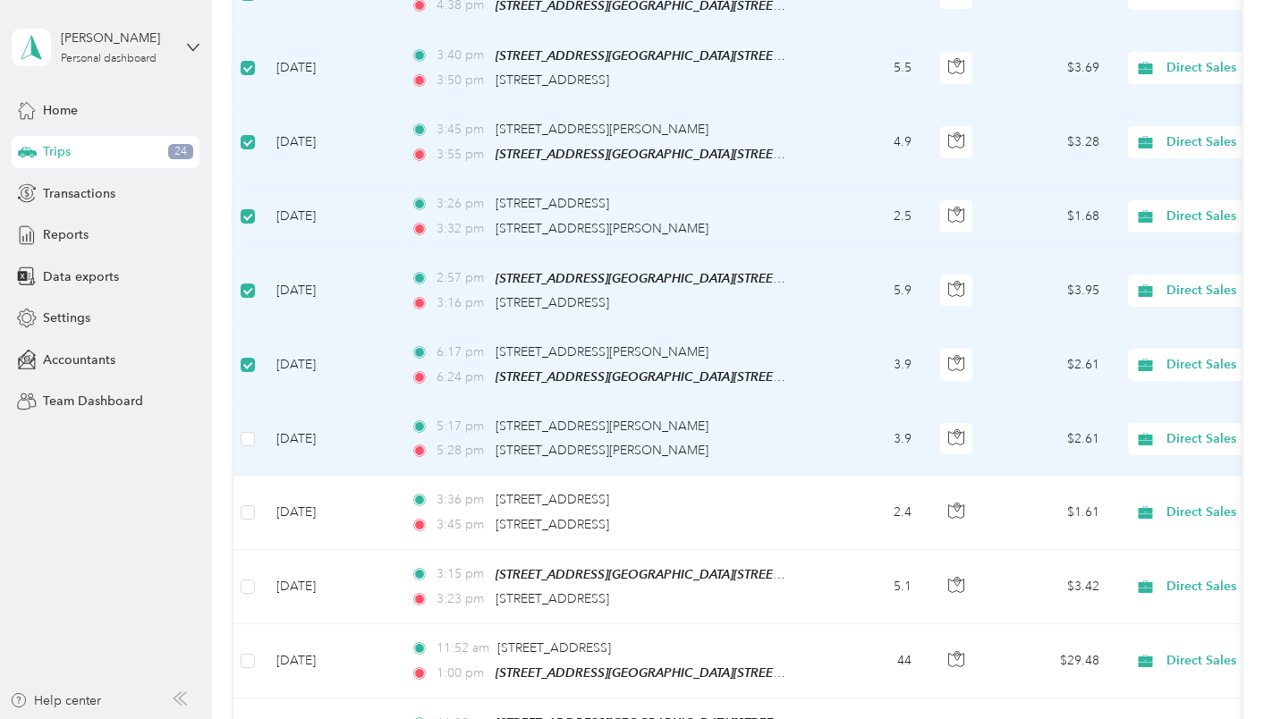
click at [235, 436] on td at bounding box center [247, 438] width 29 height 73
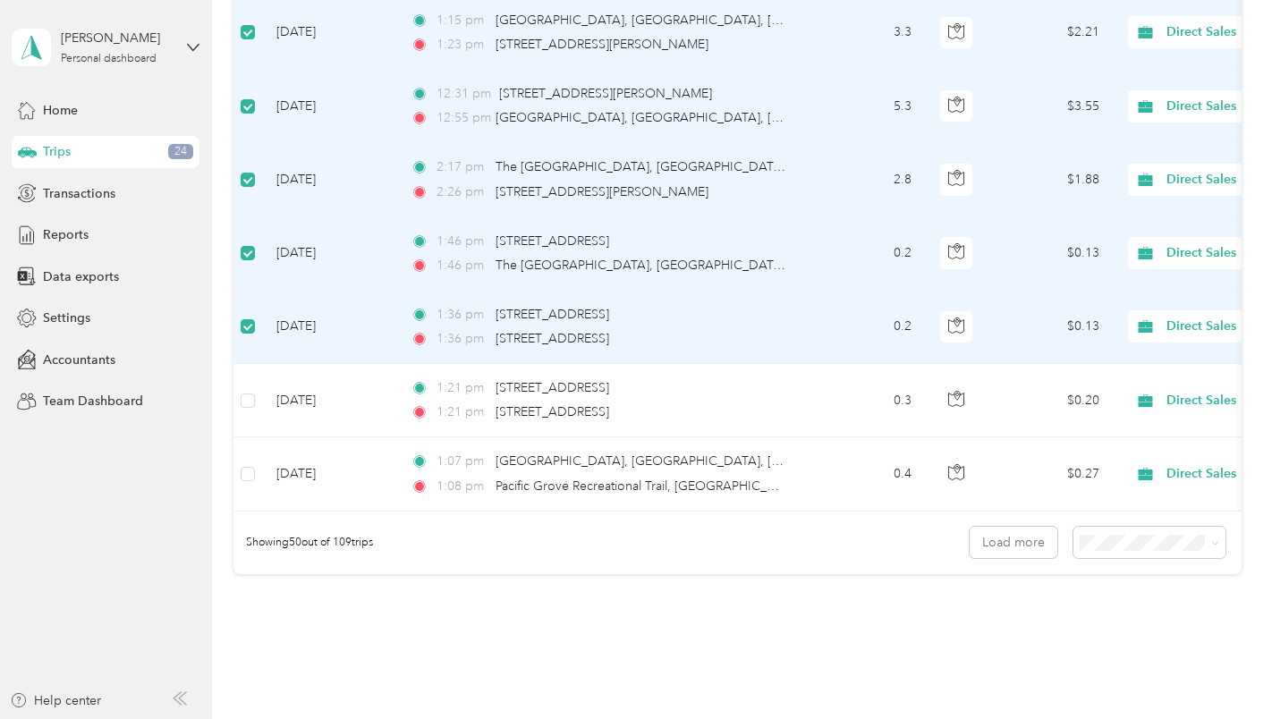
scroll to position [3486, 0]
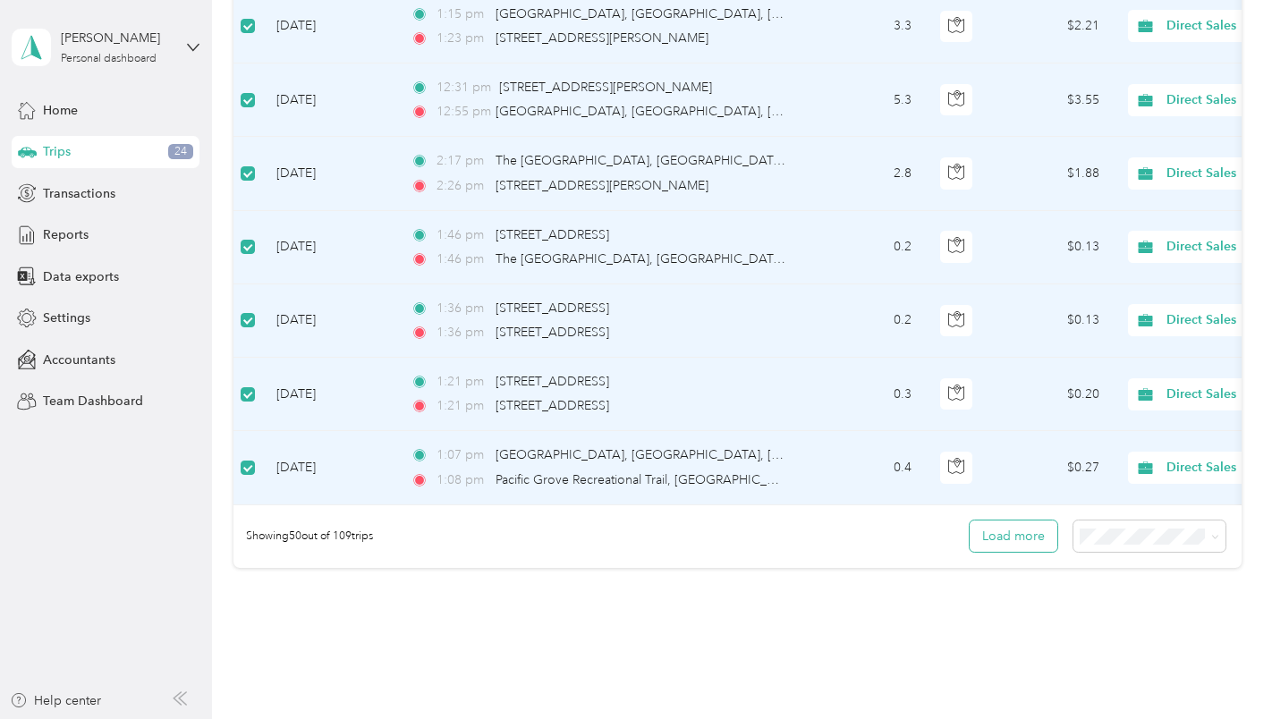
click at [1029, 543] on button "Load more" at bounding box center [1014, 536] width 88 height 31
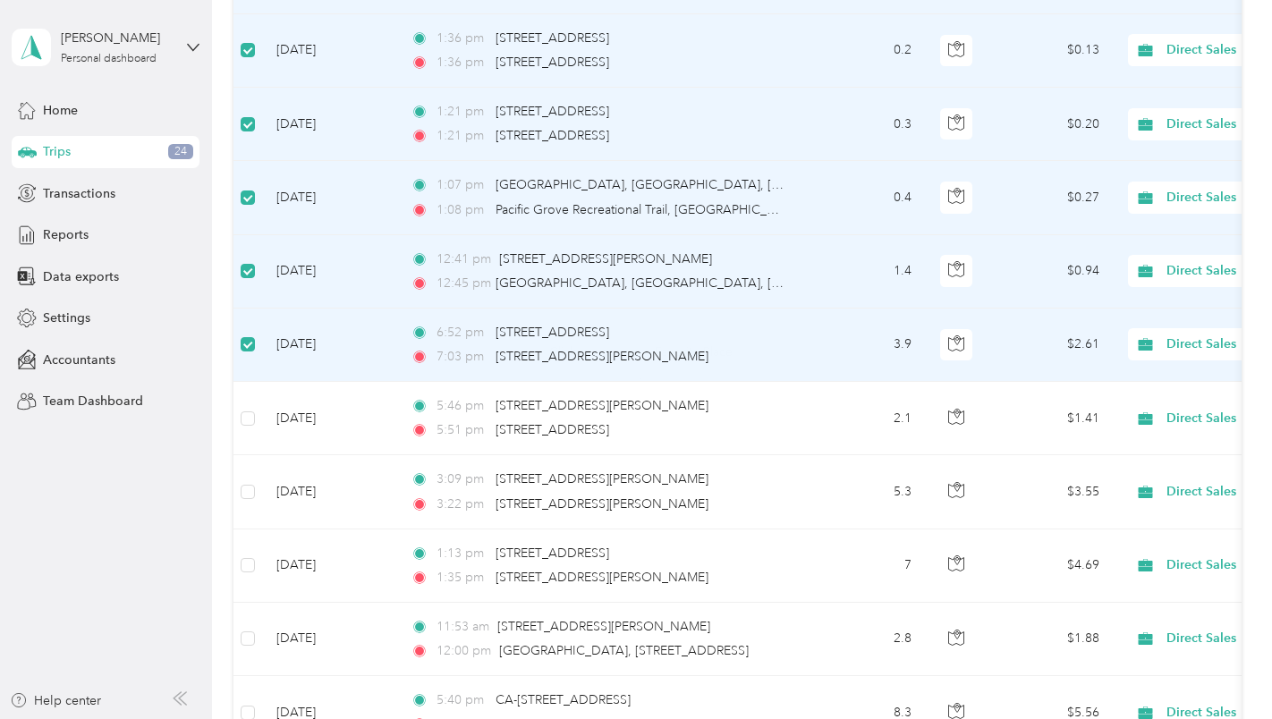
scroll to position [3844, 0]
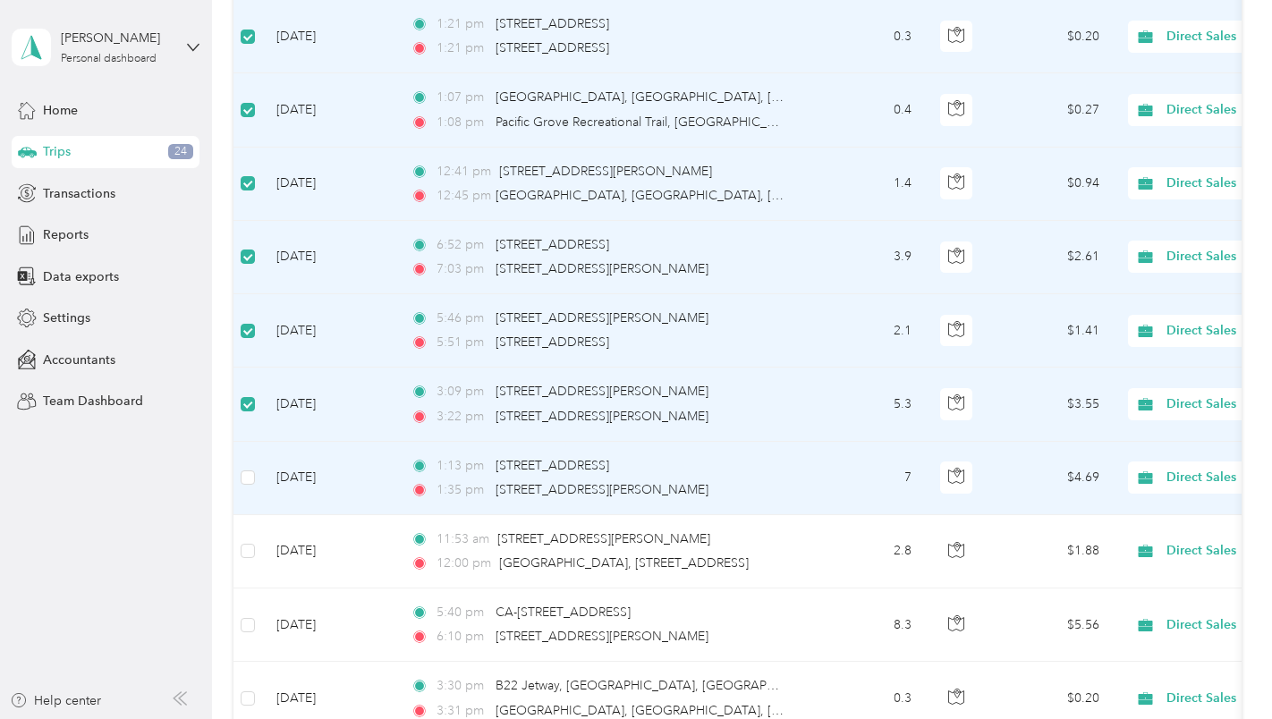
click at [255, 469] on td at bounding box center [247, 478] width 29 height 73
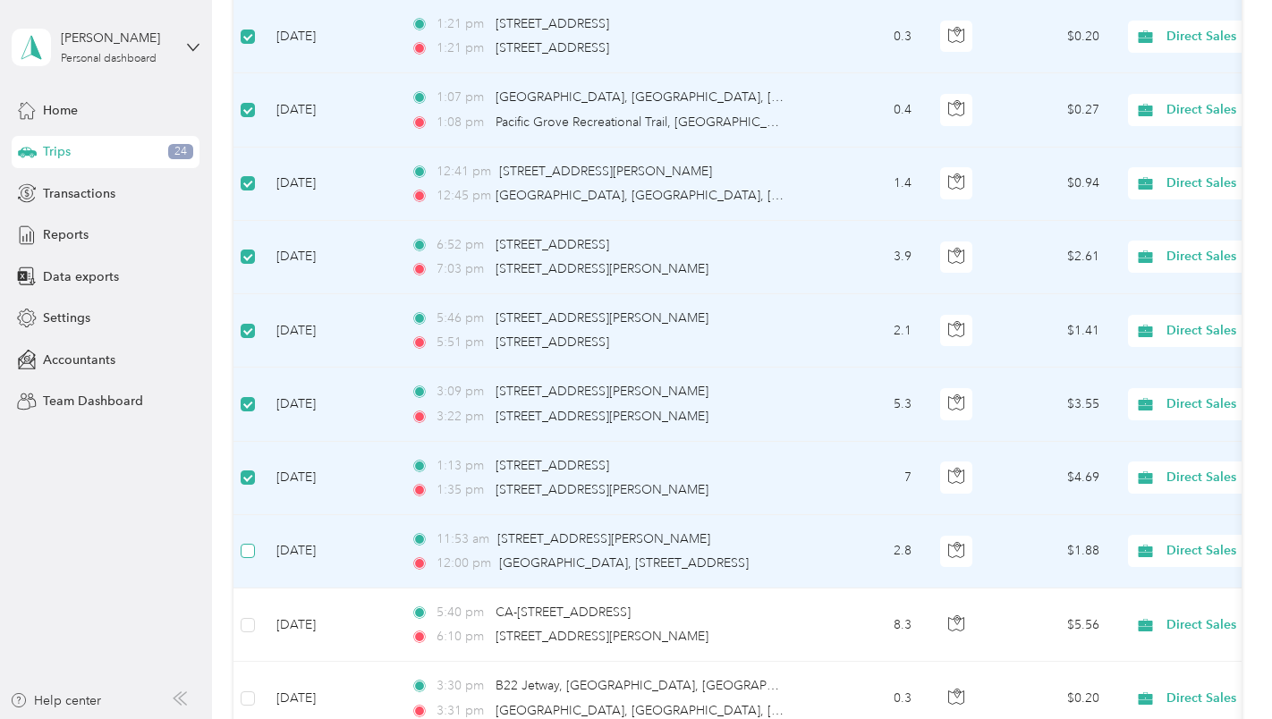
click at [250, 541] on label at bounding box center [248, 551] width 14 height 20
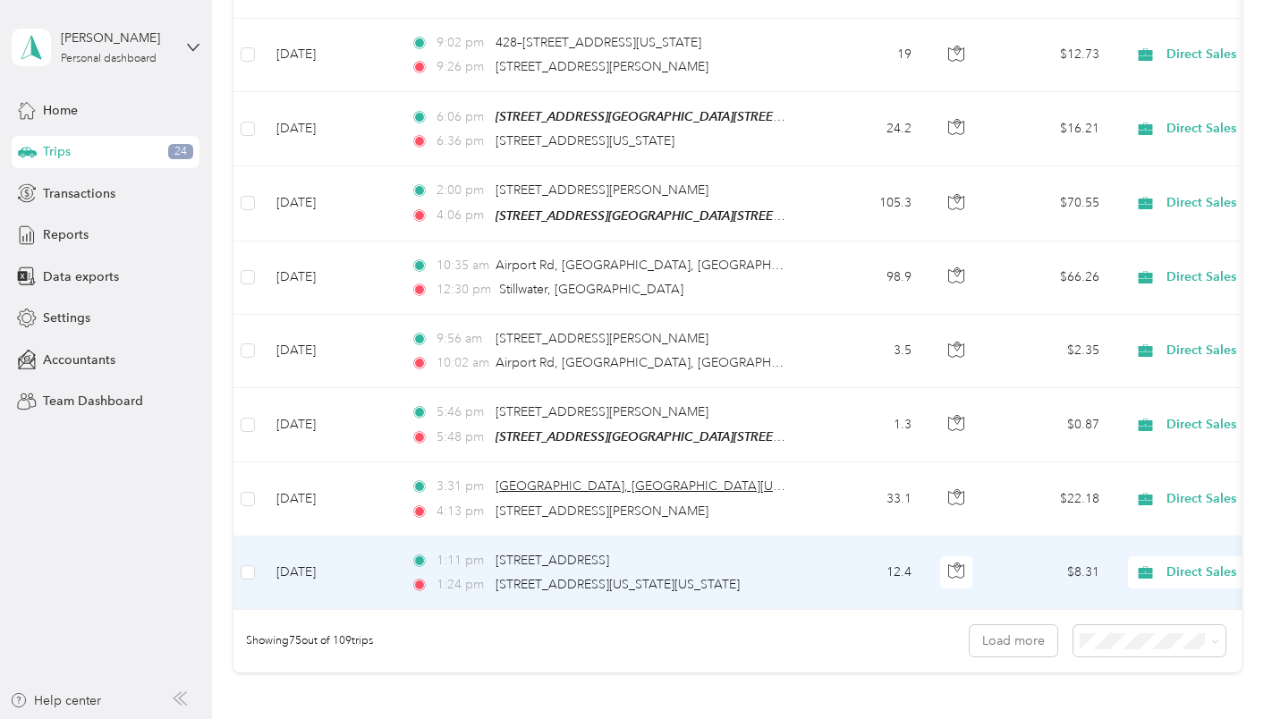
scroll to position [5275, 0]
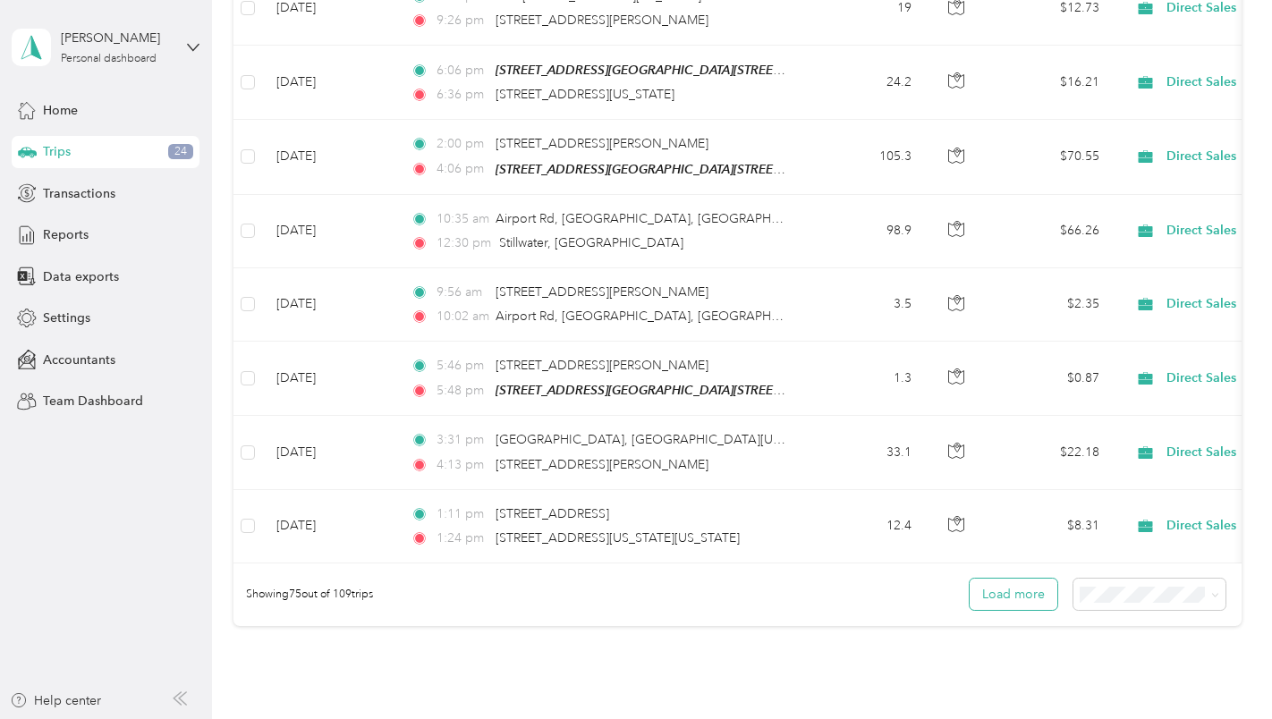
click at [1004, 602] on button "Load more" at bounding box center [1014, 594] width 88 height 31
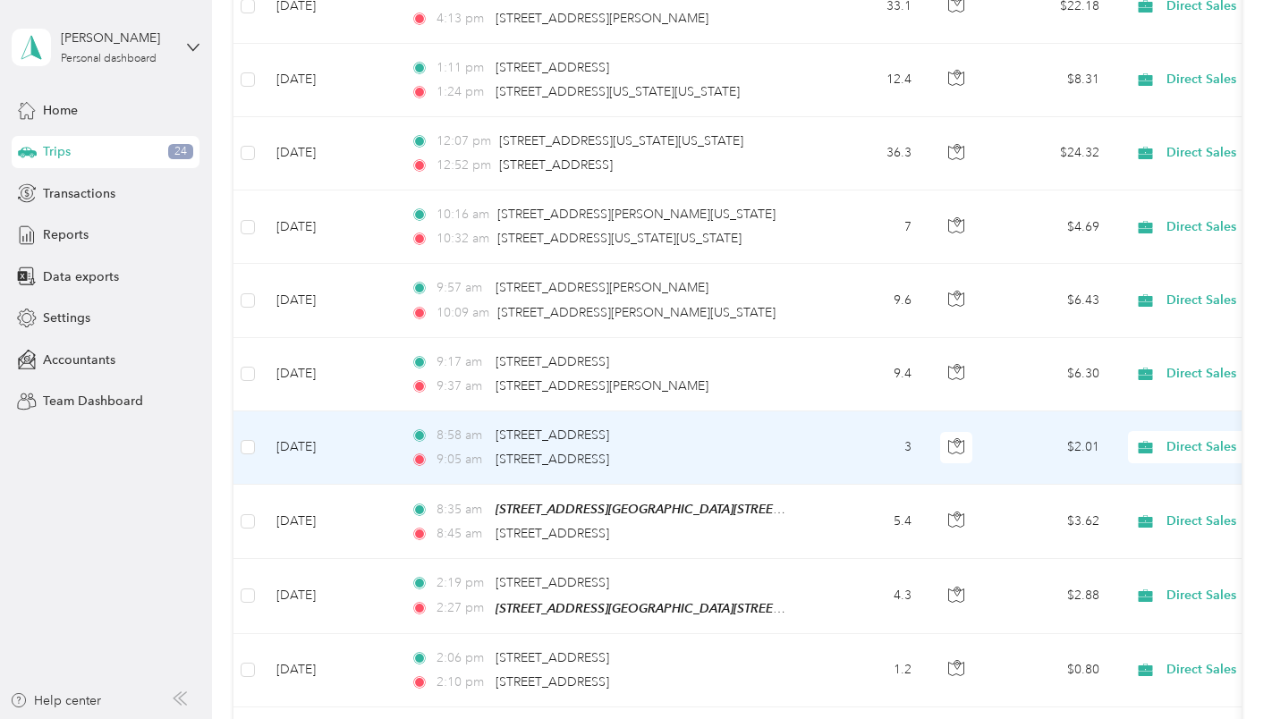
scroll to position [5722, 0]
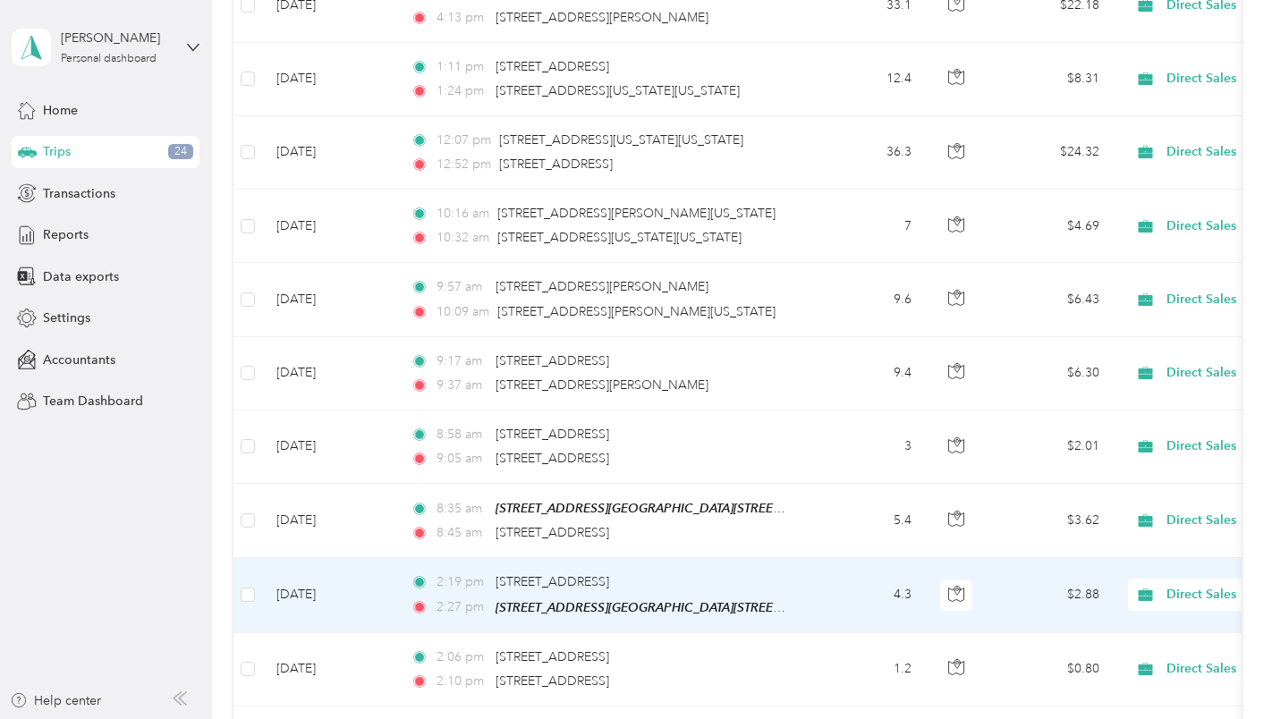
click at [256, 580] on td at bounding box center [247, 595] width 29 height 74
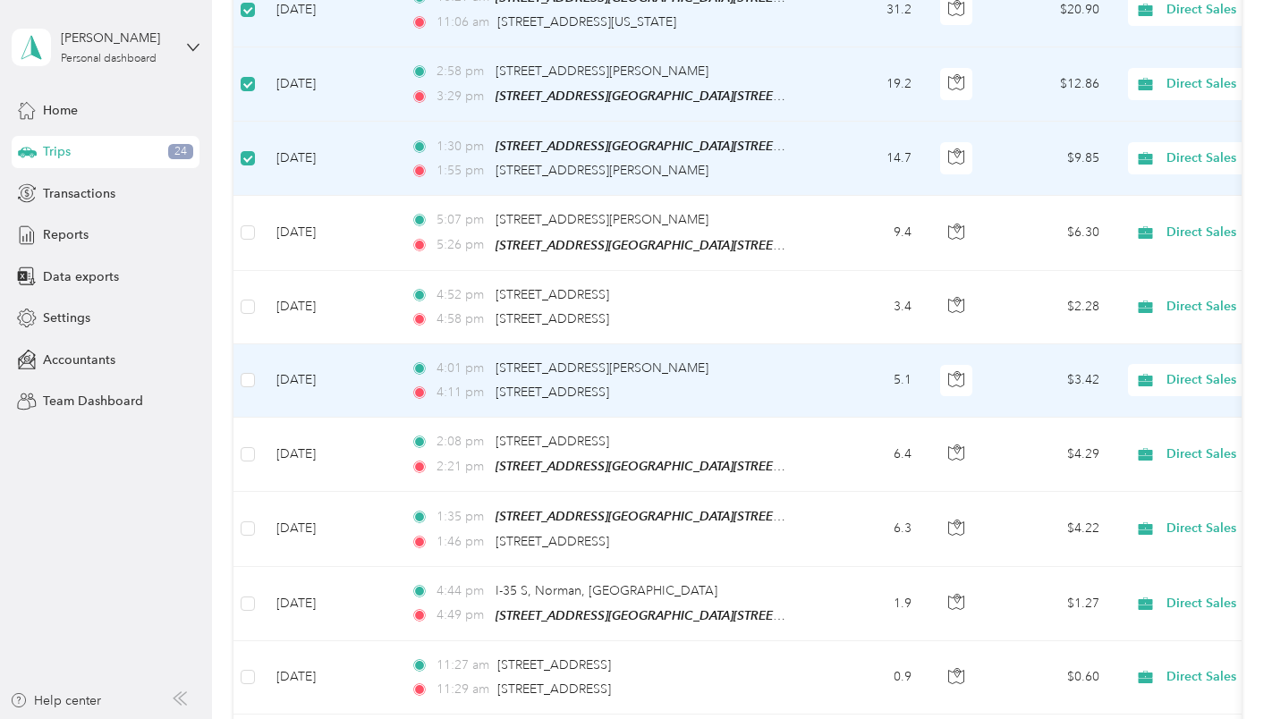
scroll to position [6706, 0]
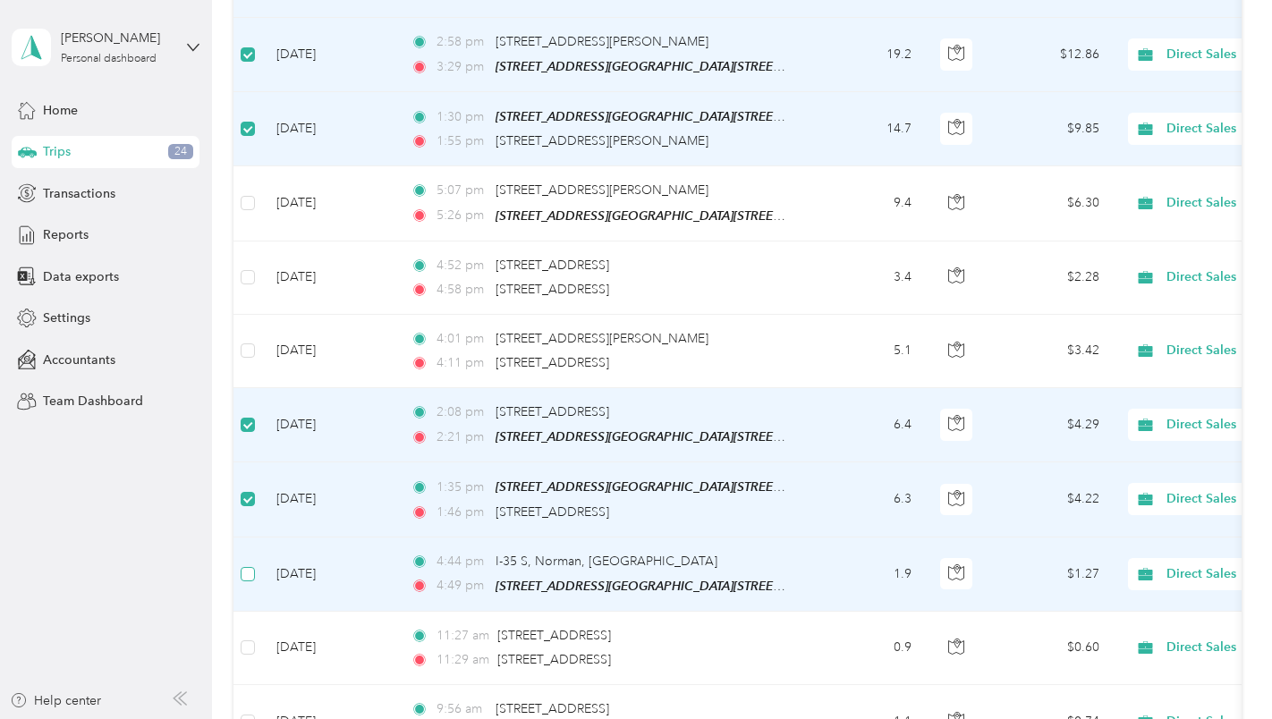
click at [253, 564] on label at bounding box center [248, 574] width 14 height 20
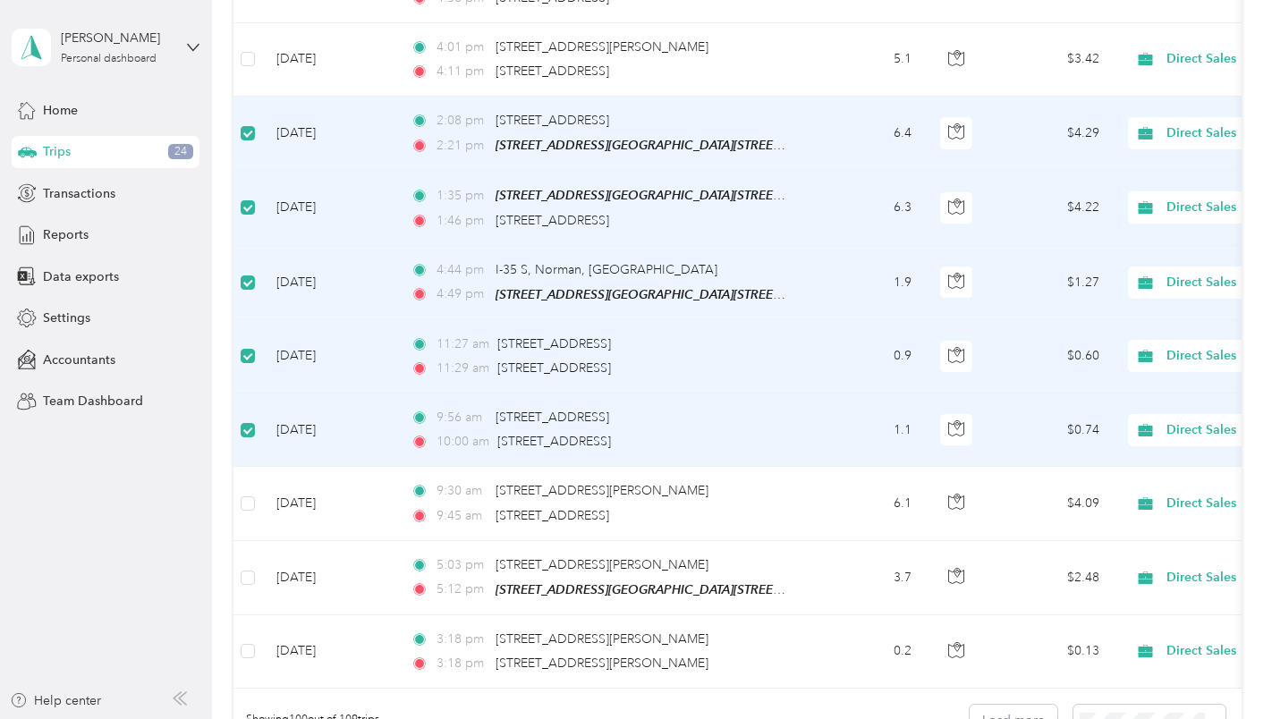
scroll to position [7064, 0]
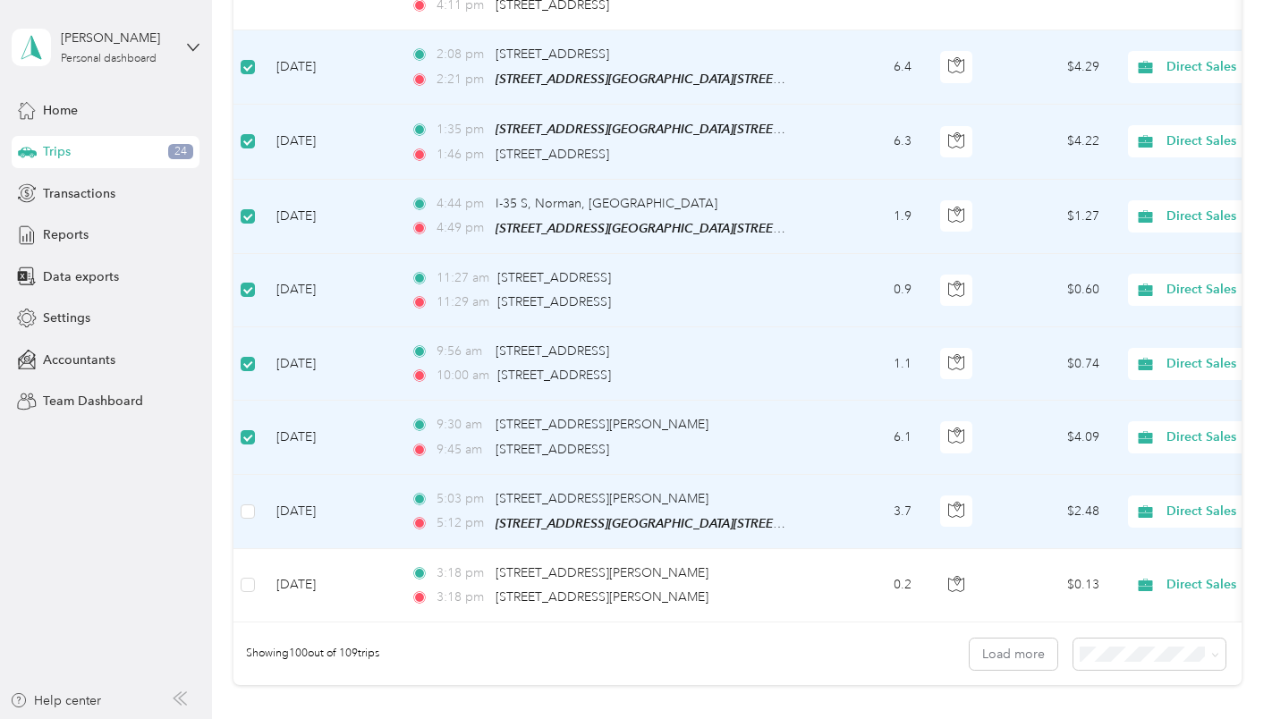
click at [256, 495] on td at bounding box center [247, 512] width 29 height 74
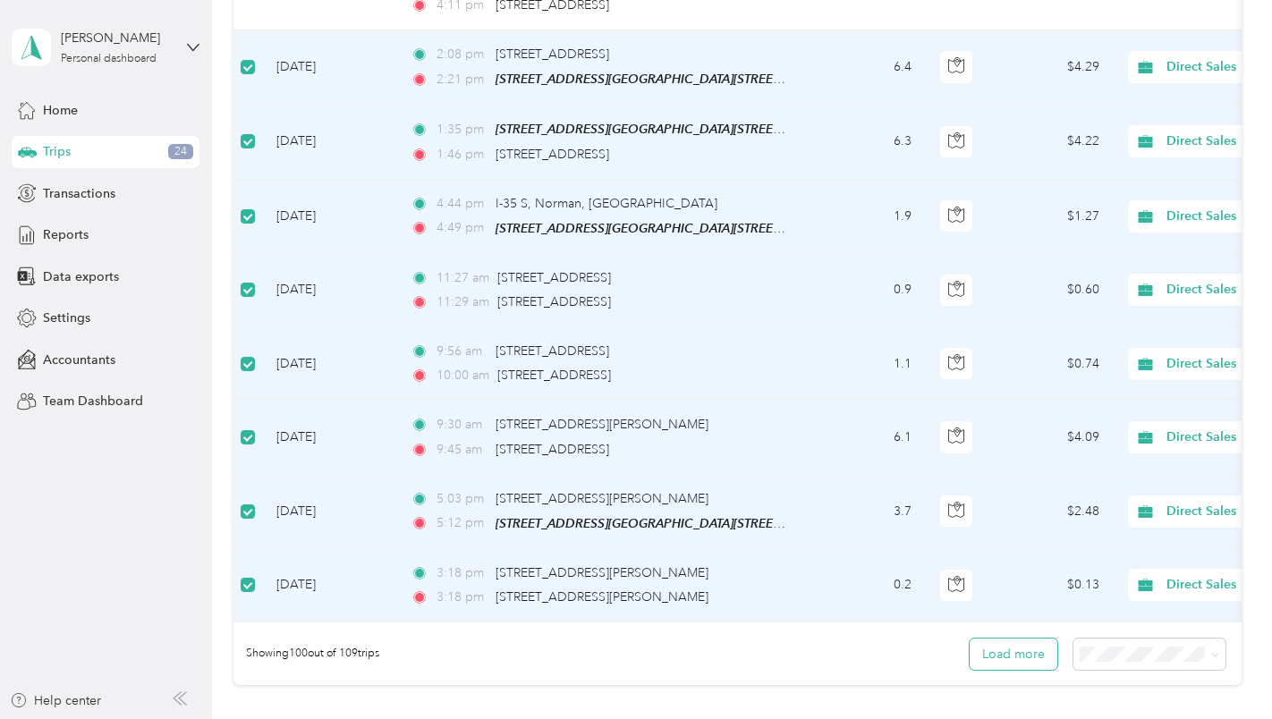
click at [1012, 656] on button "Load more" at bounding box center [1014, 654] width 88 height 31
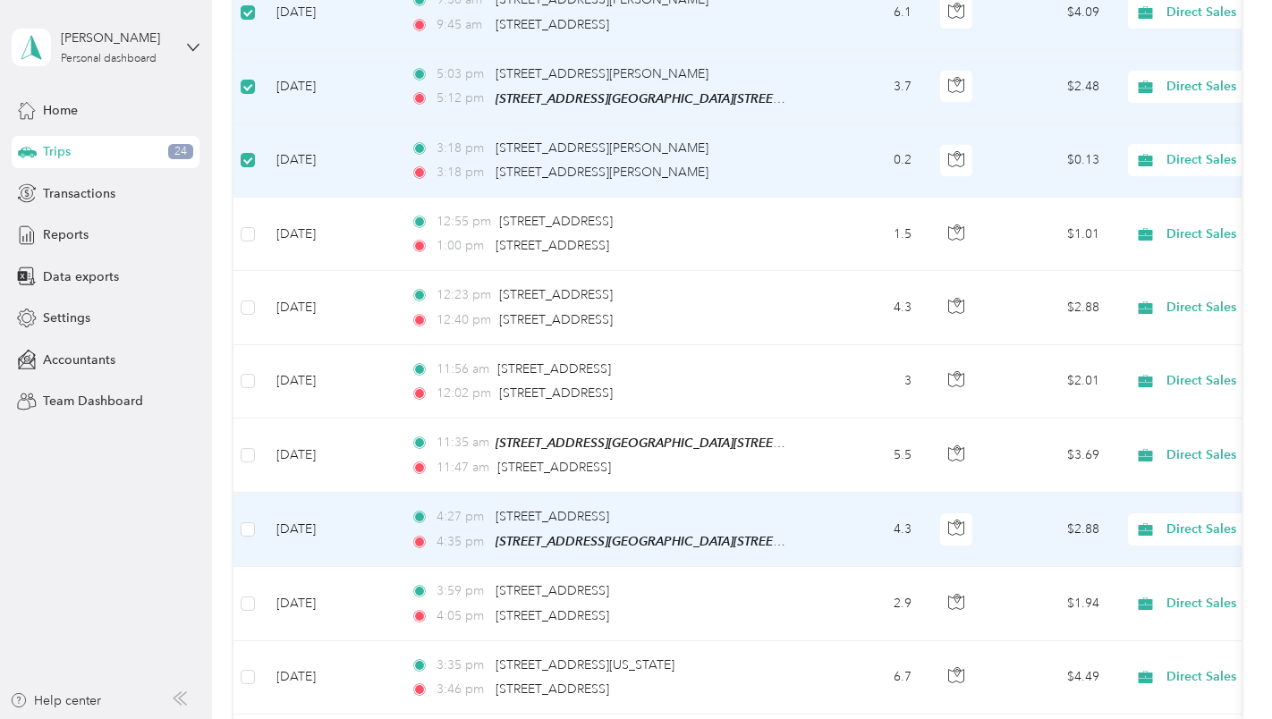
scroll to position [7511, 0]
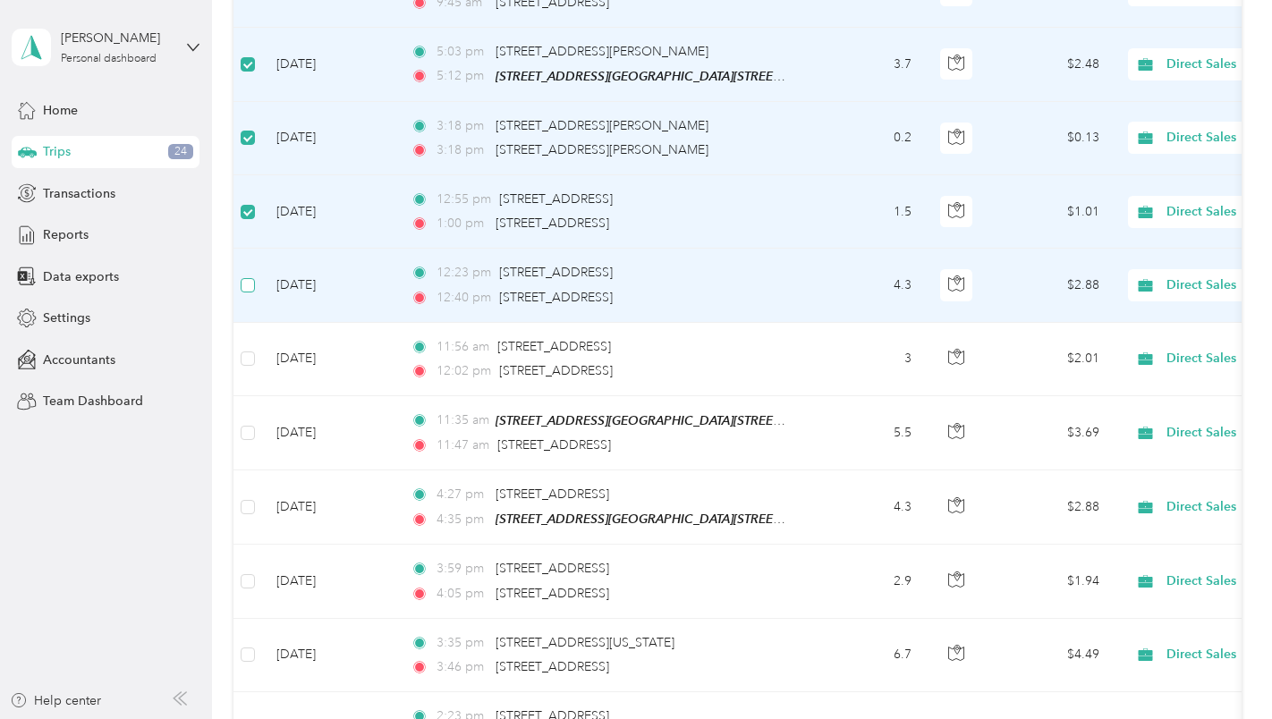
click at [250, 275] on label at bounding box center [248, 285] width 14 height 20
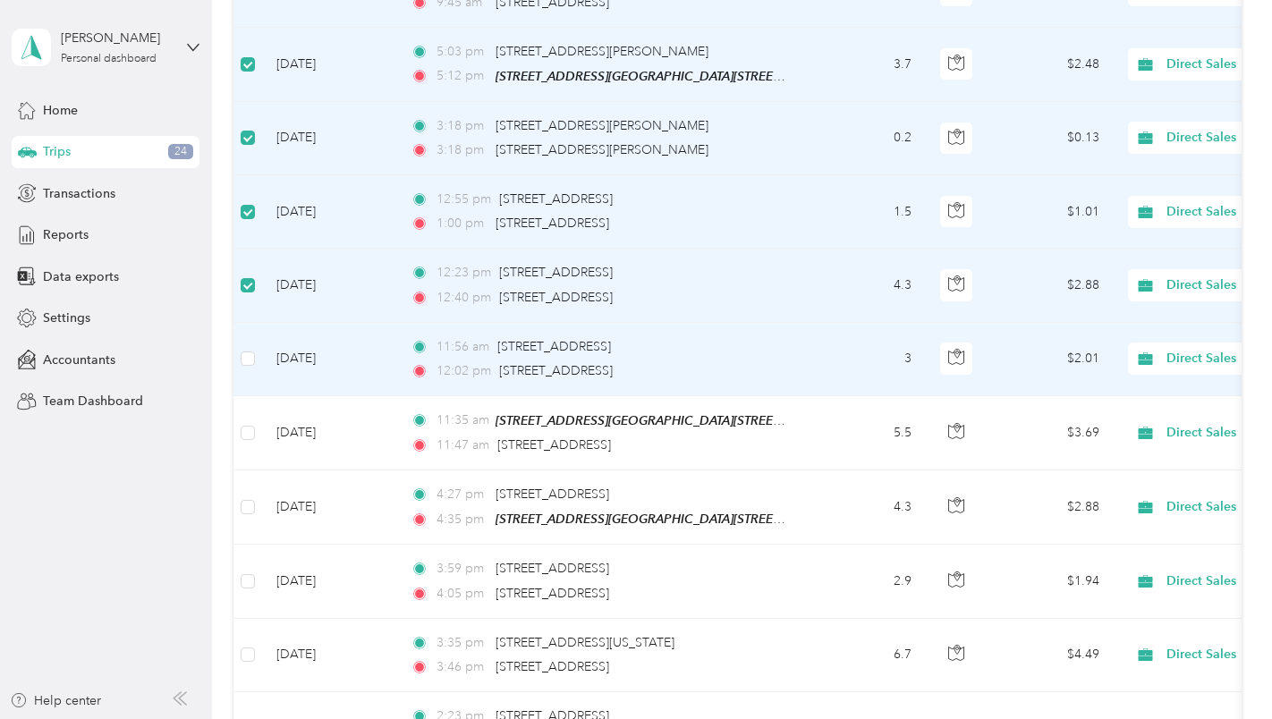
click at [258, 342] on td at bounding box center [247, 359] width 29 height 73
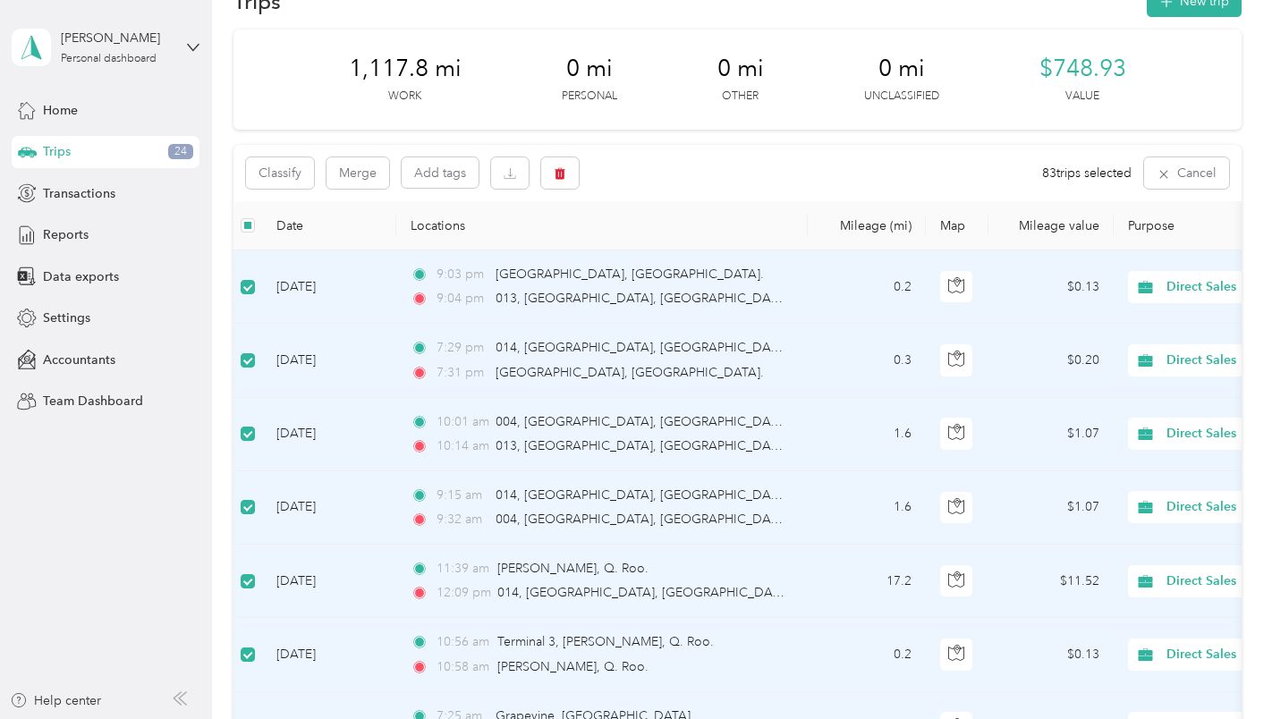
scroll to position [0, 0]
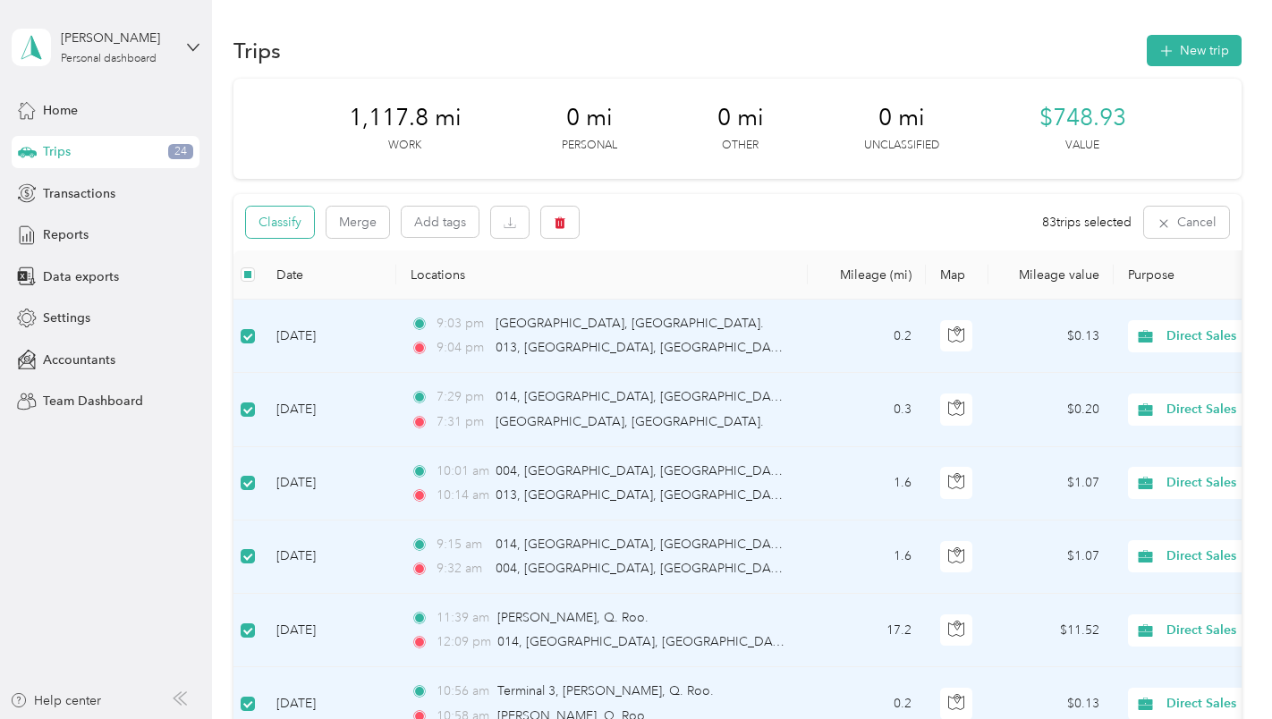
click at [279, 217] on button "Classify" at bounding box center [280, 222] width 68 height 31
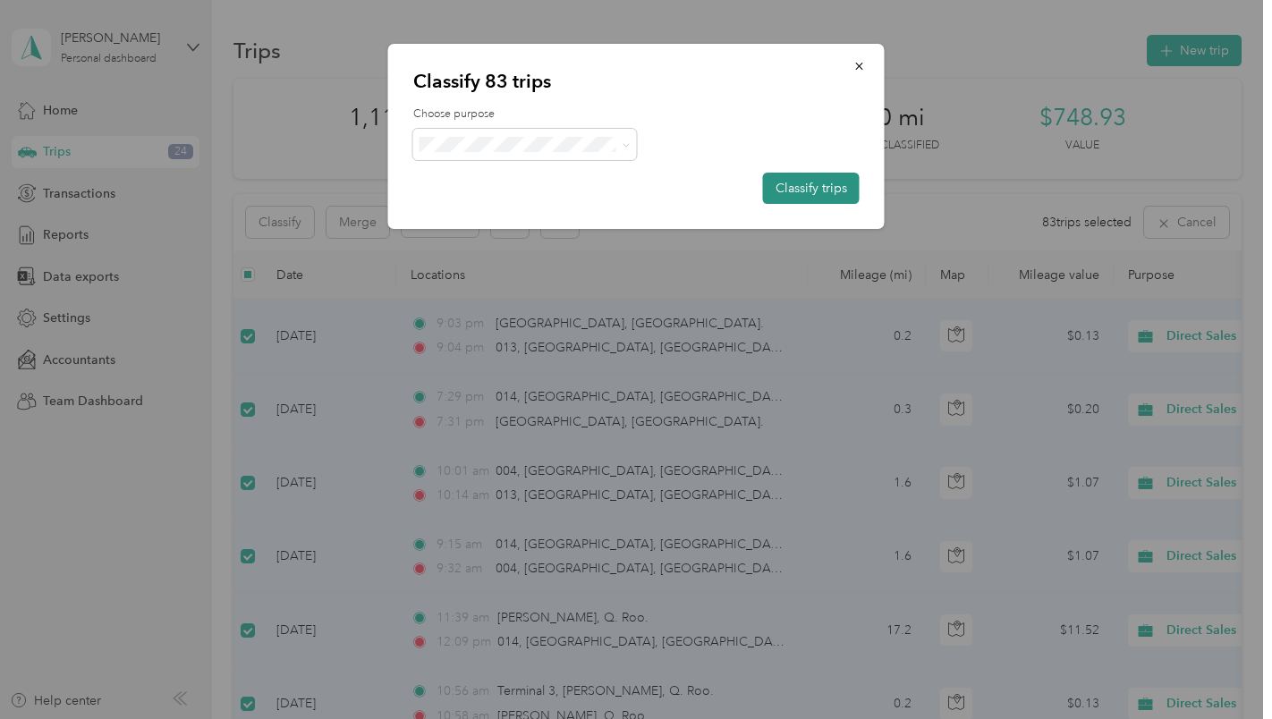
click at [795, 187] on button "Classify trips" at bounding box center [811, 188] width 97 height 31
